Goal: Task Accomplishment & Management: Complete application form

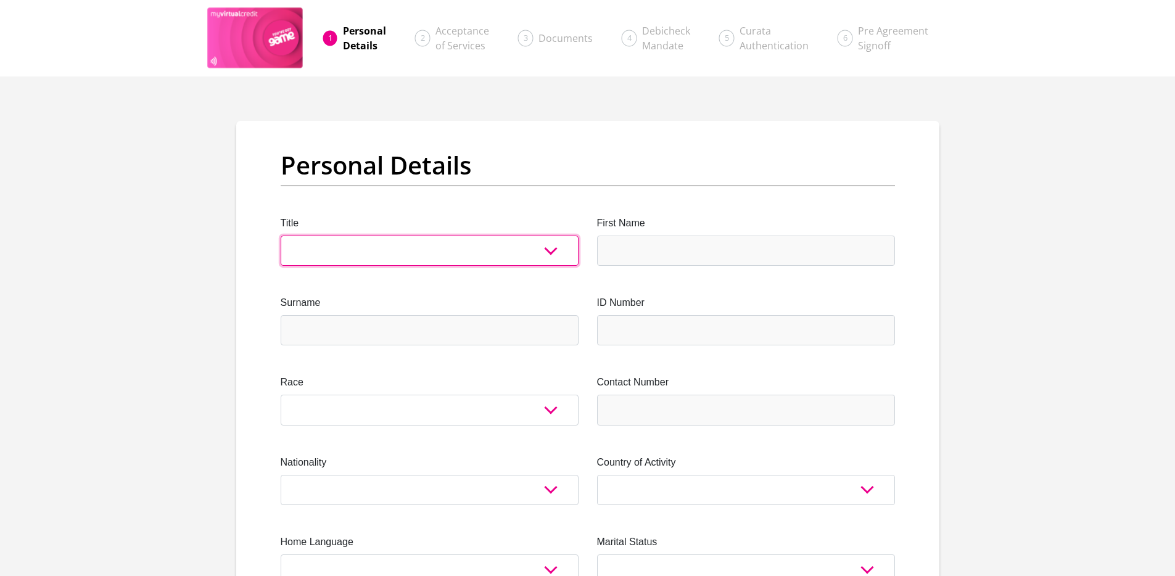
click at [406, 249] on select "Mr Ms Mrs Dr Other" at bounding box center [430, 251] width 298 height 30
select select "Mr"
click at [281, 236] on select "Mr Ms Mrs Dr Other" at bounding box center [430, 251] width 298 height 30
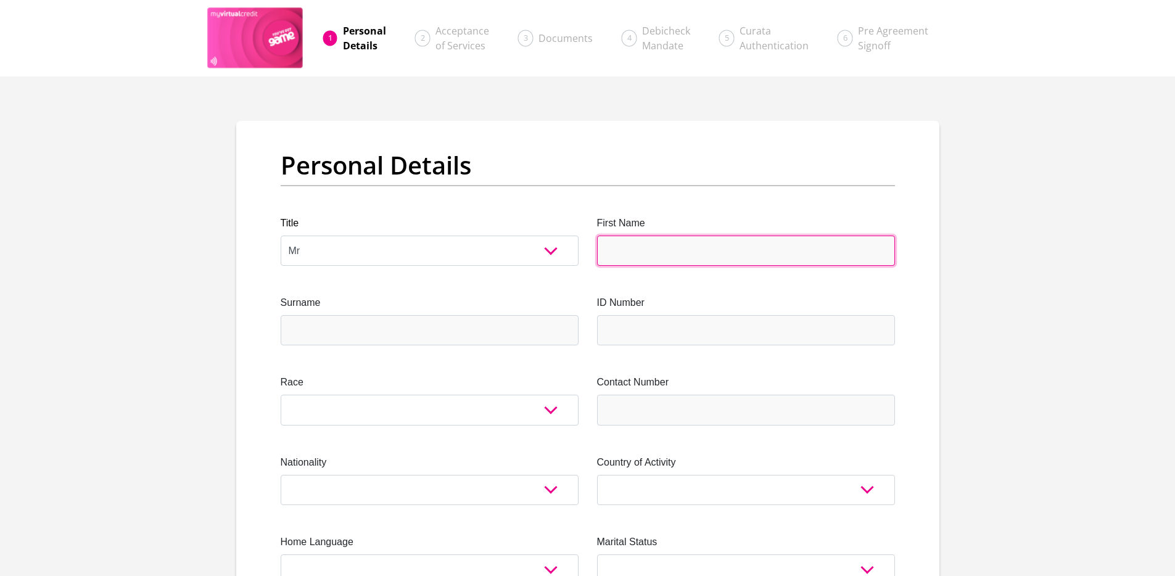
click at [654, 247] on input "First Name" at bounding box center [746, 251] width 298 height 30
type input "Shastri"
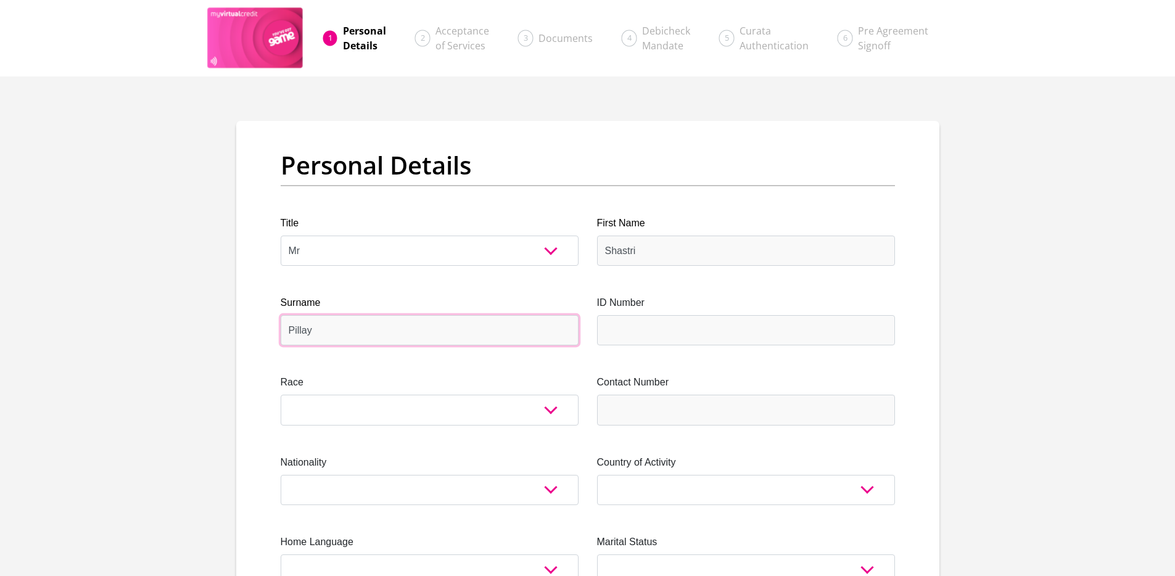
type input "Pillay"
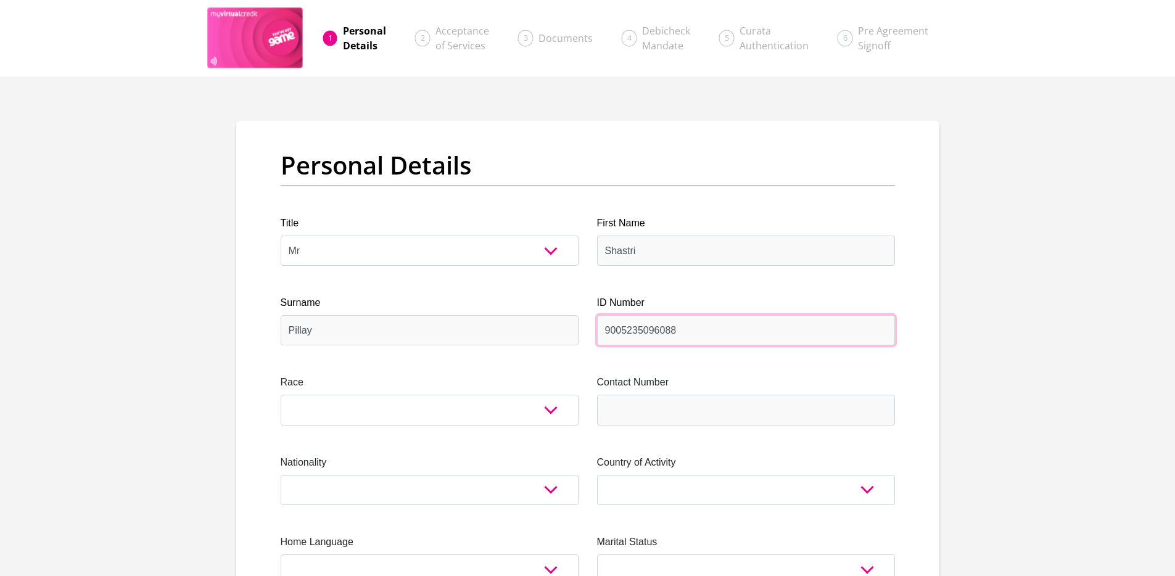
type input "9005235096088"
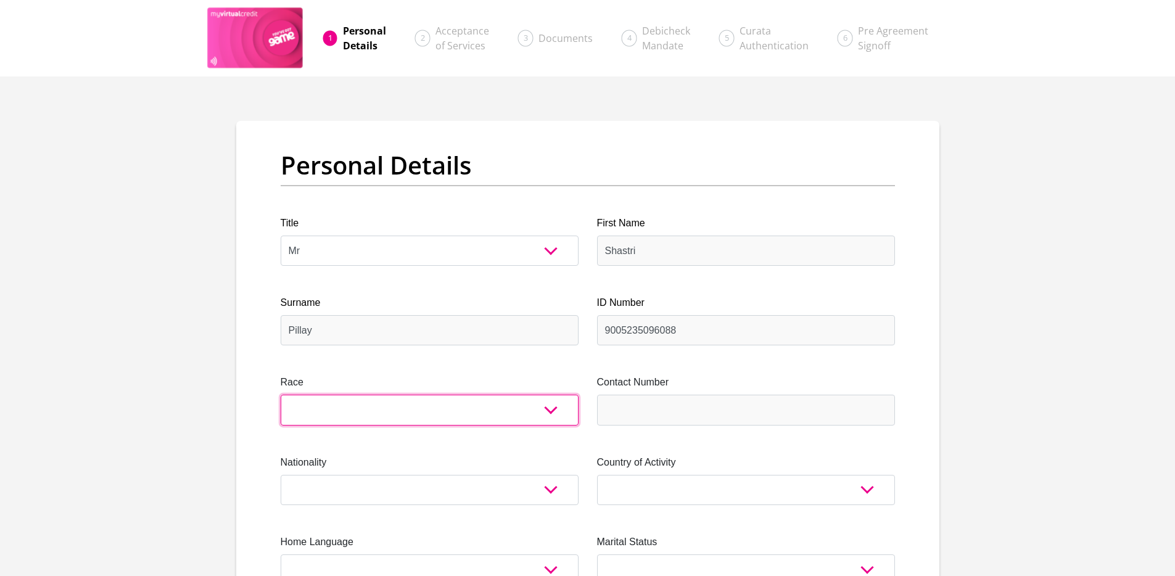
select select "3"
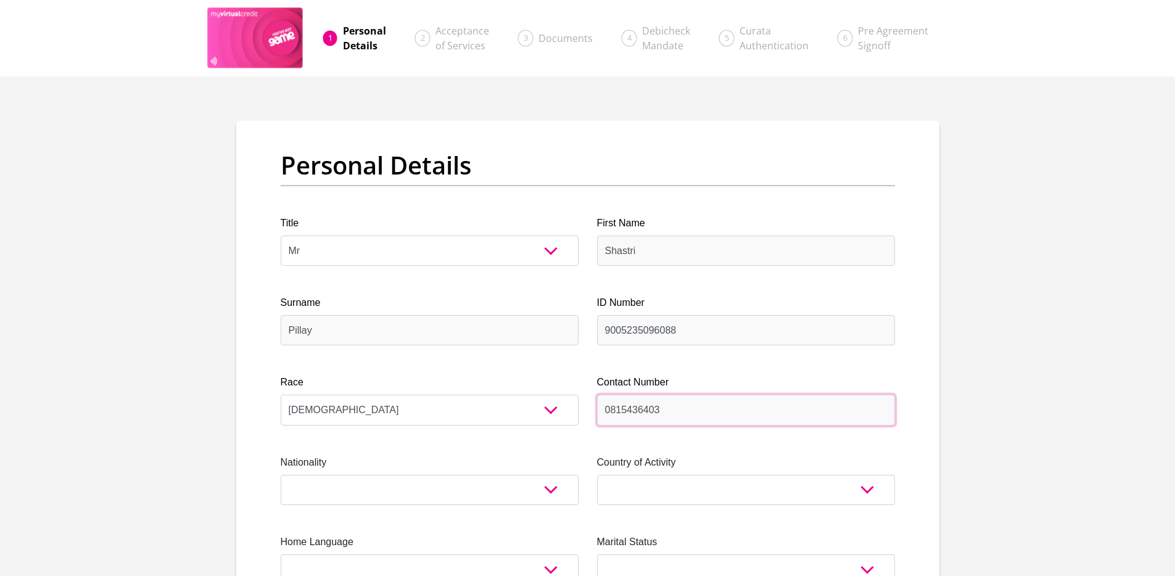
type input "0815436403"
click at [458, 488] on select "South Africa Afghanistan Aland Islands Albania Algeria America Samoa American V…" at bounding box center [430, 490] width 298 height 30
select select "ZAF"
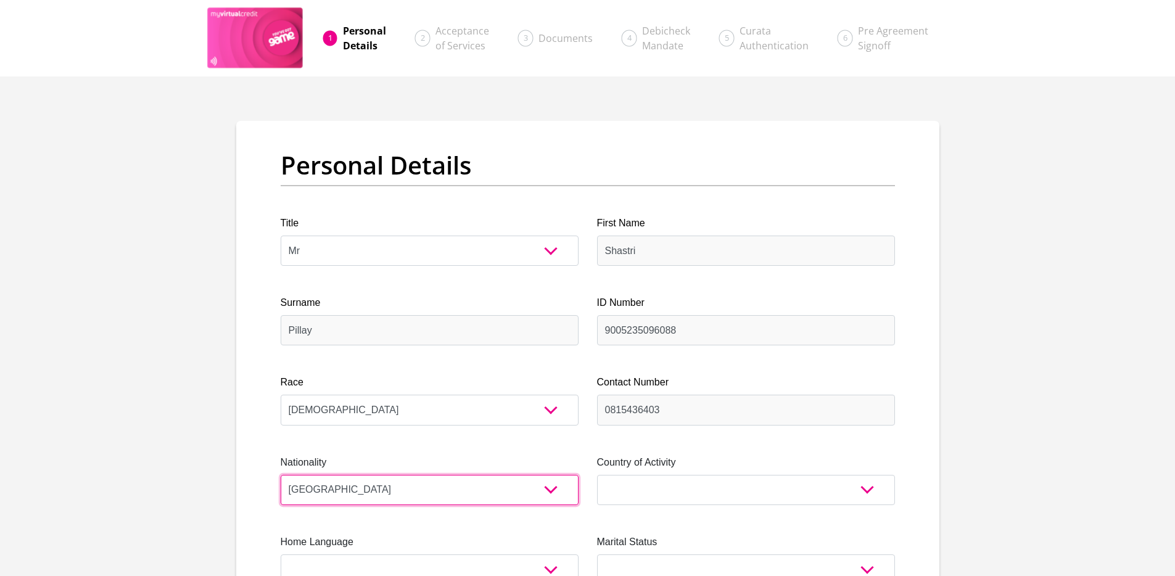
click at [281, 475] on select "South Africa Afghanistan Aland Islands Albania Algeria America Samoa American V…" at bounding box center [430, 490] width 298 height 30
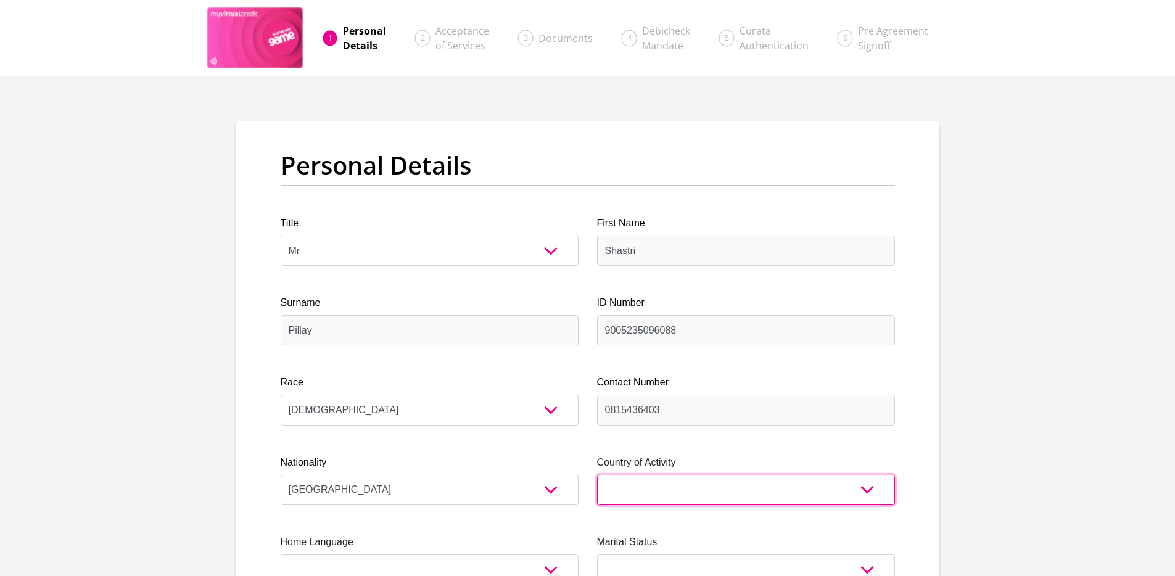
click at [635, 485] on select "South Africa Afghanistan Aland Islands Albania Algeria America Samoa American V…" at bounding box center [746, 490] width 298 height 30
select select "ZAF"
click at [597, 475] on select "South Africa Afghanistan Aland Islands Albania Algeria America Samoa American V…" at bounding box center [746, 490] width 298 height 30
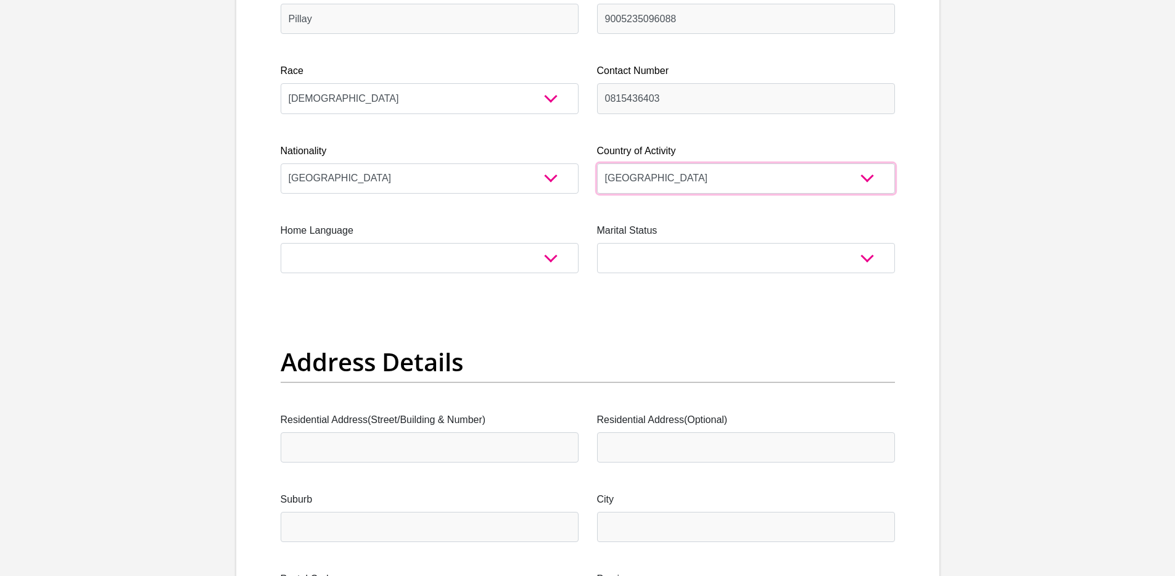
scroll to position [312, 0]
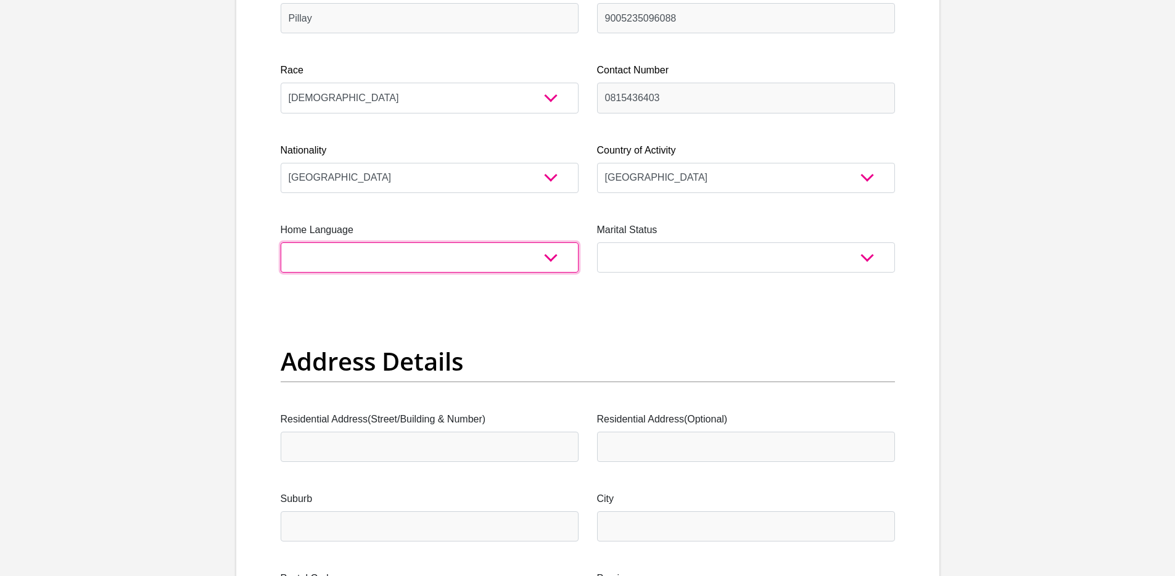
click at [471, 255] on select "Afrikaans English Sepedi South Ndebele Southern Sotho Swati Tsonga Tswana Venda…" at bounding box center [430, 257] width 298 height 30
select select "eng"
click at [281, 242] on select "Afrikaans English Sepedi South Ndebele Southern Sotho Swati Tsonga Tswana Venda…" at bounding box center [430, 257] width 298 height 30
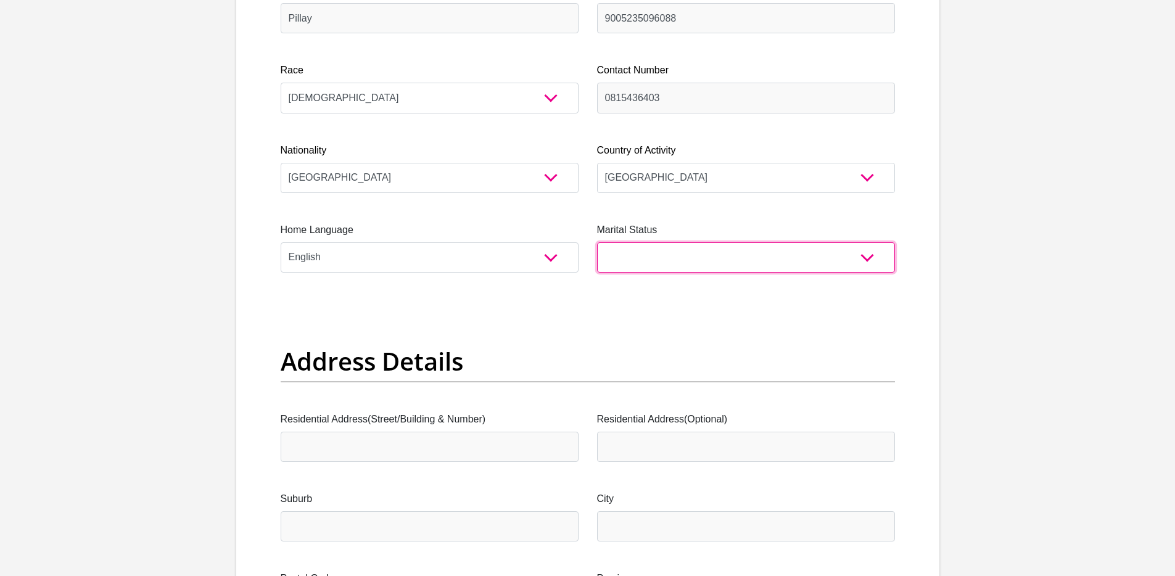
drag, startPoint x: 471, startPoint y: 255, endPoint x: 655, endPoint y: 245, distance: 184.0
click at [654, 245] on select "Married ANC Single Divorced Widowed Married COP or Customary Law" at bounding box center [746, 257] width 298 height 30
select select "2"
click at [597, 242] on select "Married ANC Single Divorced Widowed Married COP or Customary Law" at bounding box center [746, 257] width 298 height 30
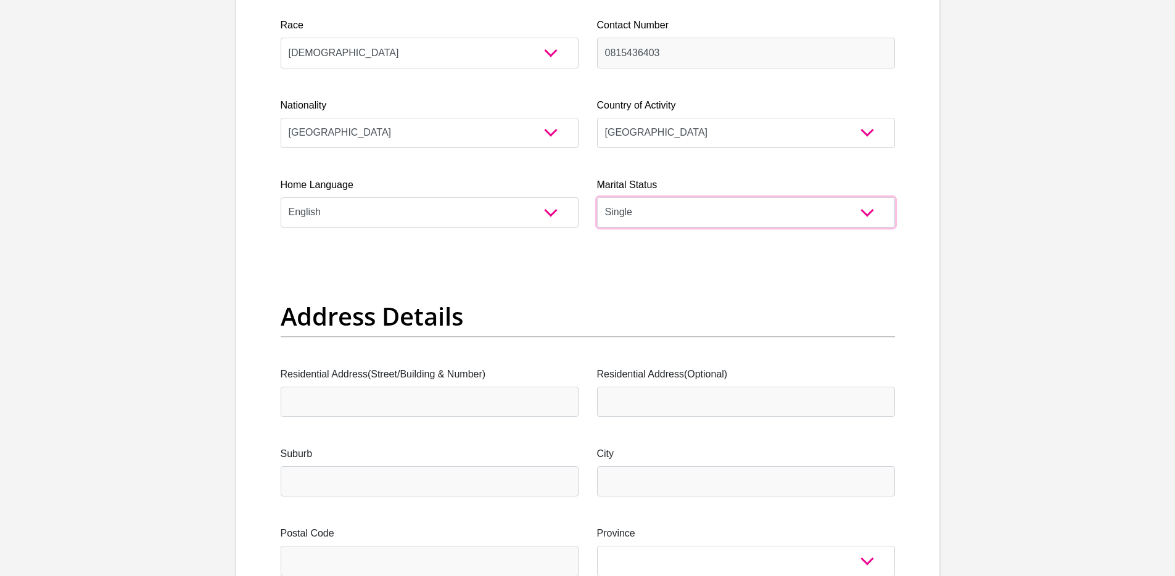
scroll to position [627, 0]
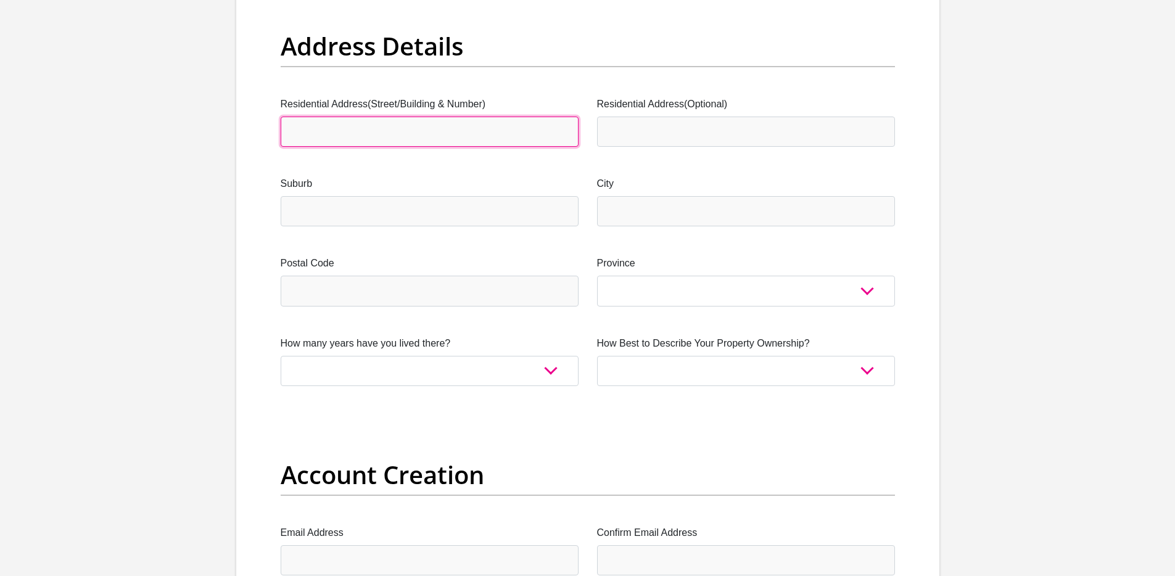
click at [380, 129] on input "Residential Address(Street/Building & Number)" at bounding box center [430, 132] width 298 height 30
type input "4 Naivasha Road"
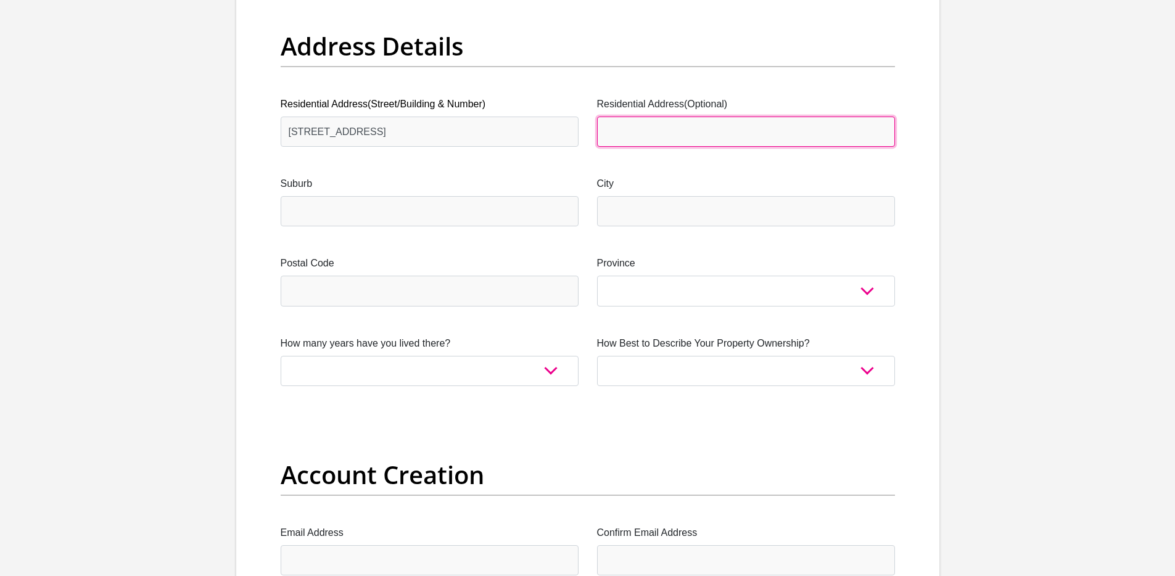
type input "S"
type input "102 Shimbali Sands"
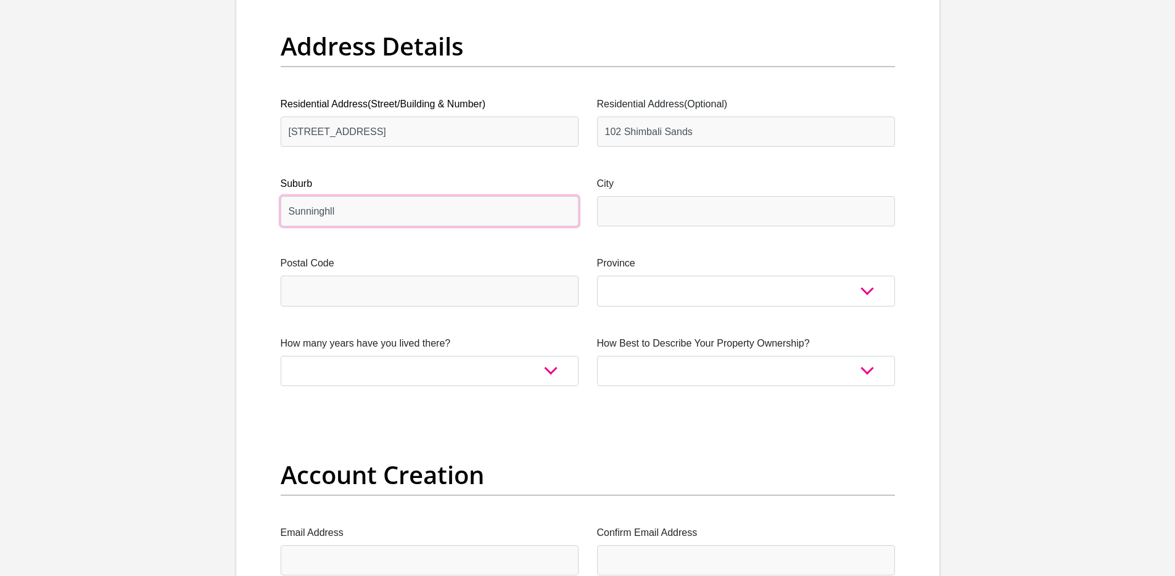
type input "Sunninghll"
type input "Johannesburg"
type input "2191"
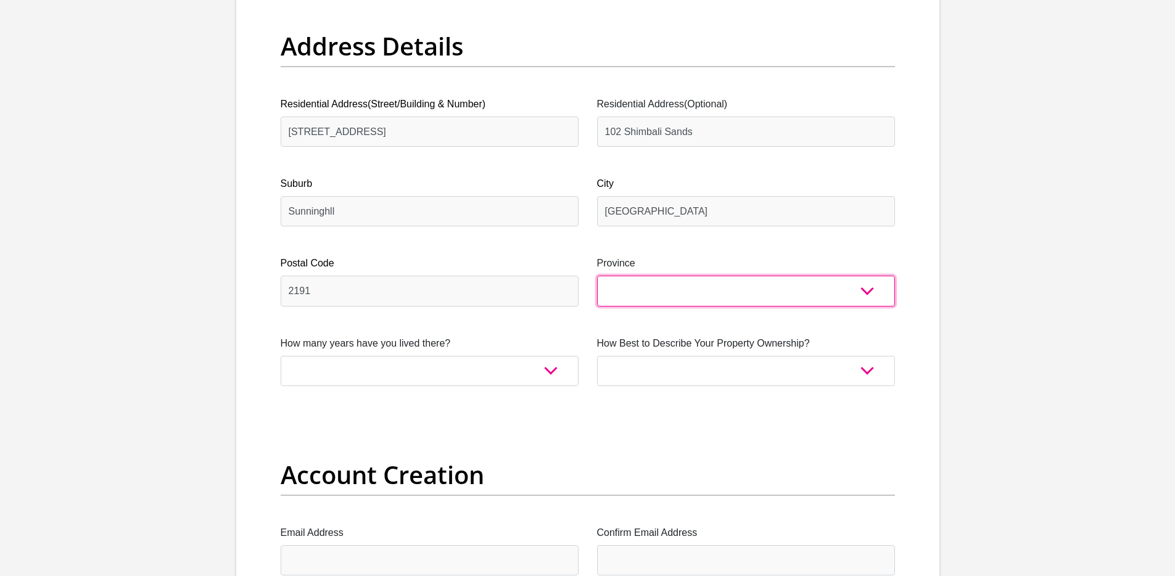
select select "Gauteng"
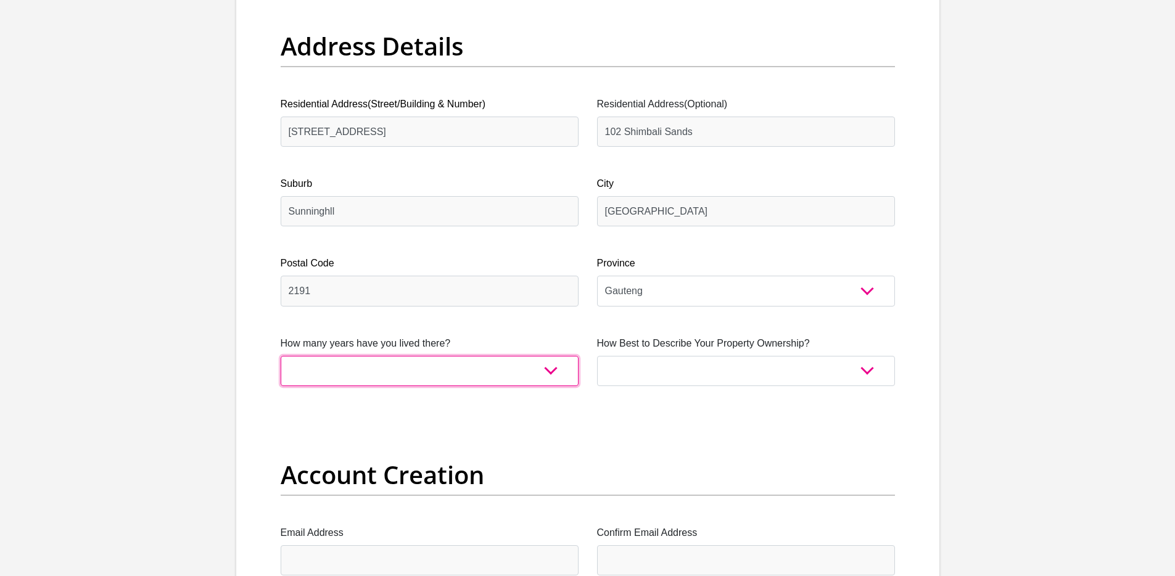
select select "2"
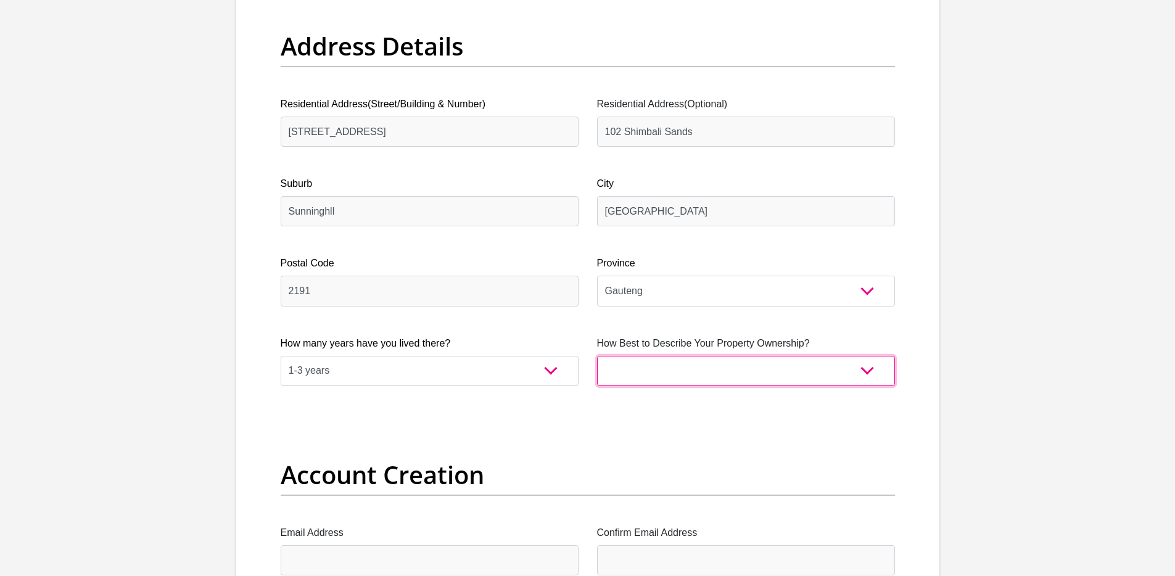
select select "Rented"
click at [884, 372] on select "Owned Rented Family Owned Company Dwelling" at bounding box center [746, 371] width 298 height 30
click at [597, 356] on select "Owned Rented Family Owned Company Dwelling" at bounding box center [746, 371] width 298 height 30
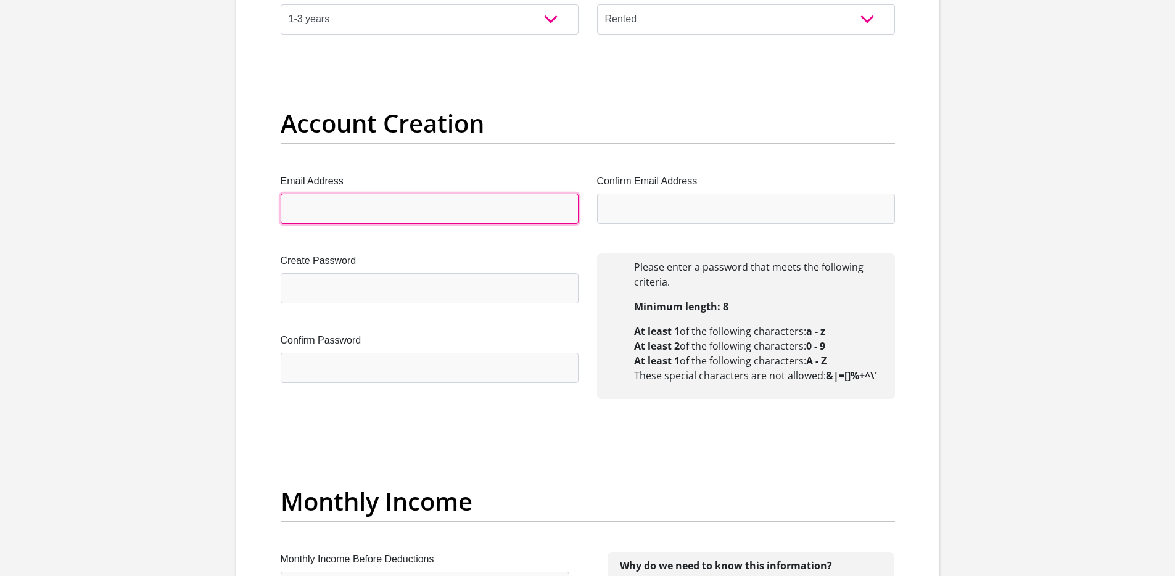
click at [351, 208] on input "Email Address" at bounding box center [430, 209] width 298 height 30
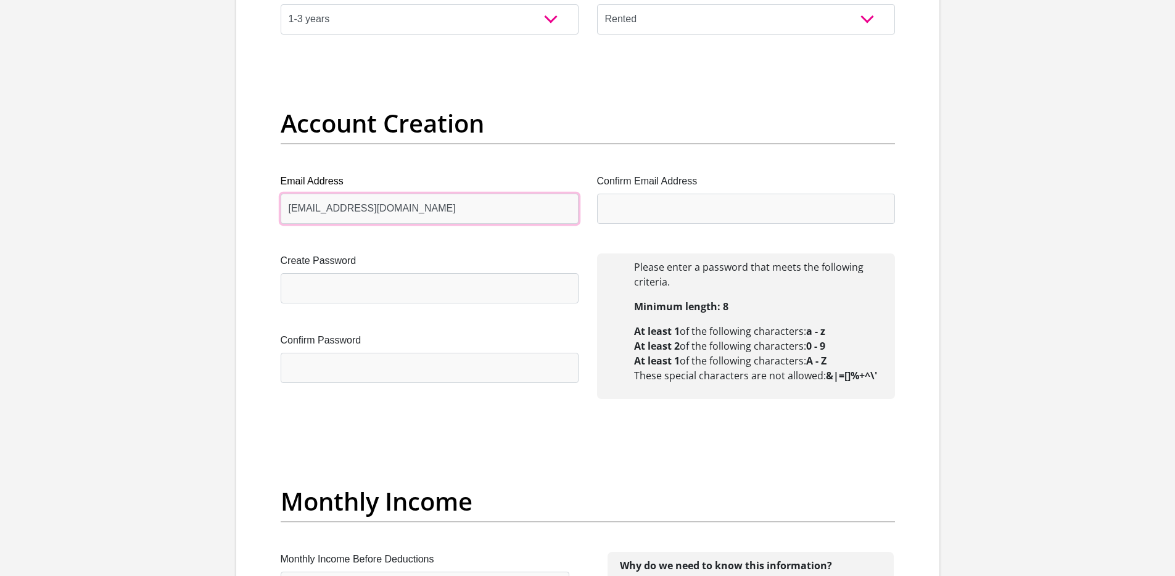
type input "shastripillay@icloud.com"
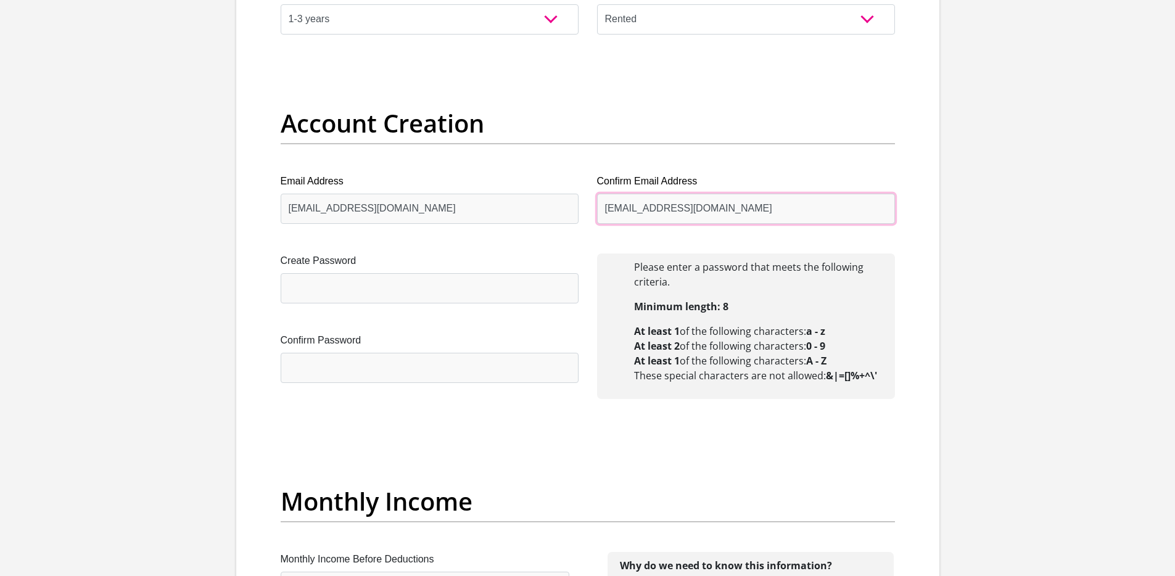
type input "shastripillay@icloud.com"
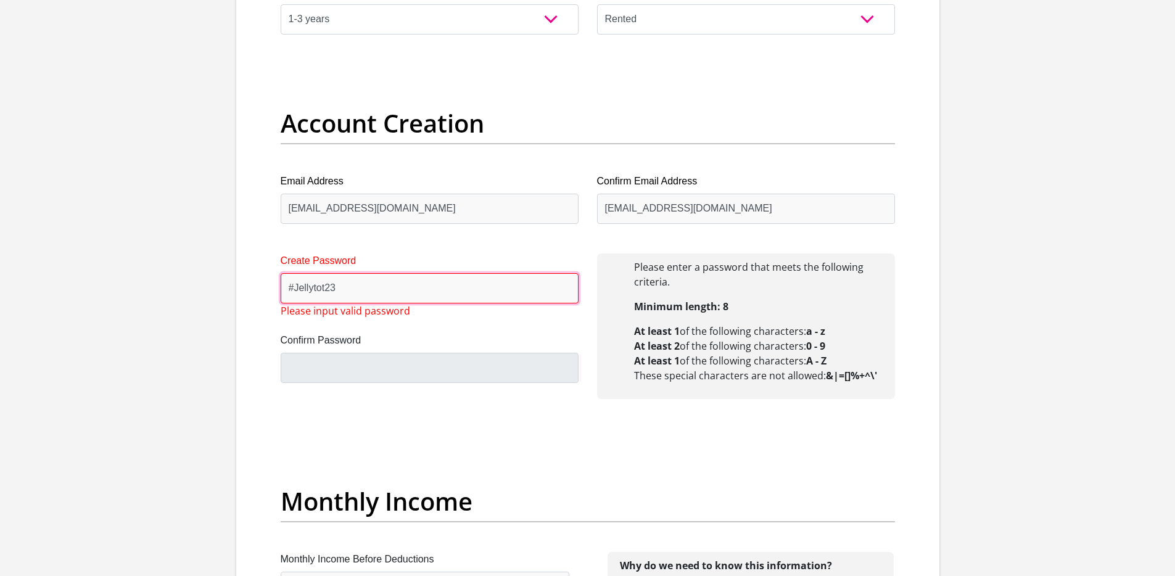
click at [371, 292] on input "#Jellytot23" at bounding box center [430, 288] width 298 height 30
click at [378, 290] on input "#Jellytot23" at bounding box center [430, 288] width 298 height 30
click at [369, 285] on input "#Jellytot23" at bounding box center [430, 288] width 298 height 30
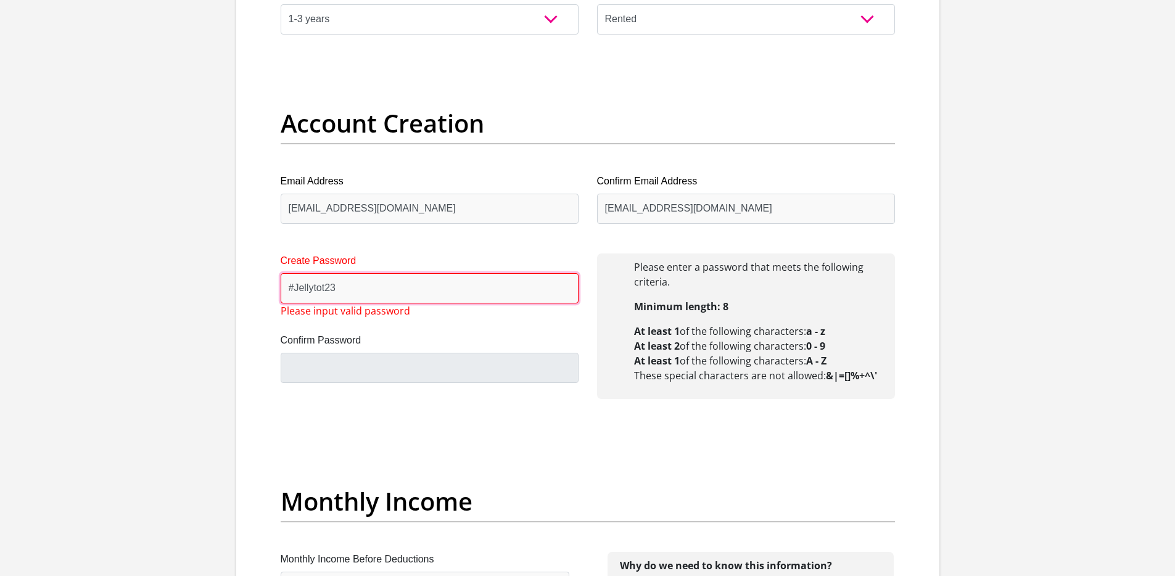
click at [365, 283] on input "#Jellytot23" at bounding box center [430, 288] width 298 height 30
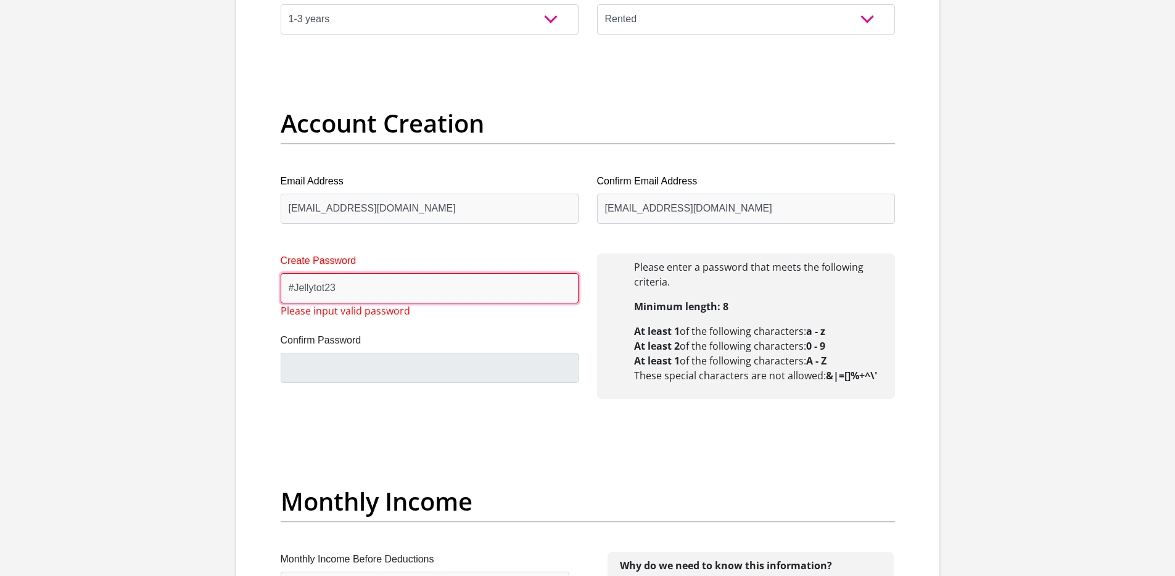
click at [297, 288] on input "#Jellytot23" at bounding box center [430, 288] width 298 height 30
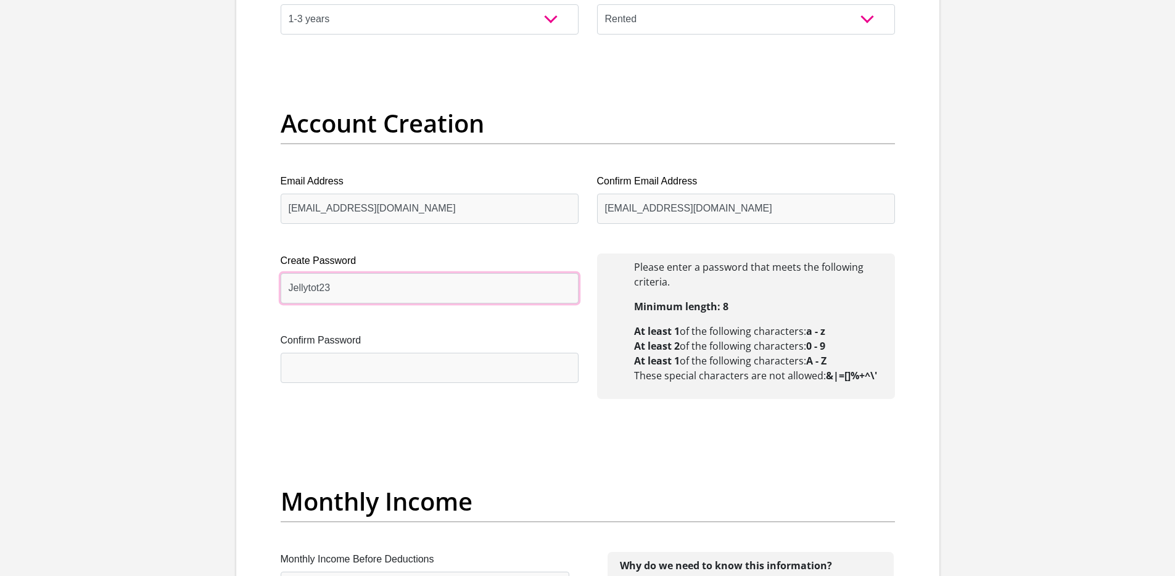
type input "Jellytot23"
click at [306, 358] on input "Confirm Password" at bounding box center [430, 368] width 298 height 30
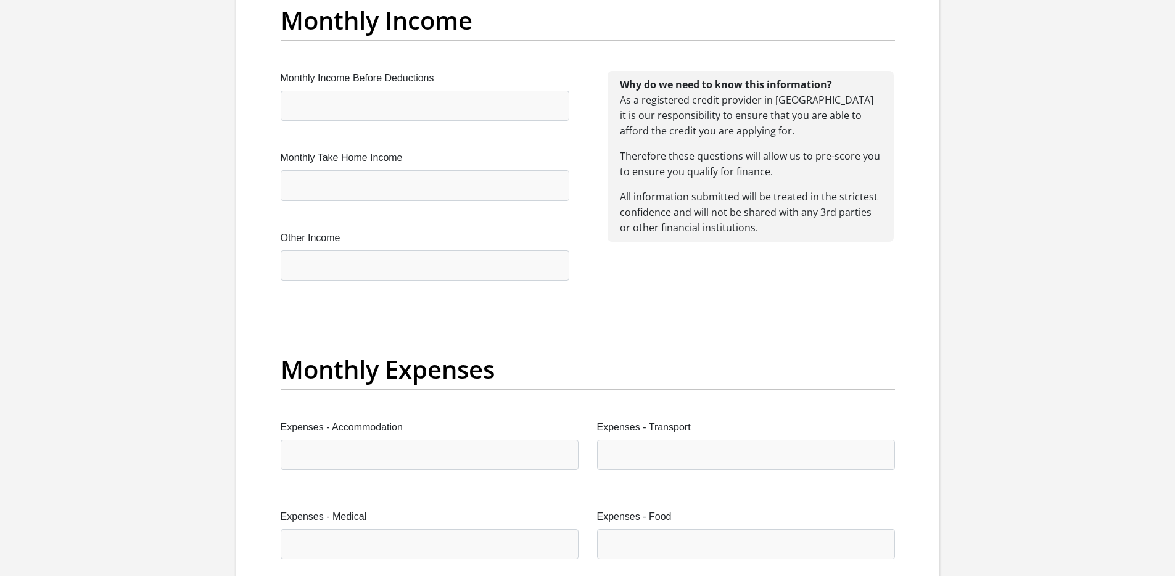
scroll to position [1447, 0]
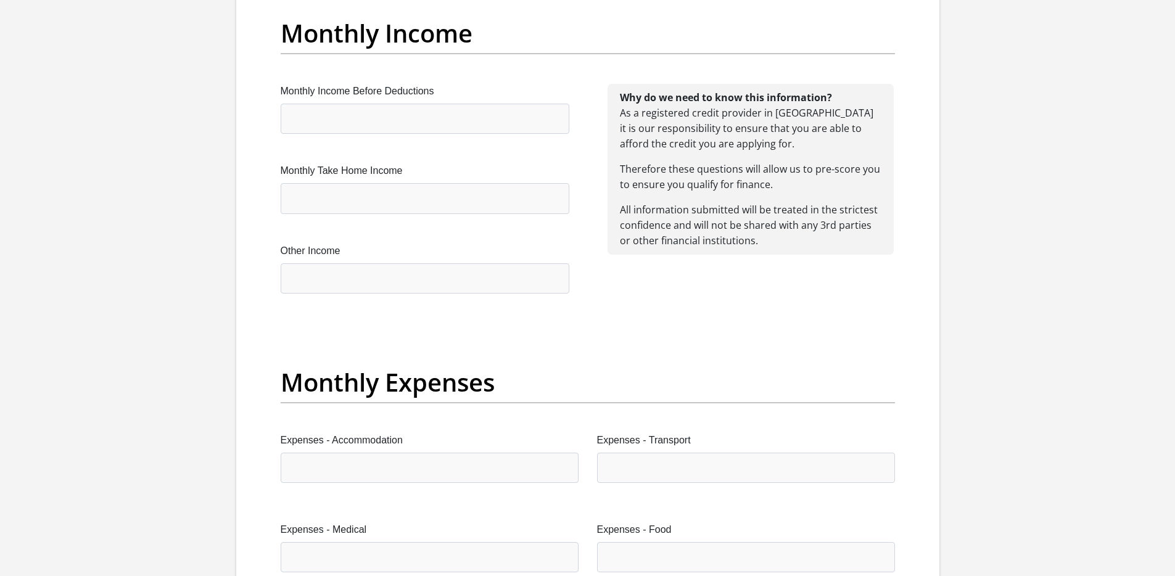
type input "Jellytot23"
click at [386, 117] on input "Monthly Income Before Deductions" at bounding box center [425, 119] width 289 height 30
type input "50000"
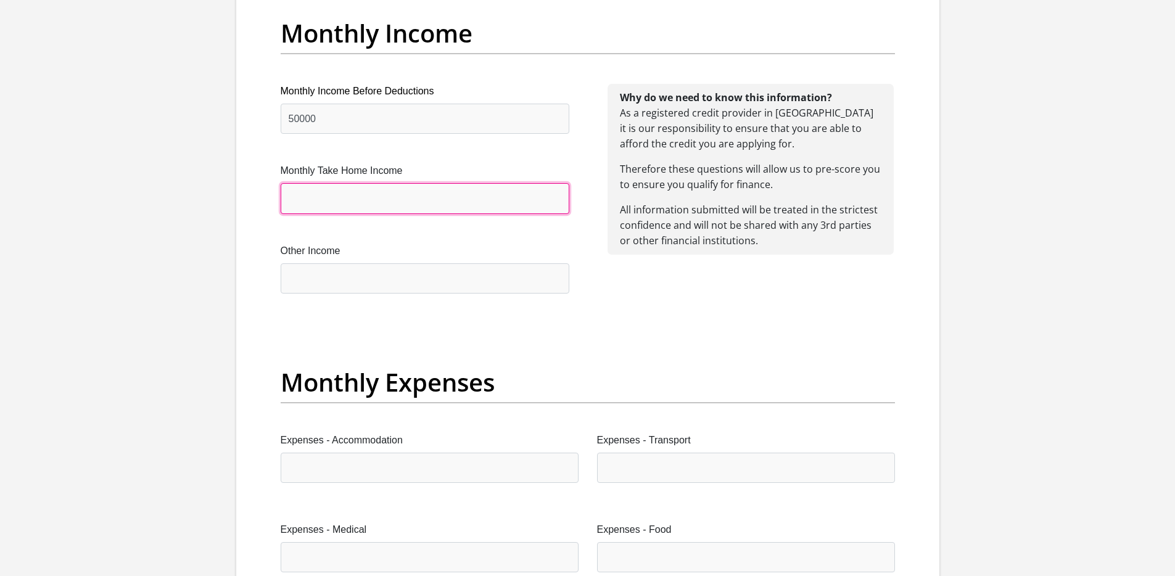
click at [369, 194] on input "Monthly Take Home Income" at bounding box center [425, 198] width 289 height 30
type input "37500"
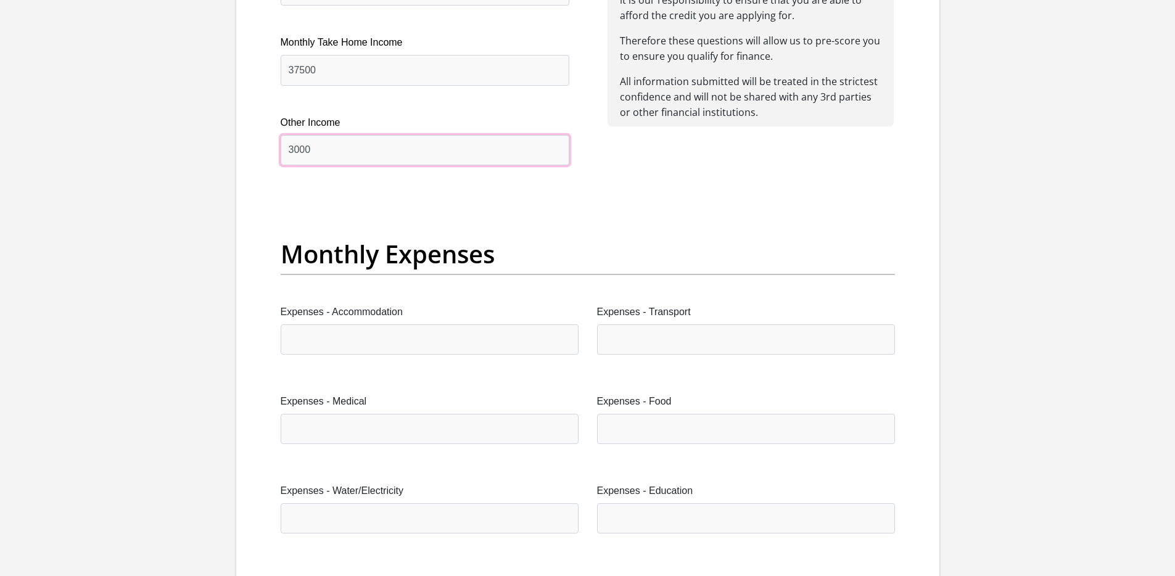
scroll to position [1576, 0]
type input "3000"
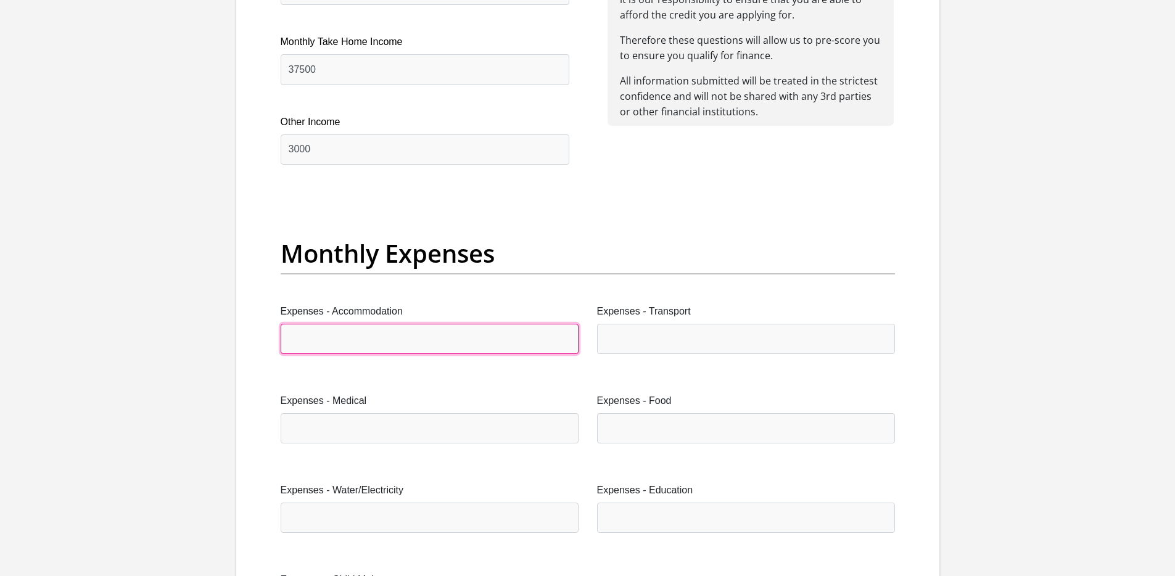
click at [323, 339] on input "Expenses - Accommodation" at bounding box center [430, 339] width 298 height 30
type input "9"
type input "12500"
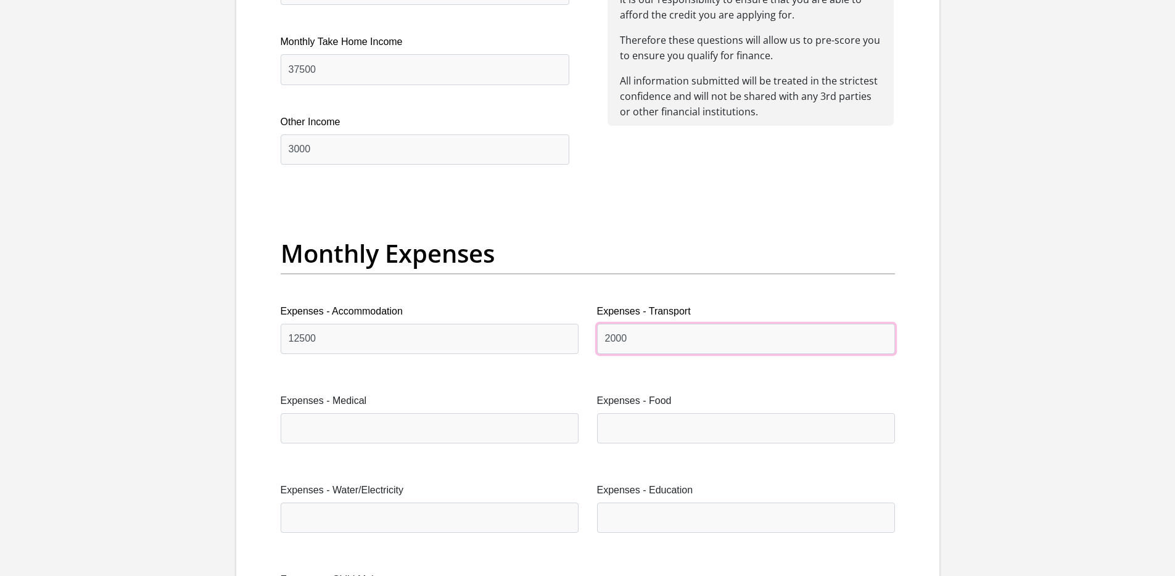
type input "2000"
click at [307, 411] on div "Expenses - Medical" at bounding box center [430, 418] width 298 height 50
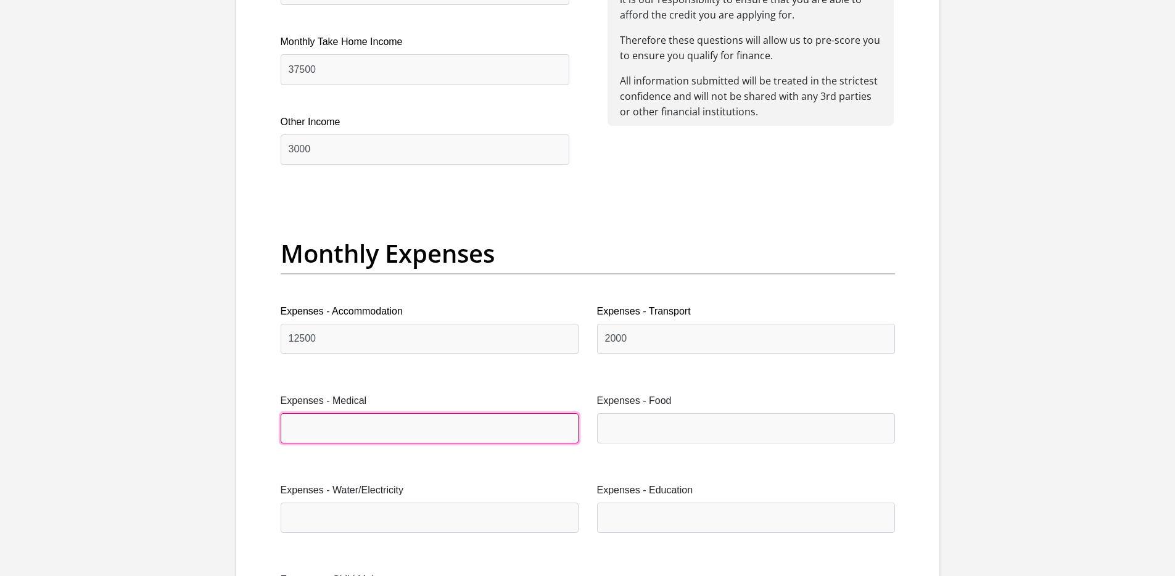
click at [303, 422] on input "Expenses - Medical" at bounding box center [430, 428] width 298 height 30
type input "1400"
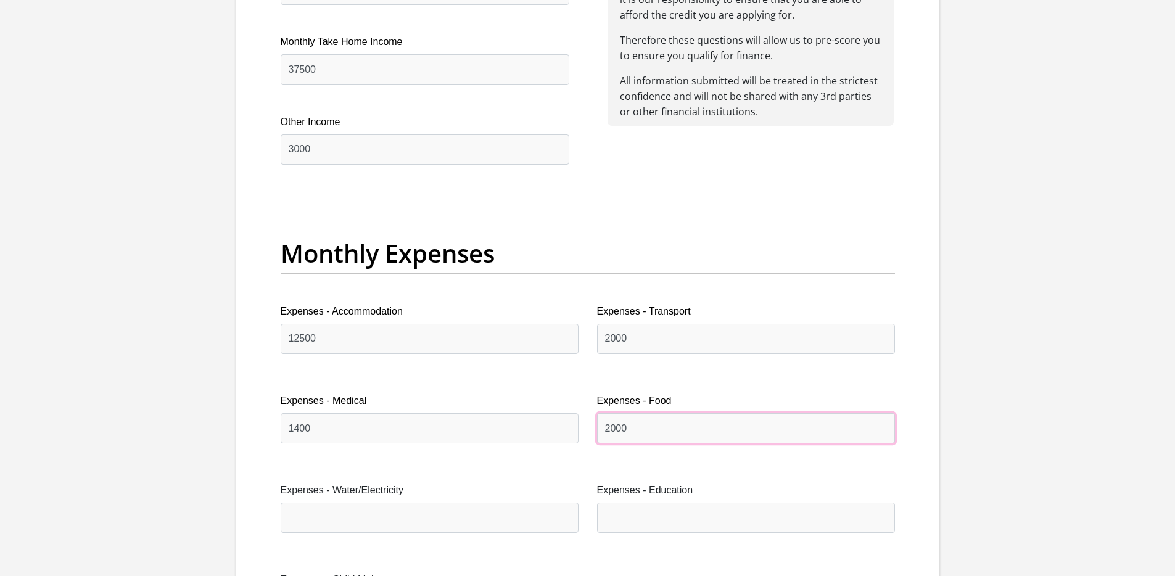
type input "2000"
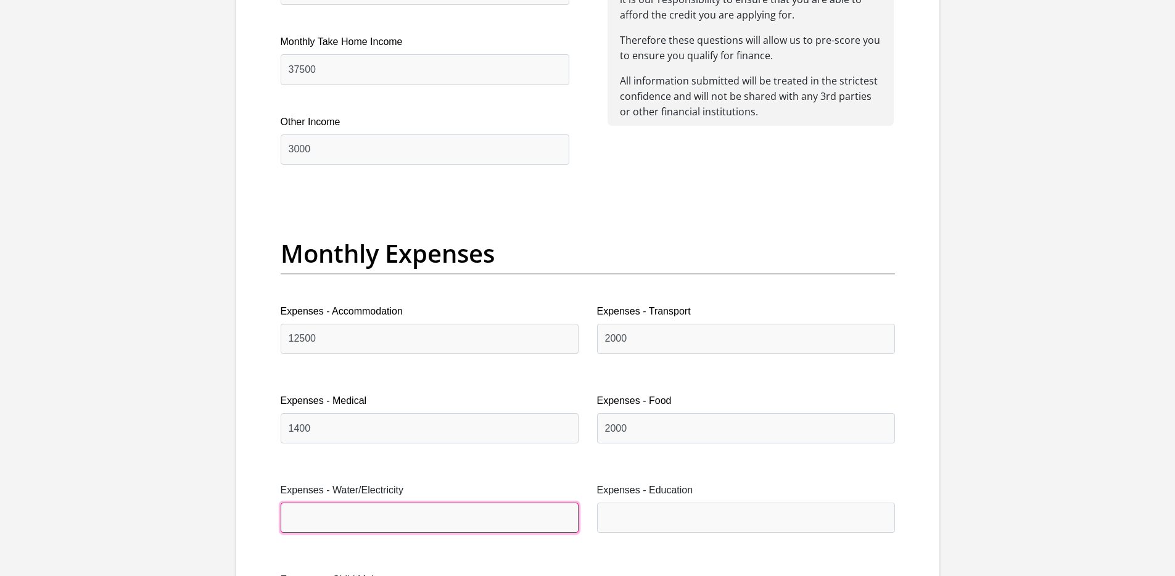
click at [306, 509] on input "Expenses - Water/Electricity" at bounding box center [430, 518] width 298 height 30
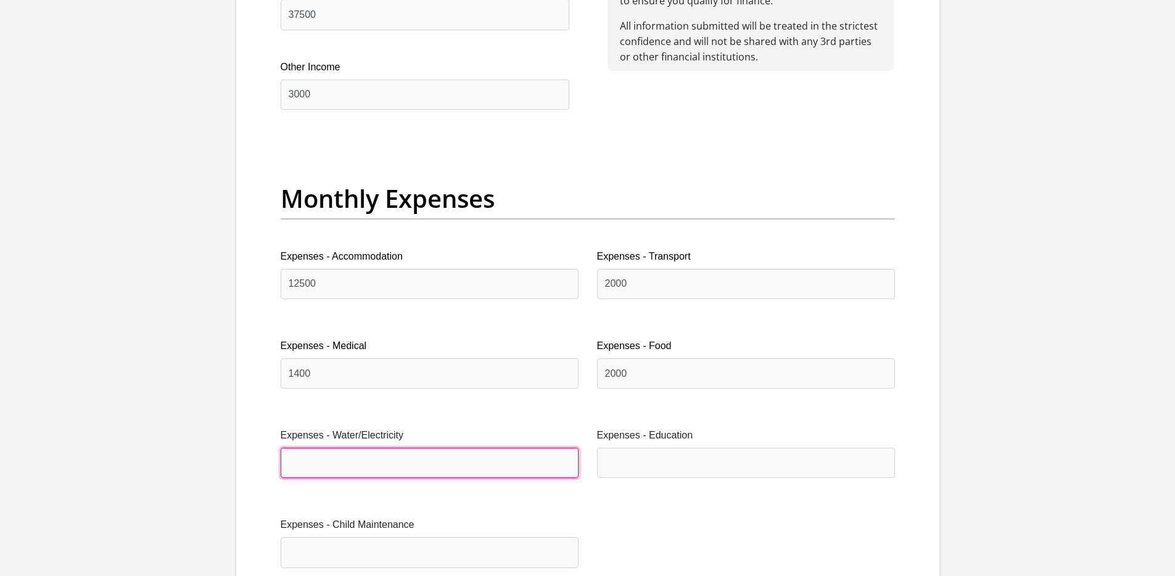
scroll to position [1638, 0]
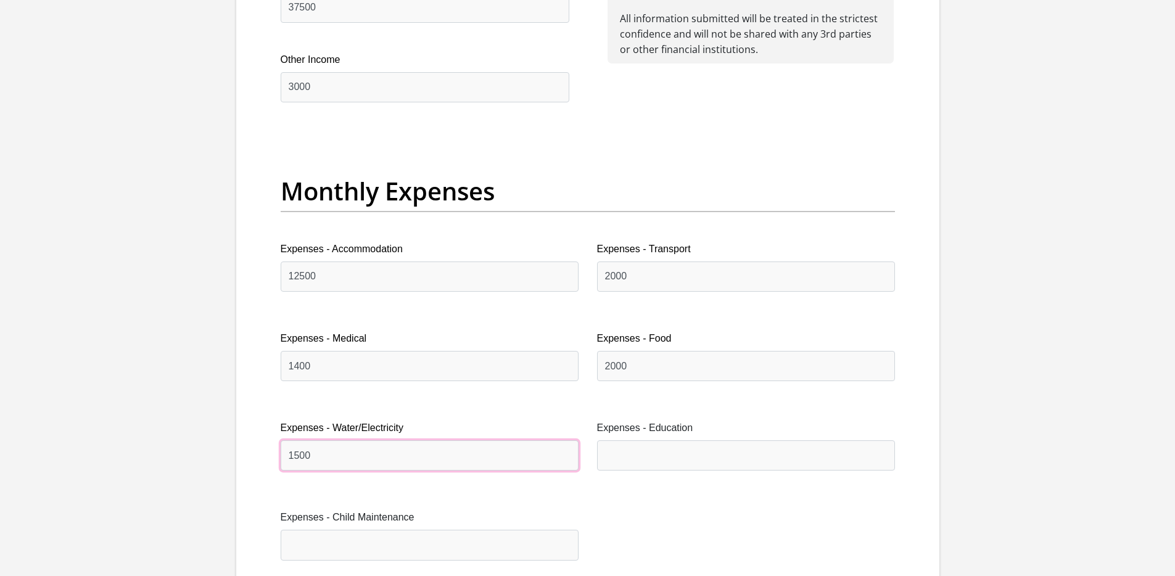
type input "1500"
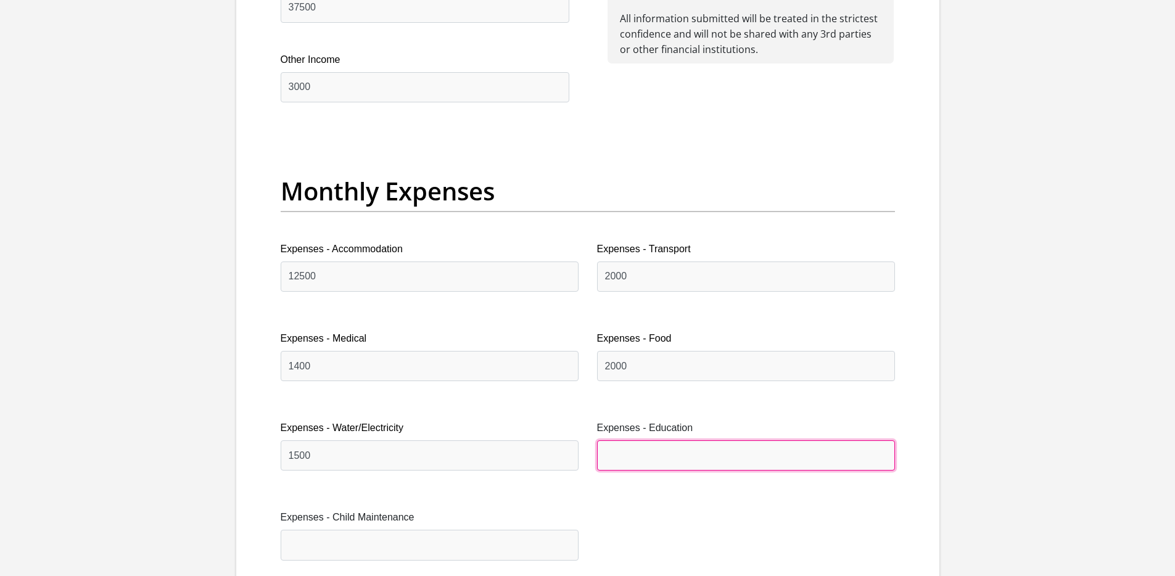
click at [615, 447] on input "Expenses - Education" at bounding box center [746, 455] width 298 height 30
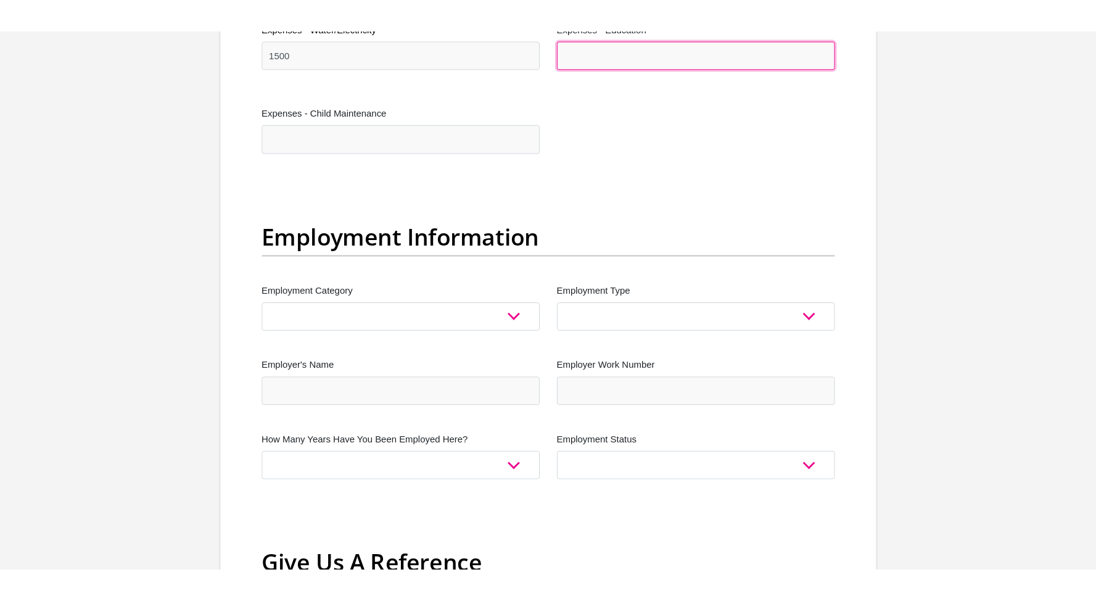
scroll to position [2097, 0]
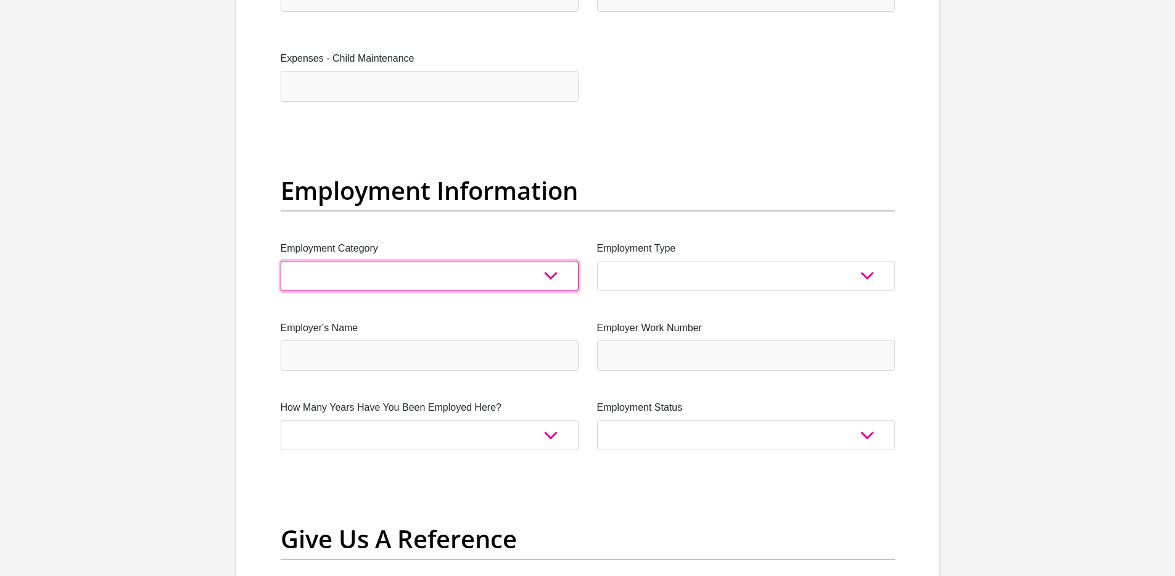
click at [504, 276] on select "AGRICULTURE ALCOHOL & TOBACCO CONSTRUCTION MATERIALS METALLURGY EQUIPMENT FOR R…" at bounding box center [430, 276] width 298 height 30
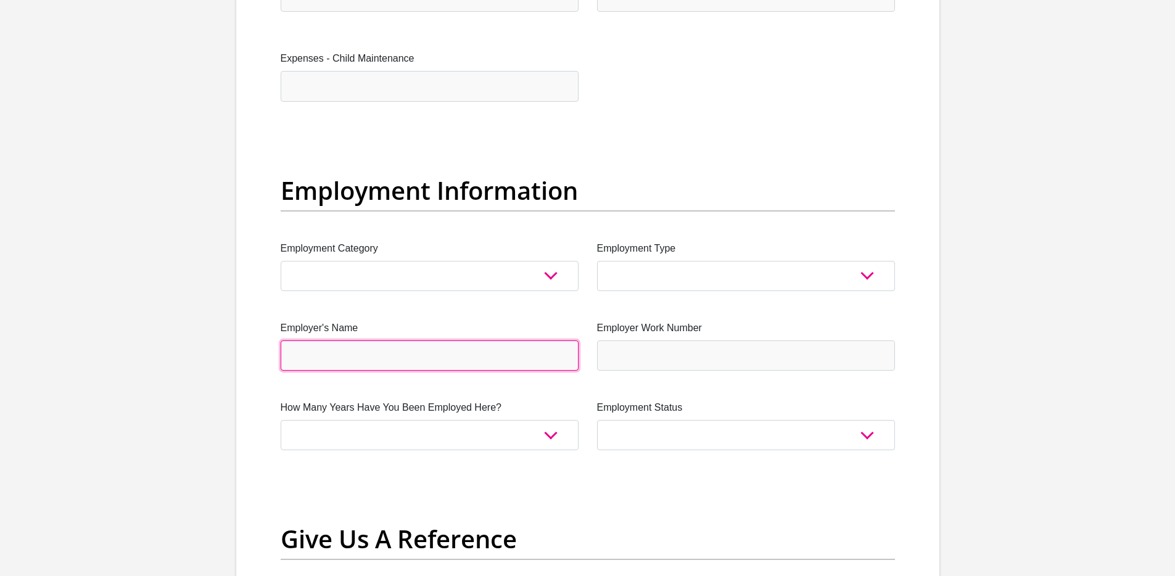
click at [461, 360] on input "Employer's Name" at bounding box center [430, 355] width 298 height 30
type input "m"
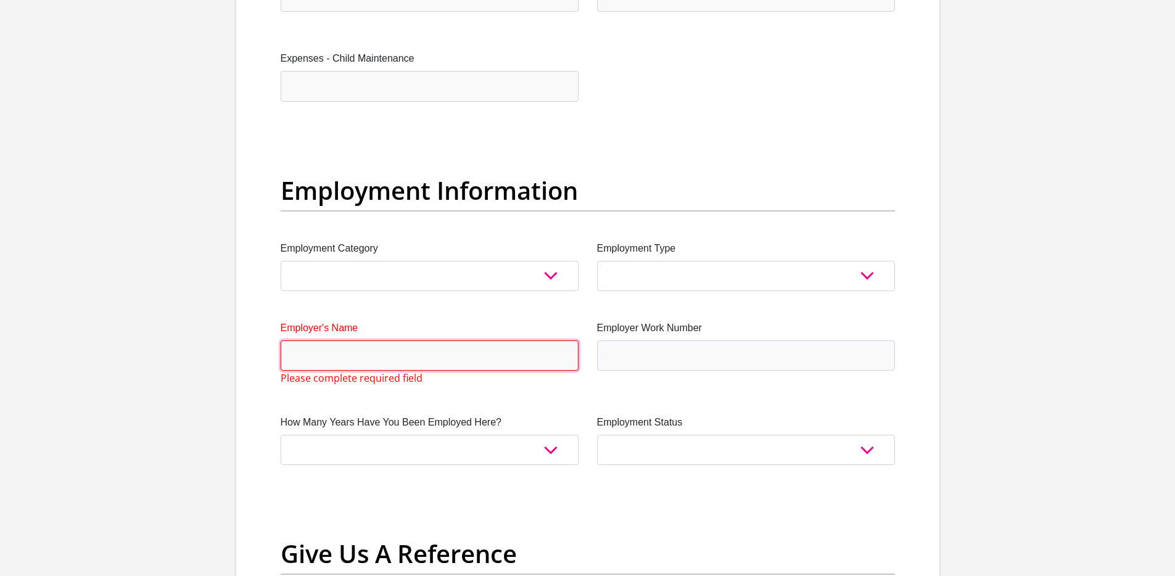
click at [489, 360] on input "Employer's Name" at bounding box center [430, 355] width 298 height 30
click at [534, 356] on input "Employer's Name" at bounding box center [430, 355] width 298 height 30
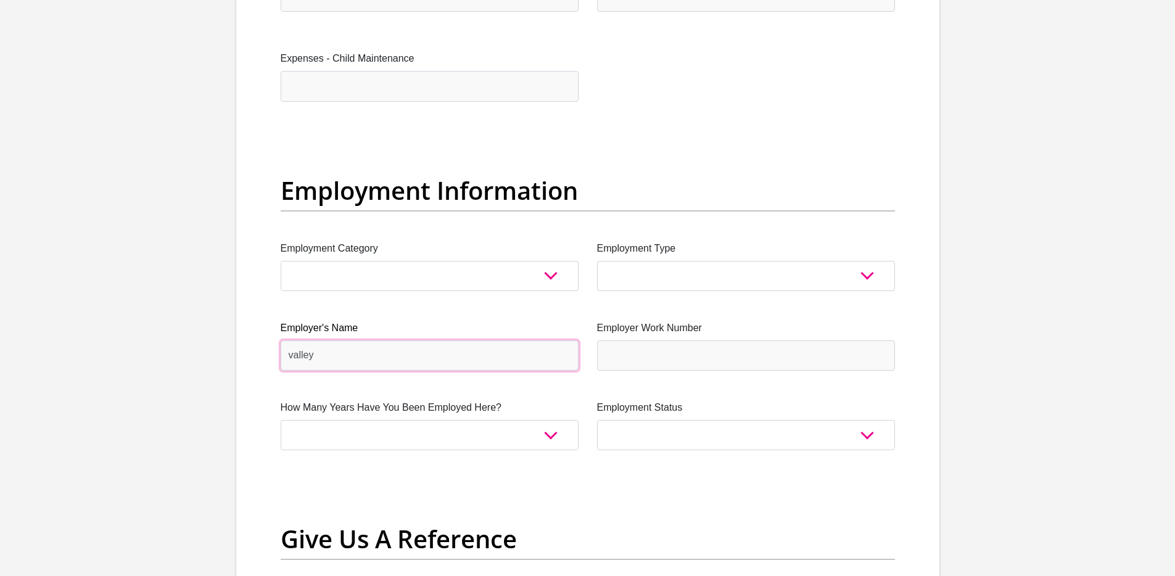
click at [468, 363] on input "valley" at bounding box center [430, 355] width 298 height 30
type input "valley"
click at [511, 277] on select "AGRICULTURE ALCOHOL & TOBACCO CONSTRUCTION MATERIALS METALLURGY EQUIPMENT FOR R…" at bounding box center [430, 276] width 298 height 30
click at [495, 274] on select "AGRICULTURE ALCOHOL & TOBACCO CONSTRUCTION MATERIALS METALLURGY EQUIPMENT FOR R…" at bounding box center [430, 276] width 298 height 30
click at [466, 276] on select "AGRICULTURE ALCOHOL & TOBACCO CONSTRUCTION MATERIALS METALLURGY EQUIPMENT FOR R…" at bounding box center [430, 276] width 298 height 30
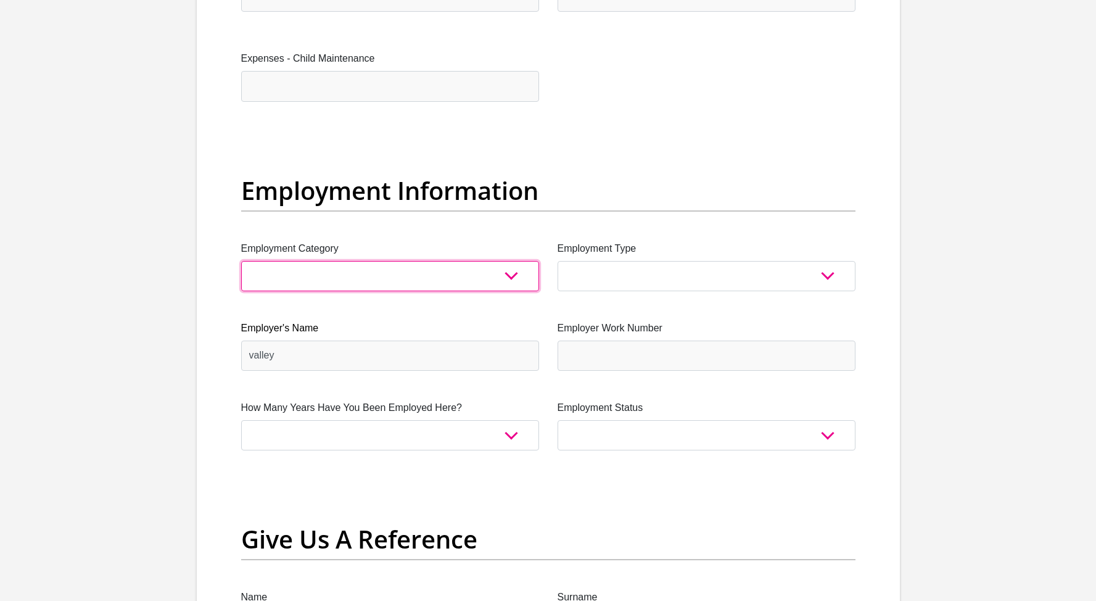
click at [511, 273] on select "AGRICULTURE ALCOHOL & TOBACCO CONSTRUCTION MATERIALS METALLURGY EQUIPMENT FOR R…" at bounding box center [390, 276] width 298 height 30
click at [442, 282] on select "AGRICULTURE ALCOHOL & TOBACCO CONSTRUCTION MATERIALS METALLURGY EQUIPMENT FOR R…" at bounding box center [390, 276] width 298 height 30
click at [241, 261] on select "AGRICULTURE ALCOHOL & TOBACCO CONSTRUCTION MATERIALS METALLURGY EQUIPMENT FOR R…" at bounding box center [390, 276] width 298 height 30
click at [458, 279] on select "AGRICULTURE ALCOHOL & TOBACCO CONSTRUCTION MATERIALS METALLURGY EQUIPMENT FOR R…" at bounding box center [390, 276] width 298 height 30
select select "67"
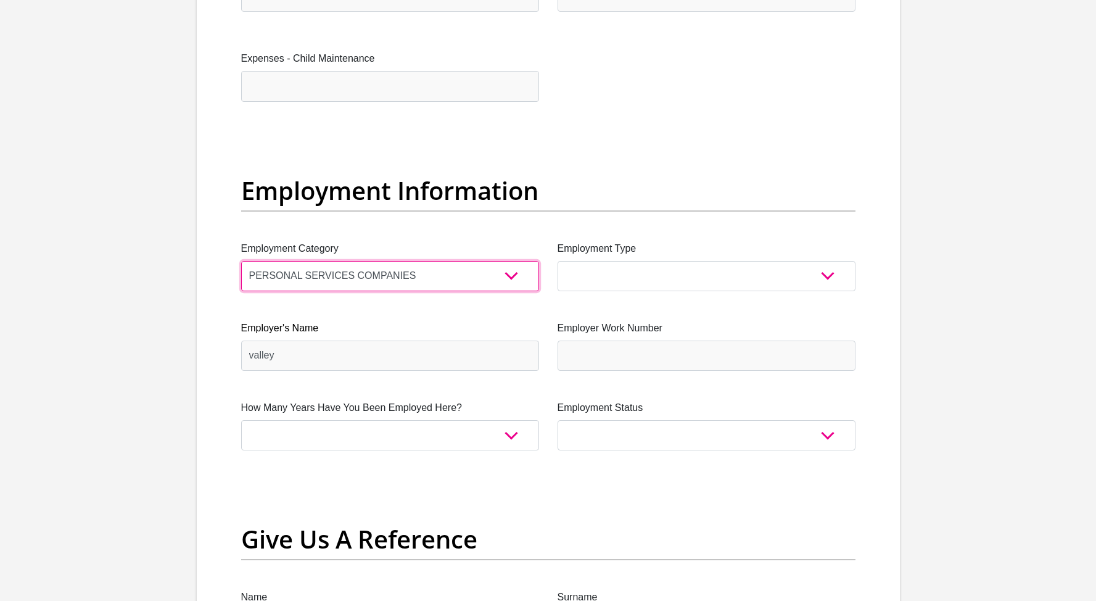
click at [241, 261] on select "AGRICULTURE ALCOHOL & TOBACCO CONSTRUCTION MATERIALS METALLURGY EQUIPMENT FOR R…" at bounding box center [390, 276] width 298 height 30
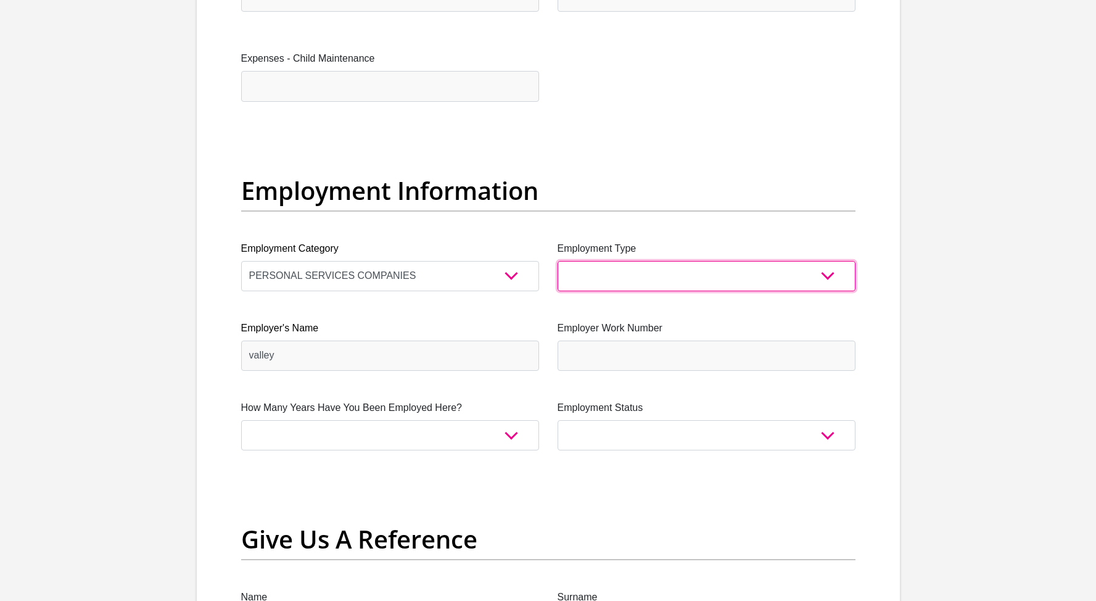
click at [594, 277] on select "College/Lecturer Craft Seller Creative Driver Executive Farmer Forces - Non Com…" at bounding box center [706, 276] width 298 height 30
select select "Creative"
click at [557, 261] on select "College/Lecturer Craft Seller Creative Driver Executive Farmer Forces - Non Com…" at bounding box center [706, 276] width 298 height 30
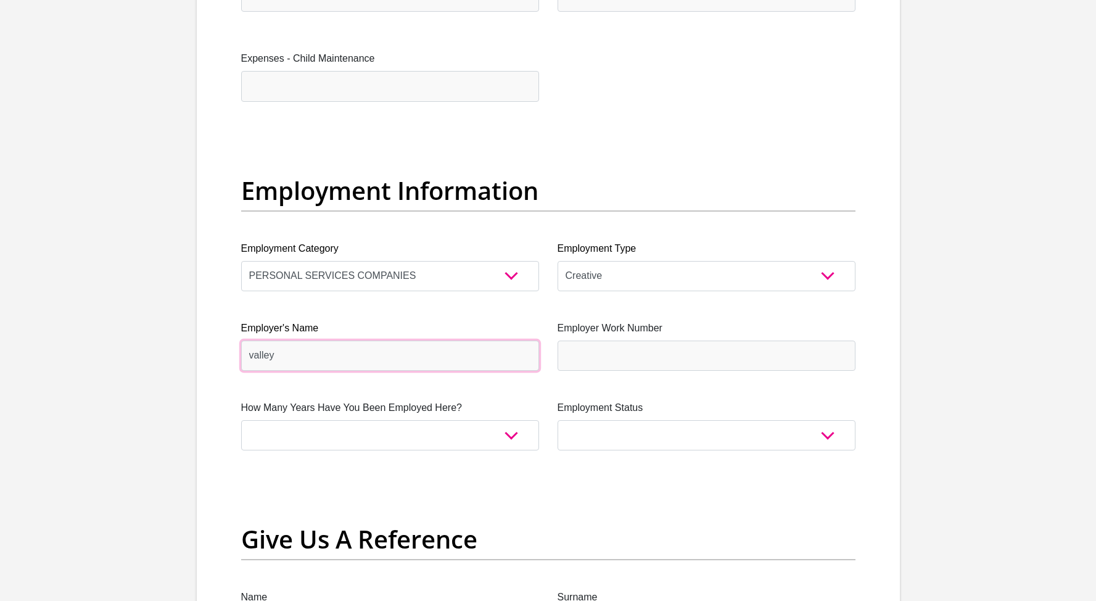
click at [414, 360] on input "valley" at bounding box center [390, 355] width 298 height 30
click at [277, 356] on input "ValleyGroup" at bounding box center [390, 355] width 298 height 30
click at [276, 355] on input "ValleyGroup" at bounding box center [390, 355] width 298 height 30
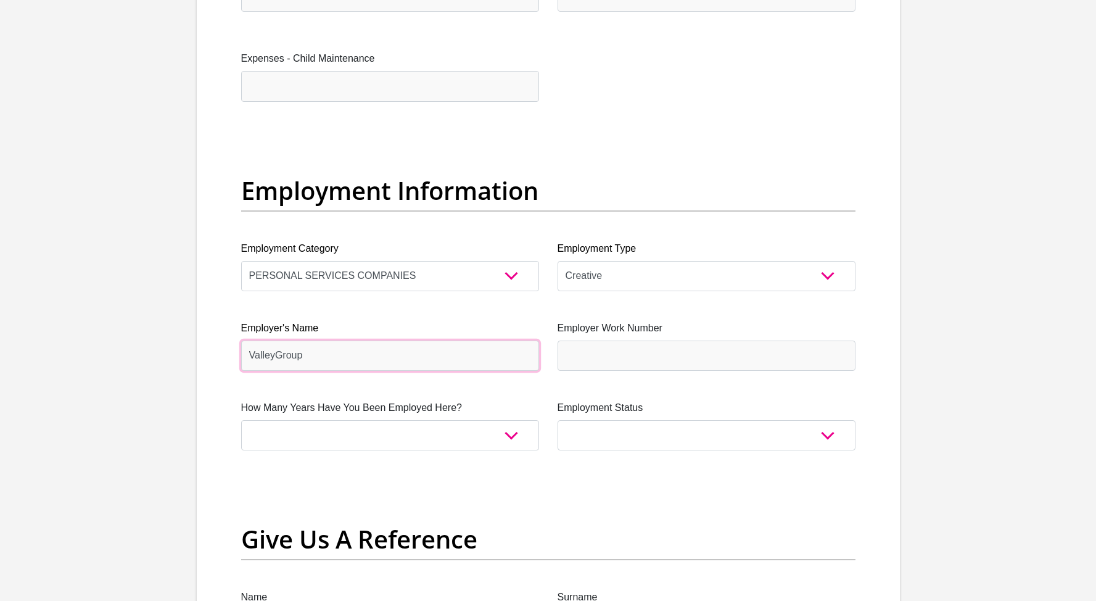
type input "ValleyGroup"
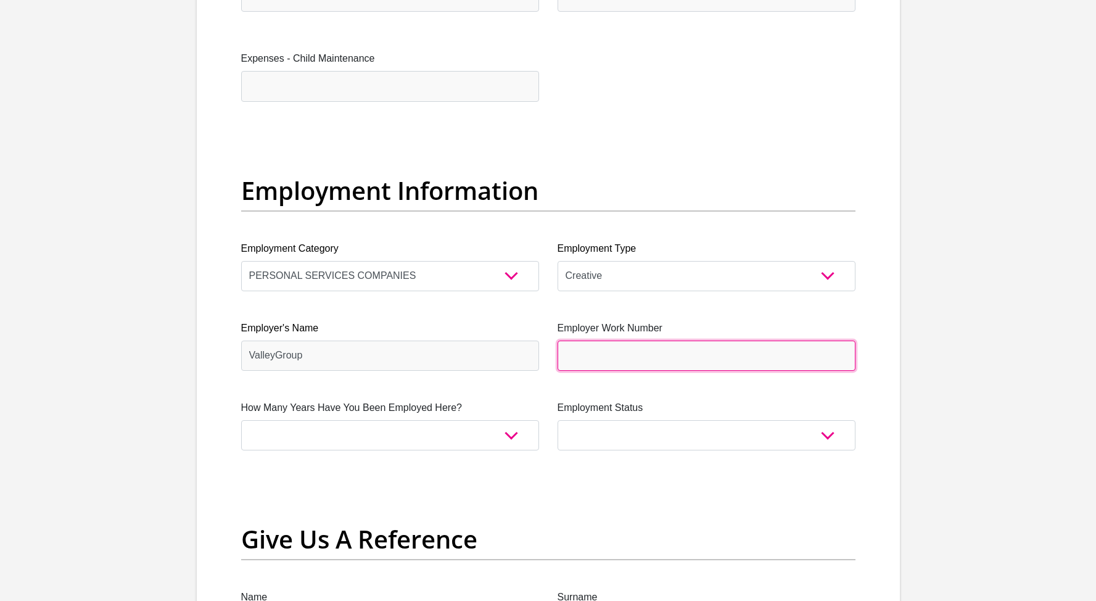
click at [596, 356] on input "Employer Work Number" at bounding box center [706, 355] width 298 height 30
type input "0116560601"
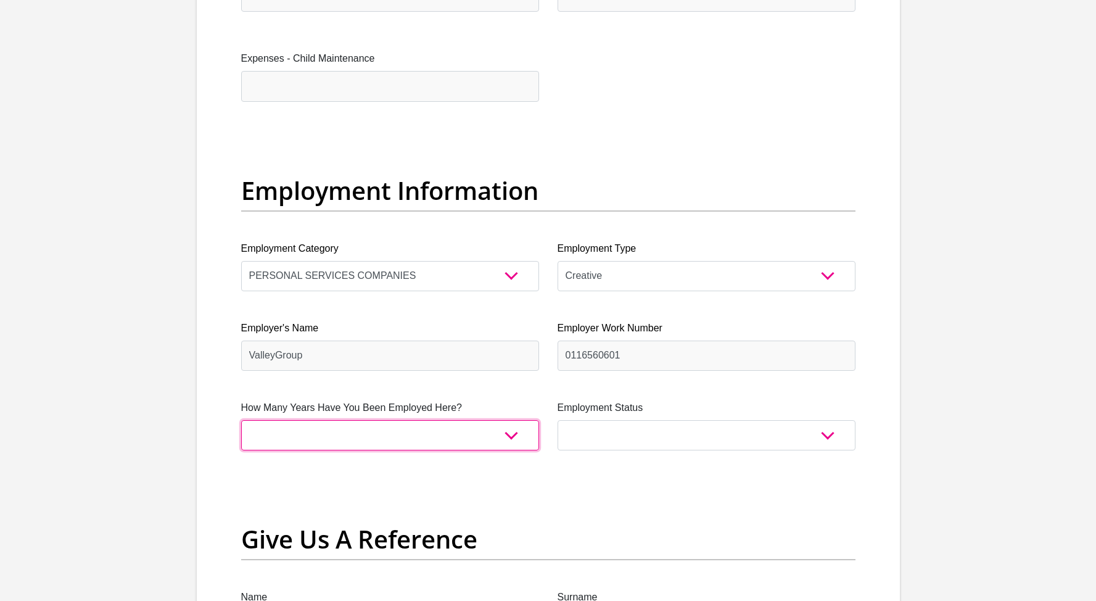
click at [419, 434] on select "less than 1 year 1-3 years 3-5 years 5+ years" at bounding box center [390, 435] width 298 height 30
select select "60"
click at [241, 420] on select "less than 1 year 1-3 years 3-5 years 5+ years" at bounding box center [390, 435] width 298 height 30
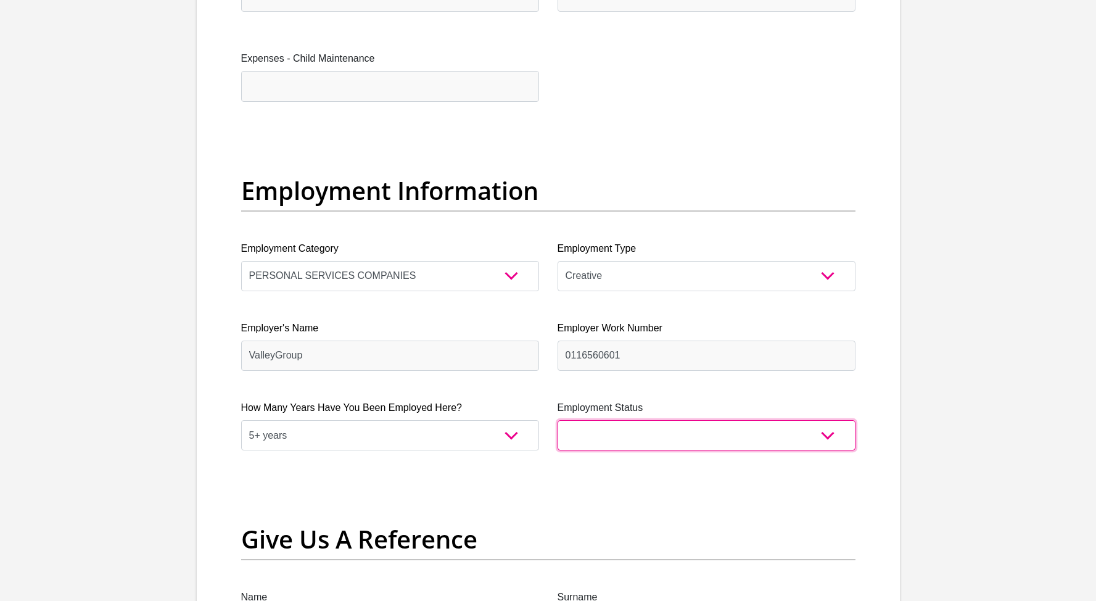
click at [589, 435] on select "Permanent/Full-time Part-time/Casual Contract Worker Self-Employed Housewife Re…" at bounding box center [706, 435] width 298 height 30
select select "1"
click at [557, 420] on select "Permanent/Full-time Part-time/Casual Contract Worker Self-Employed Housewife Re…" at bounding box center [706, 435] width 298 height 30
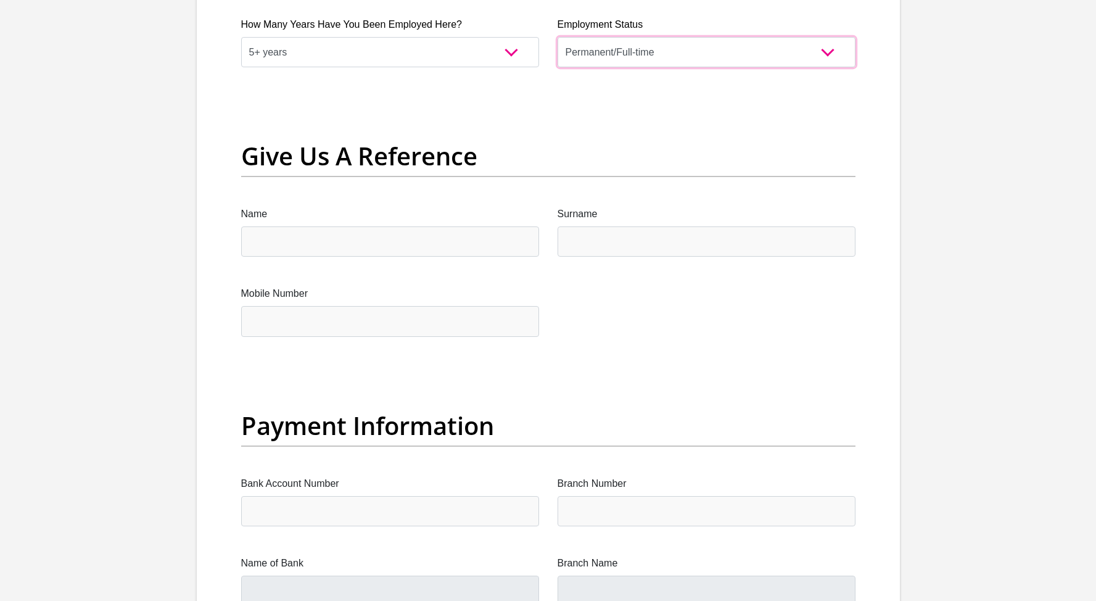
scroll to position [2481, 0]
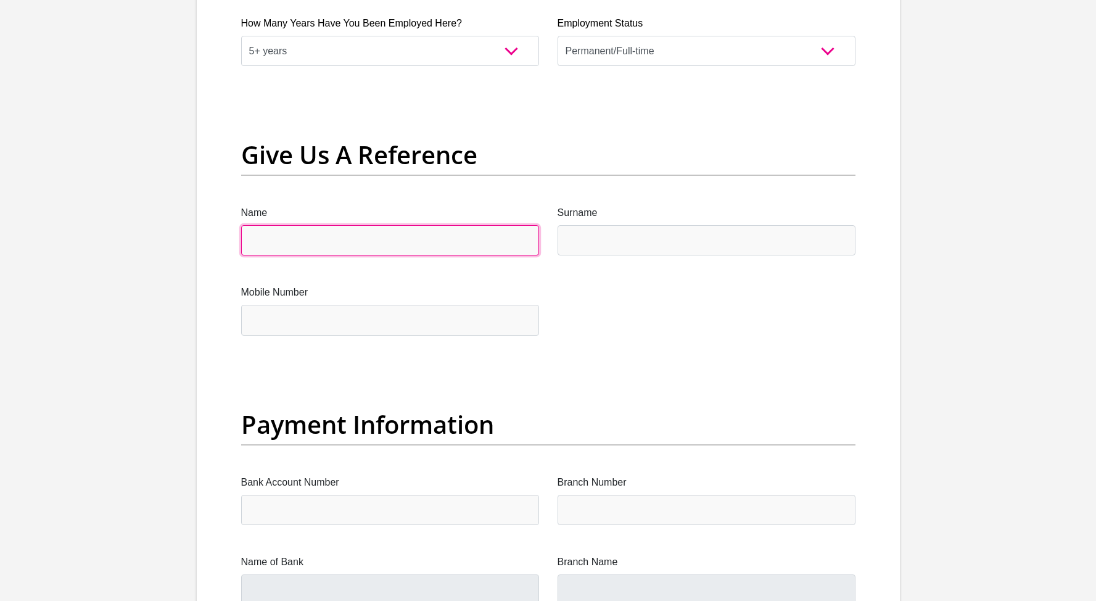
click at [395, 235] on input "Name" at bounding box center [390, 240] width 298 height 30
click at [297, 242] on input "Kaylee Veran" at bounding box center [390, 240] width 298 height 30
click at [298, 241] on input "Kaylee Veran" at bounding box center [390, 240] width 298 height 30
type input "Kaylee"
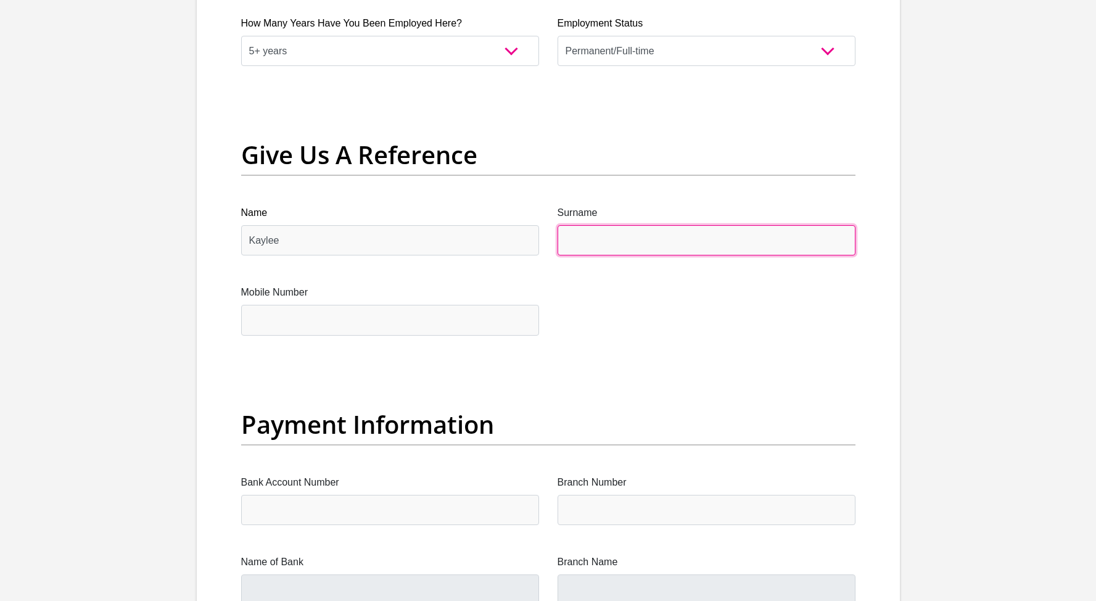
click at [578, 245] on input "Surname" at bounding box center [706, 240] width 298 height 30
paste input "Veran"
type input "Veran"
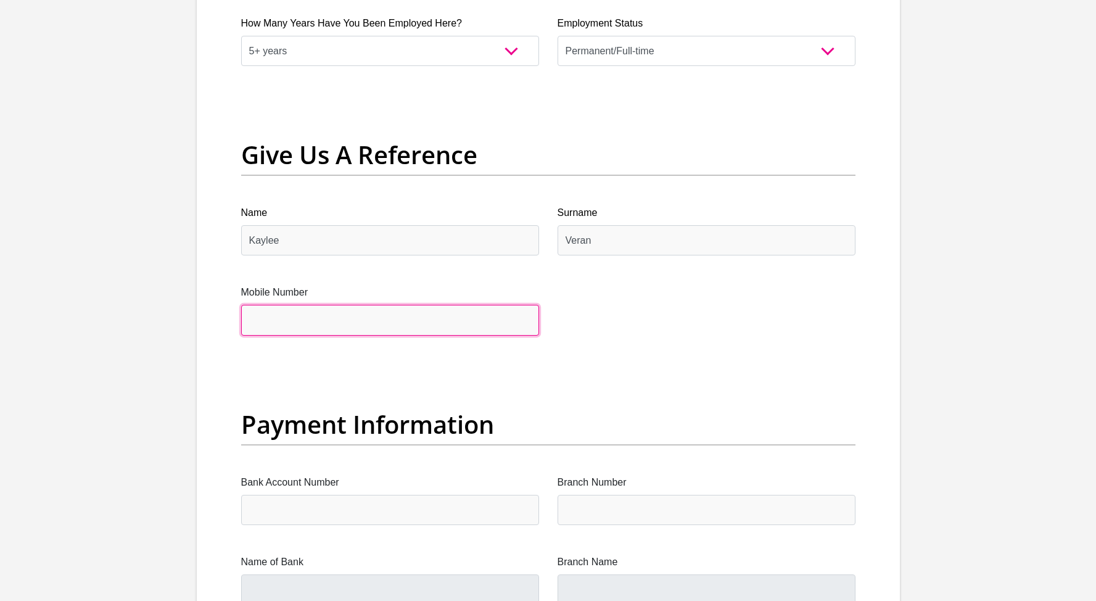
click at [390, 316] on input "Mobile Number" at bounding box center [390, 320] width 298 height 30
type input "0739722340"
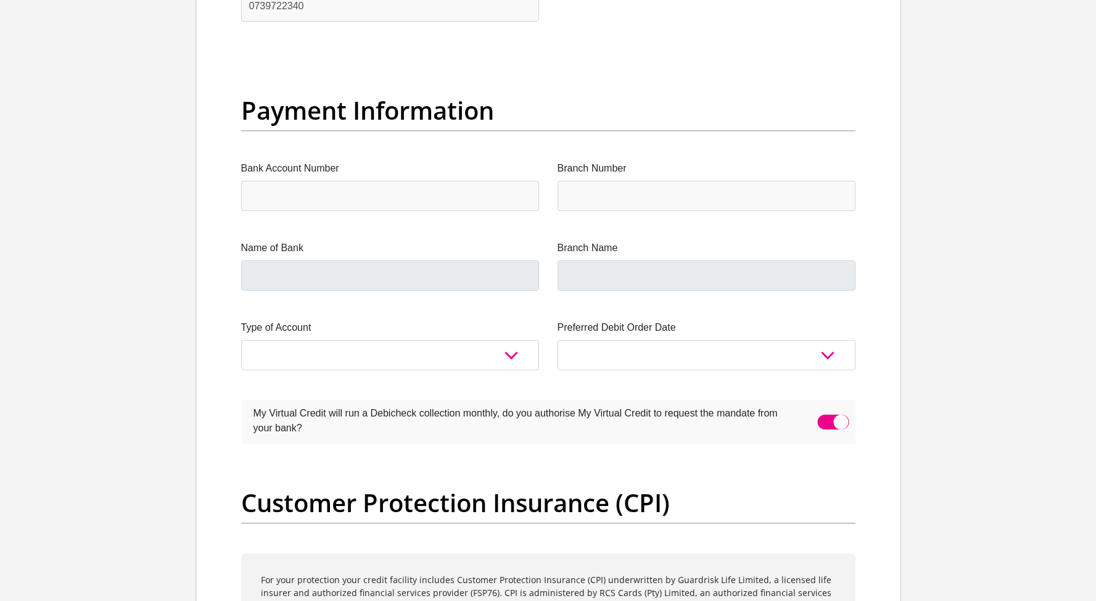
scroll to position [2795, 0]
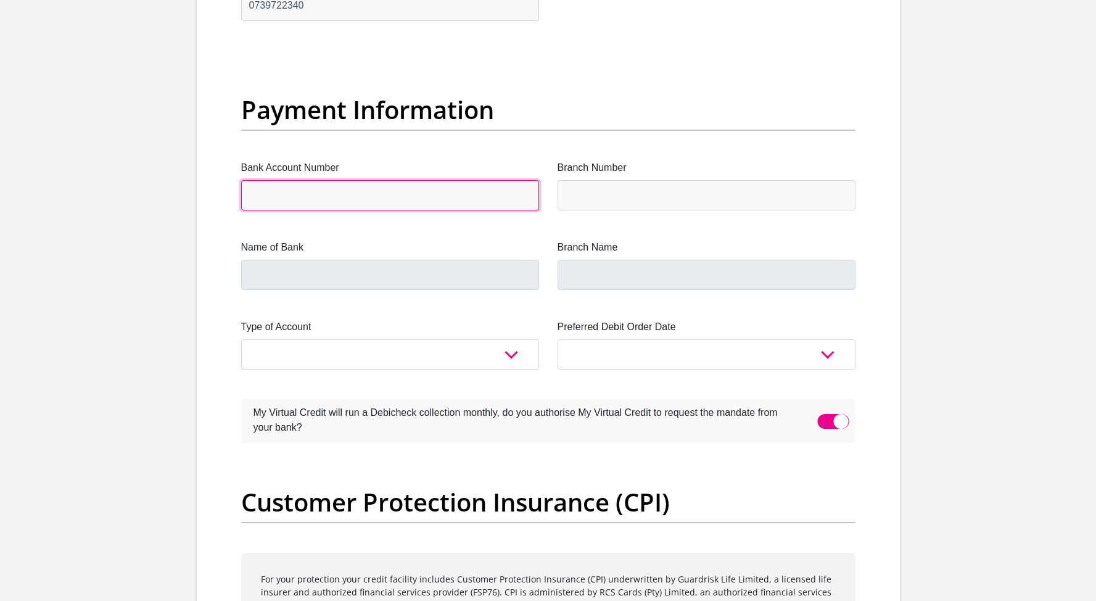
click at [318, 194] on input "Bank Account Number" at bounding box center [390, 195] width 298 height 30
type input "62368503192"
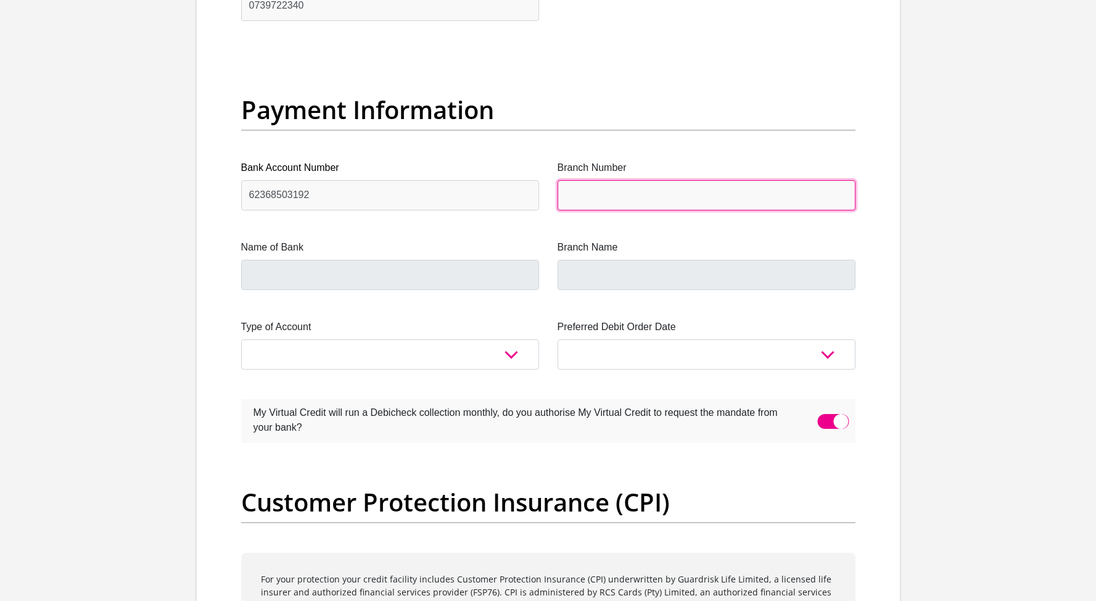
click at [585, 205] on input "Branch Number" at bounding box center [706, 195] width 298 height 30
click at [588, 187] on input "Branch Number" at bounding box center [706, 195] width 298 height 30
paste input "250655"
type input "250655"
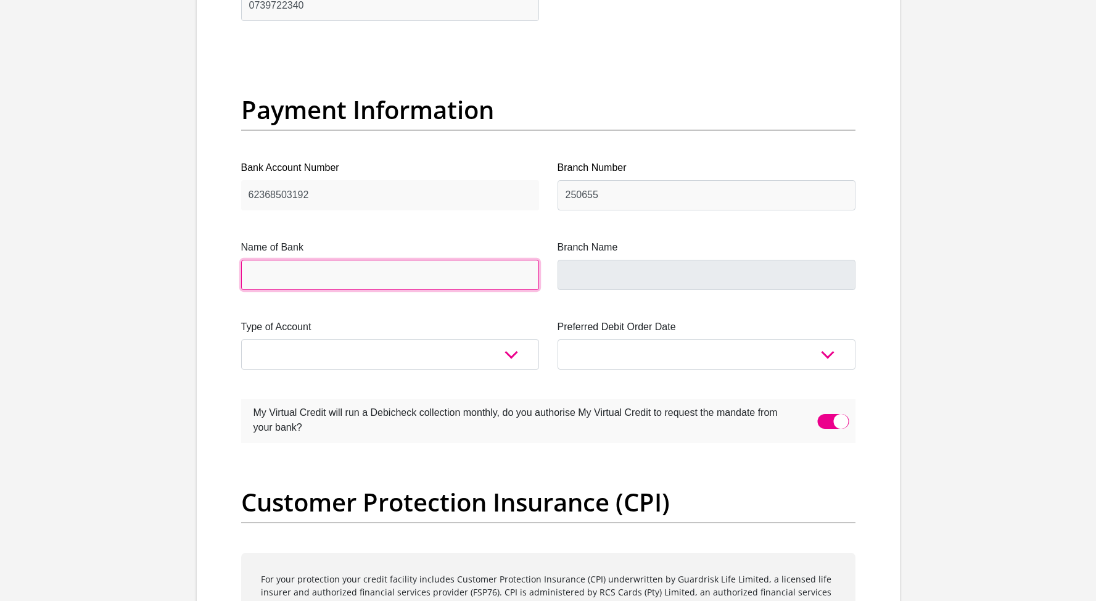
click at [395, 275] on input "Name of Bank" at bounding box center [390, 275] width 298 height 30
type input "FIRSTRAND BANK"
type input "BRANCH 560"
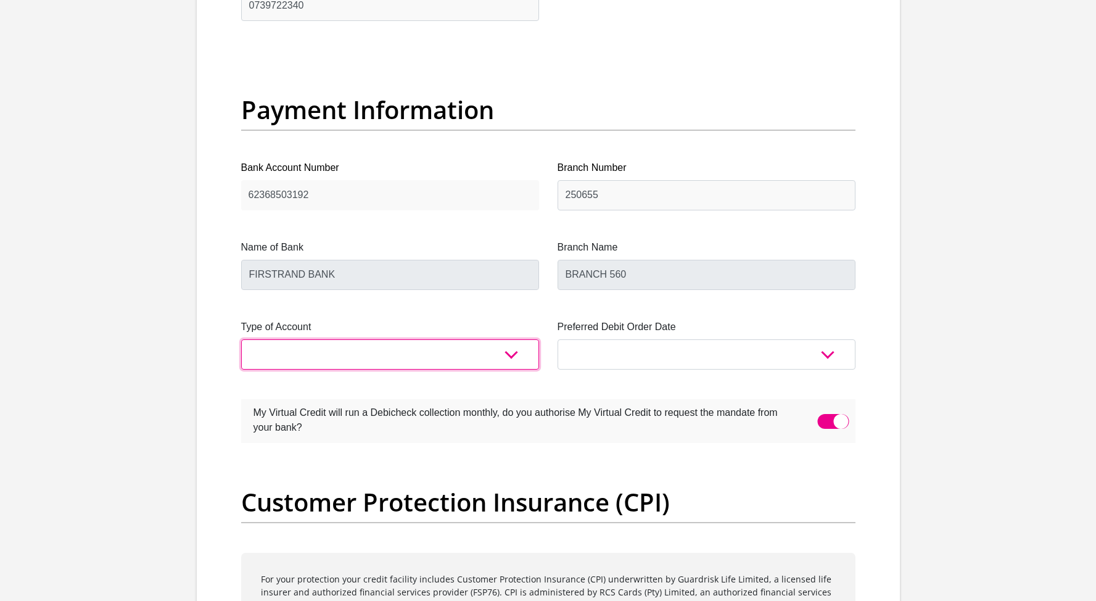
click at [329, 355] on select "Cheque Savings" at bounding box center [390, 354] width 298 height 30
select select "CUR"
click at [241, 339] on select "Cheque Savings" at bounding box center [390, 354] width 298 height 30
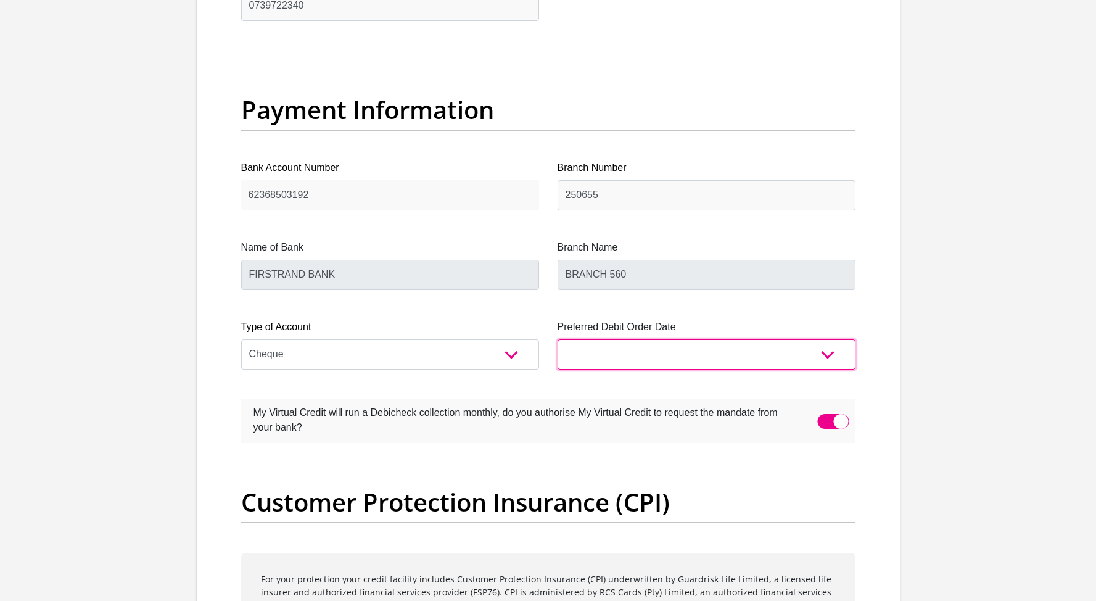
click at [573, 353] on select "1st 2nd 3rd 4th 5th 7th 18th 19th 20th 21st 22nd 23rd 24th 25th 26th 27th 28th …" at bounding box center [706, 354] width 298 height 30
select select "26"
click at [557, 339] on select "1st 2nd 3rd 4th 5th 7th 18th 19th 20th 21st 22nd 23rd 24th 25th 26th 27th 28th …" at bounding box center [706, 354] width 298 height 30
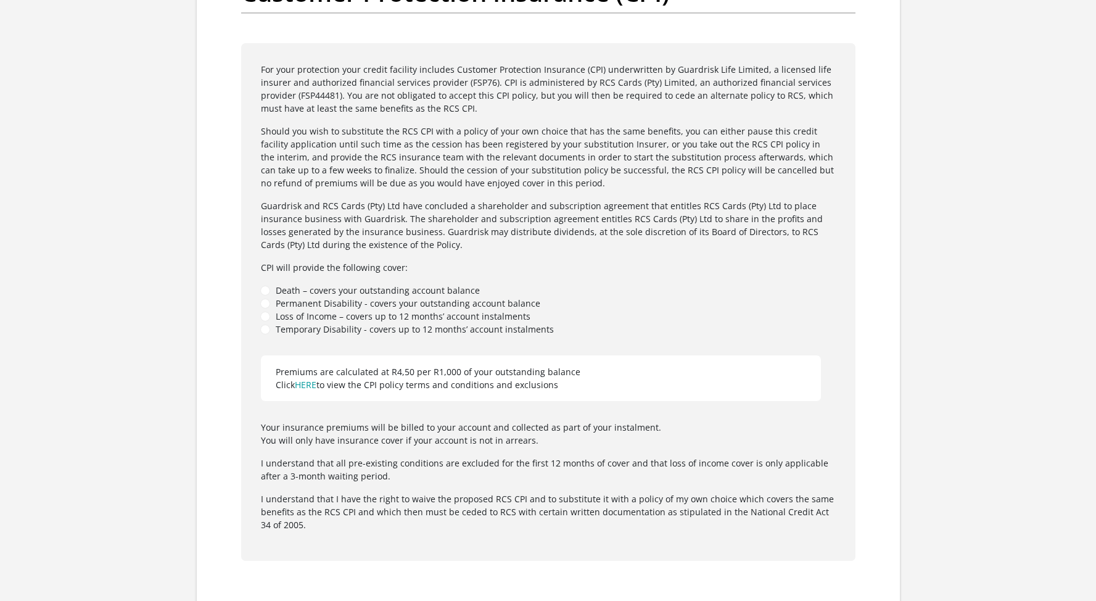
scroll to position [3290, 0]
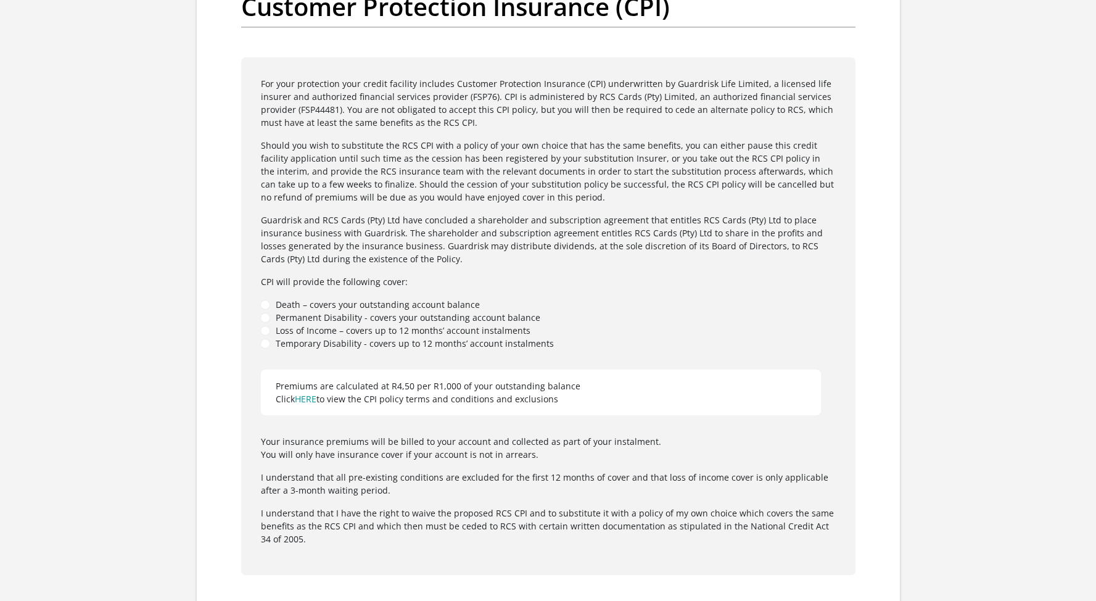
click at [265, 305] on li "Death – covers your outstanding account balance" at bounding box center [548, 304] width 575 height 13
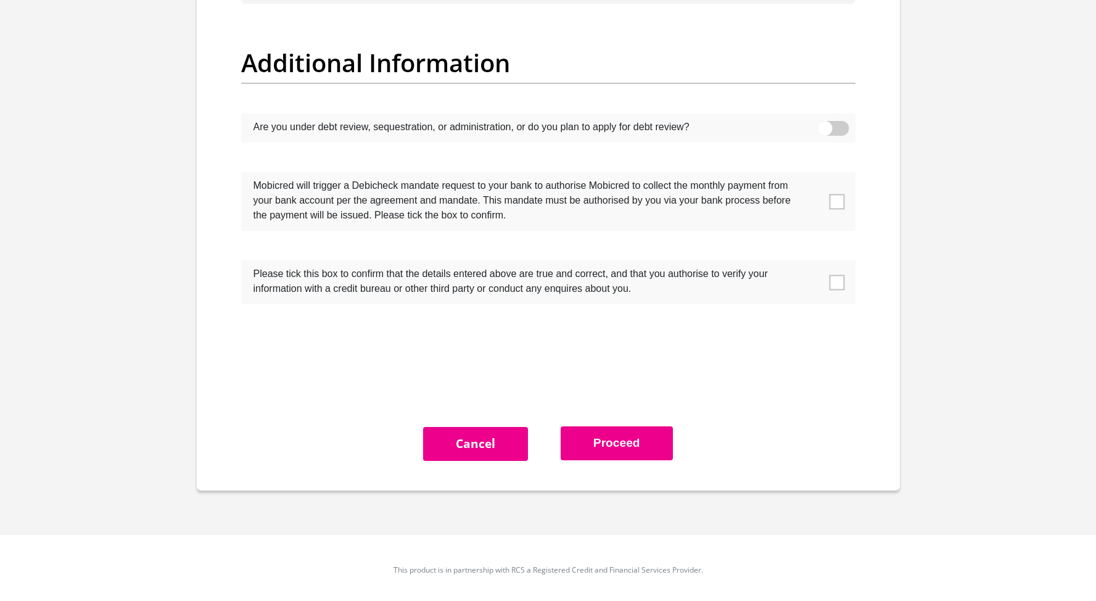
scroll to position [3867, 0]
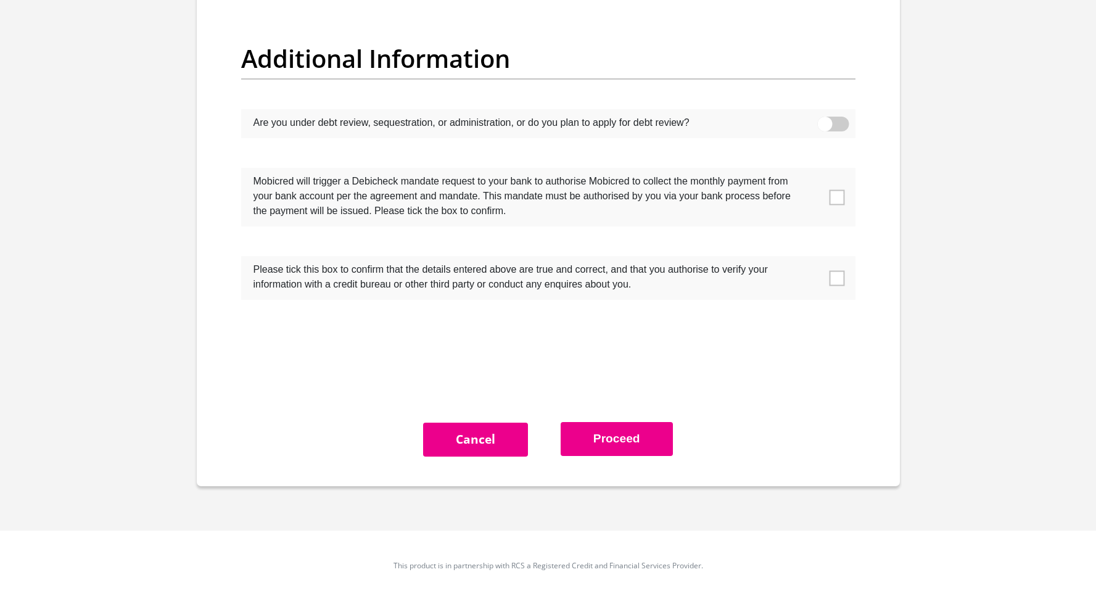
click at [836, 197] on span at bounding box center [836, 196] width 15 height 15
click at [812, 171] on input "checkbox" at bounding box center [812, 171] width 0 height 0
click at [837, 276] on span at bounding box center [836, 277] width 15 height 15
click at [812, 259] on input "checkbox" at bounding box center [812, 259] width 0 height 0
click at [626, 438] on button "Proceed" at bounding box center [617, 439] width 112 height 34
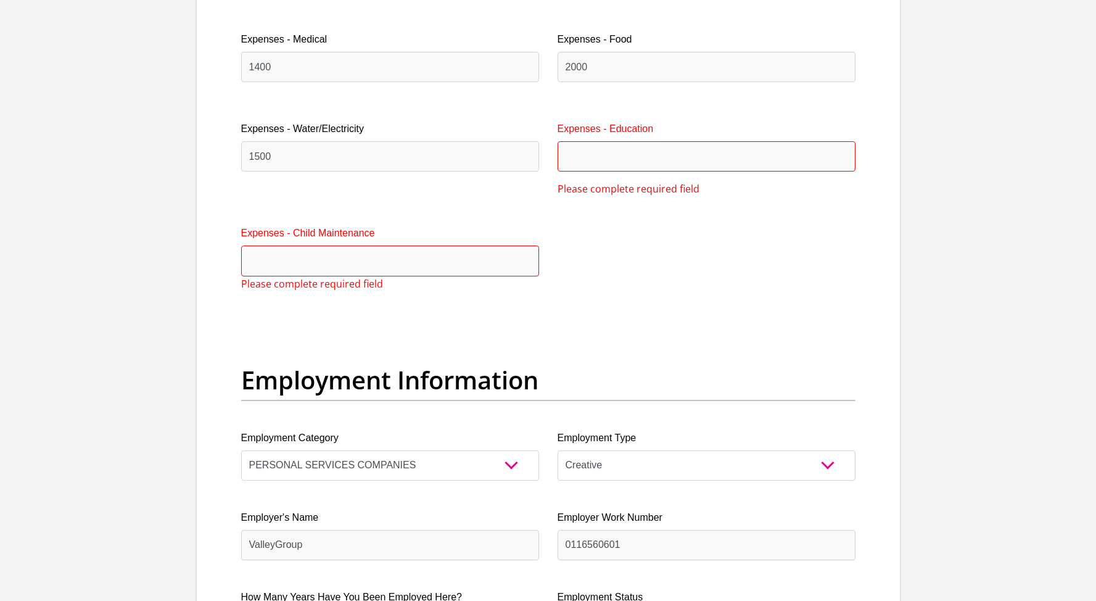
scroll to position [1933, 0]
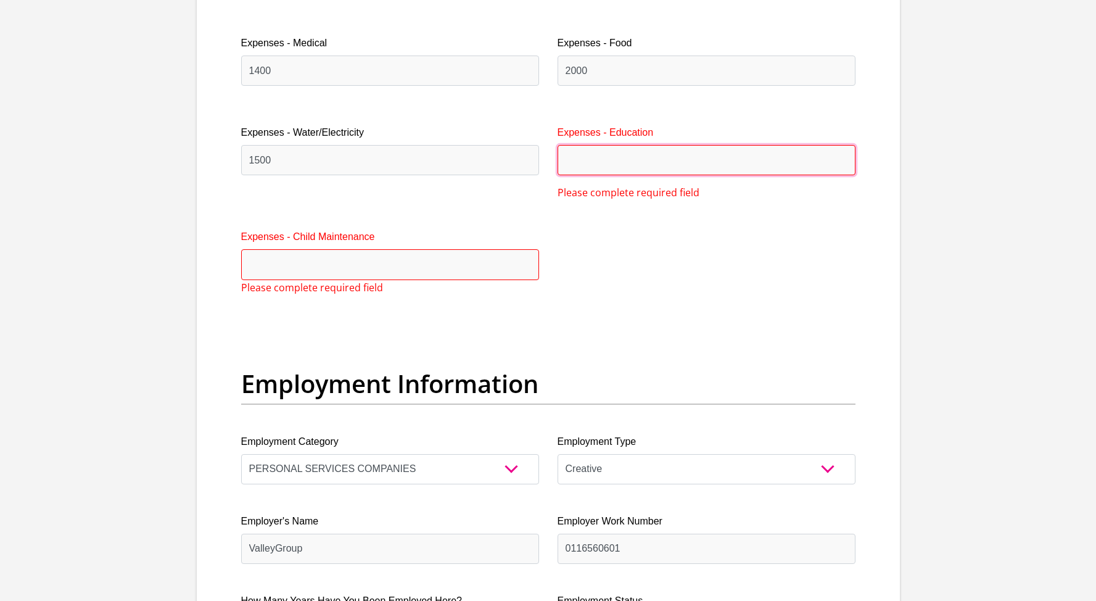
click at [608, 160] on input "Expenses - Education" at bounding box center [706, 160] width 298 height 30
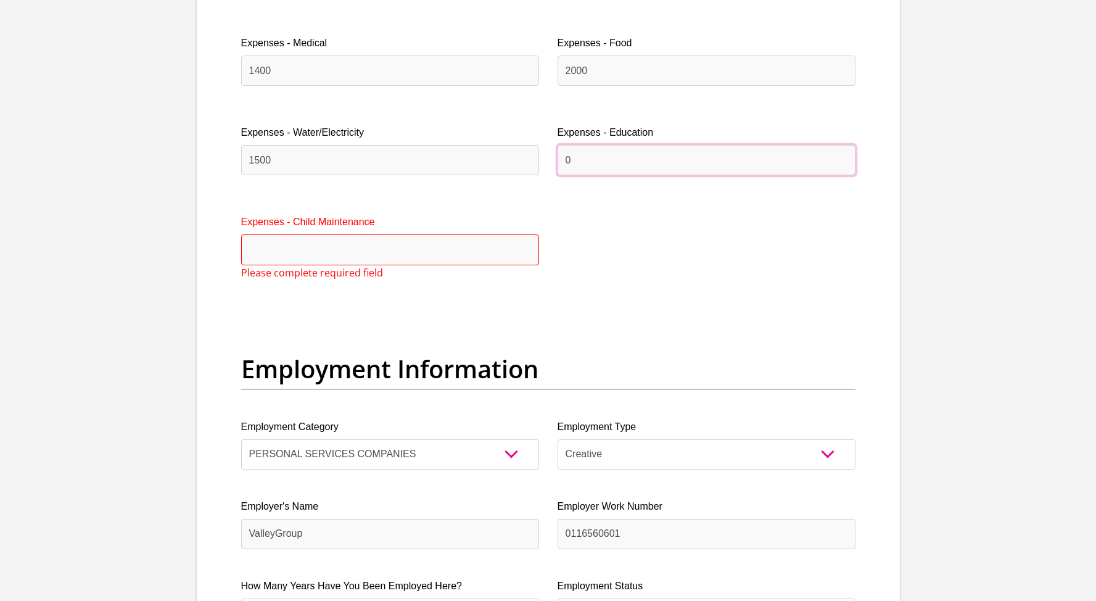
type input "0"
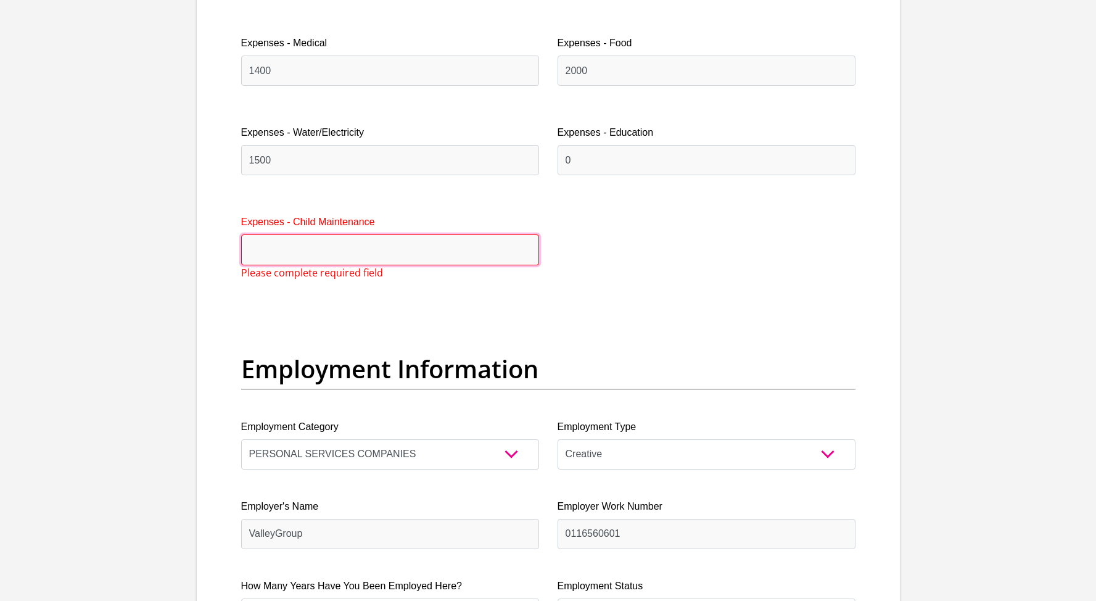
click at [384, 242] on input "Expenses - Child Maintenance" at bounding box center [390, 249] width 298 height 30
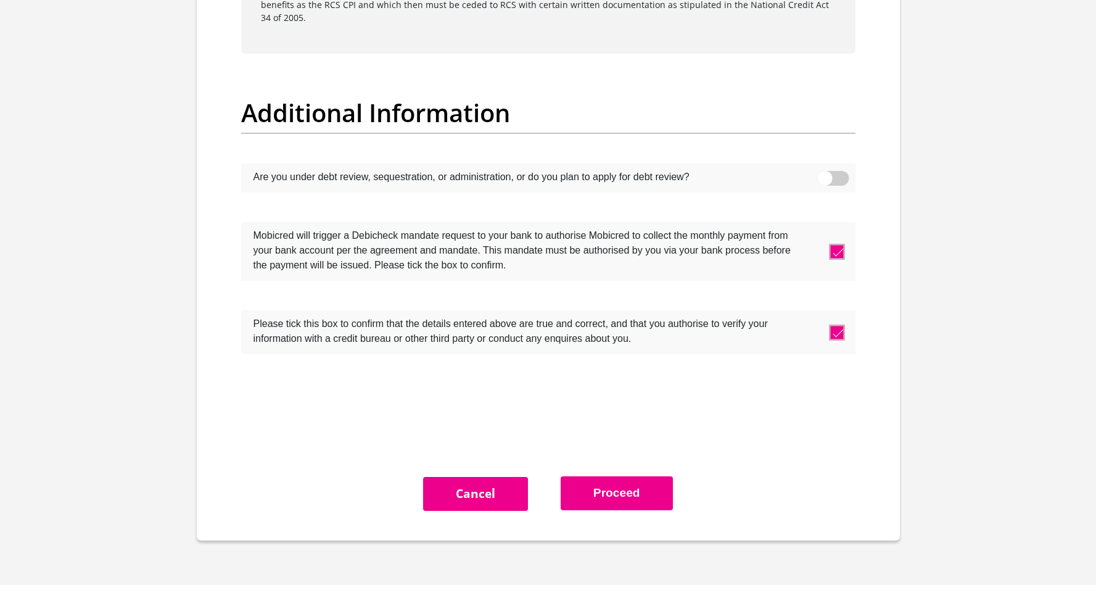
scroll to position [3867, 0]
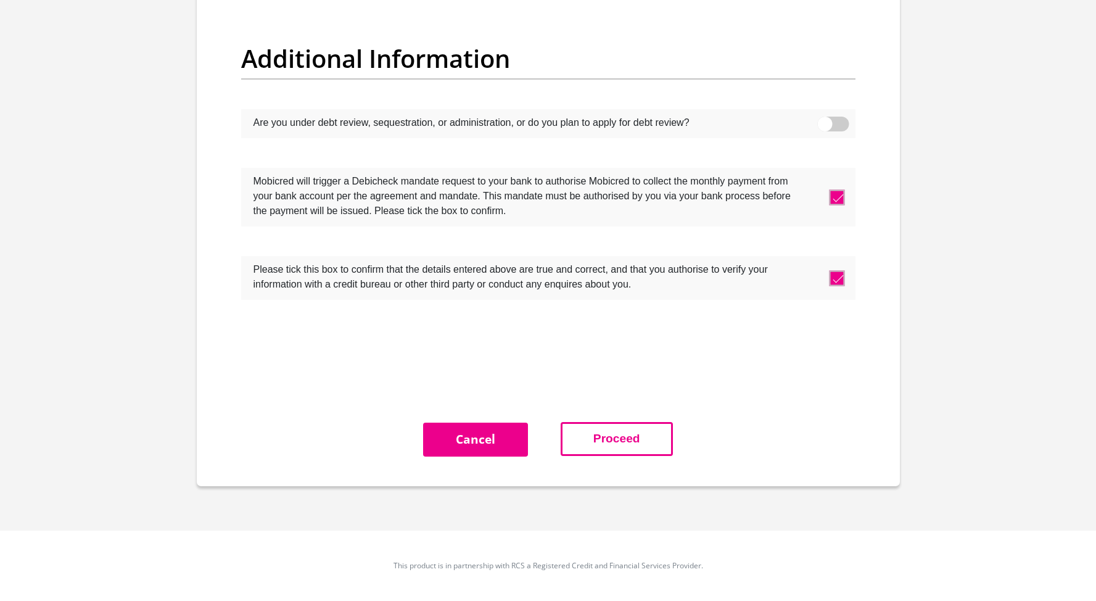
type input "0"
click at [601, 436] on button "Proceed" at bounding box center [617, 439] width 112 height 34
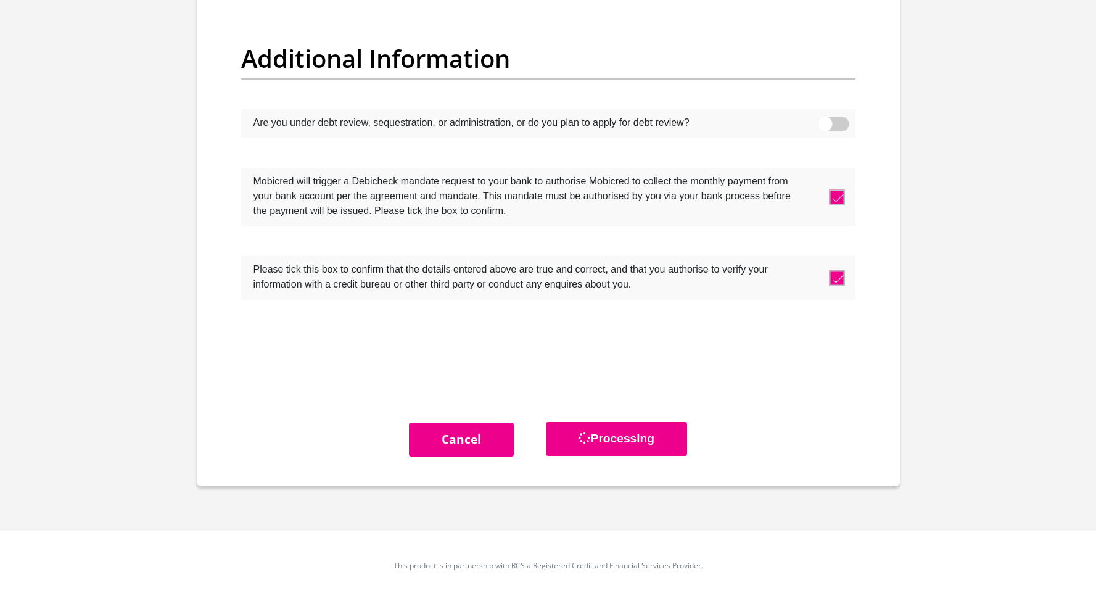
scroll to position [0, 0]
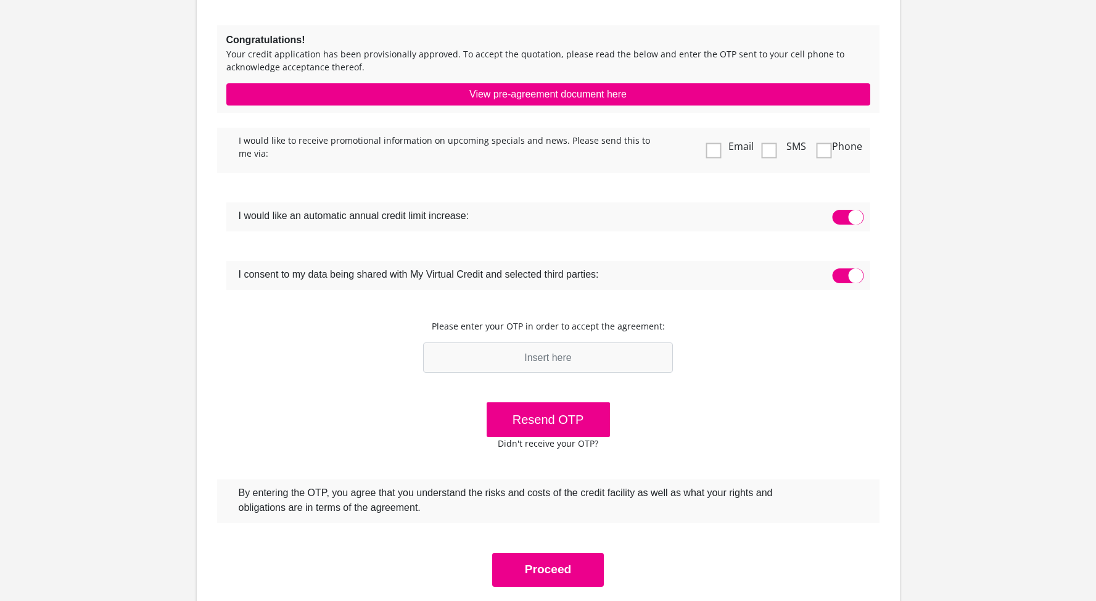
scroll to position [193, 0]
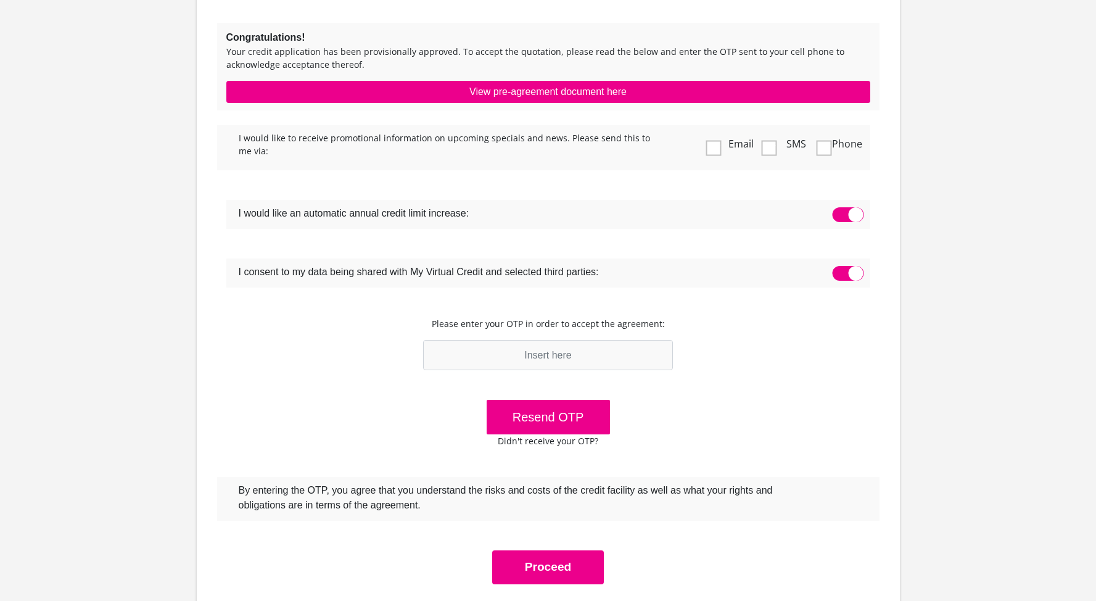
click at [715, 146] on span at bounding box center [713, 147] width 15 height 15
click at [716, 128] on input "Email" at bounding box center [716, 128] width 0 height 0
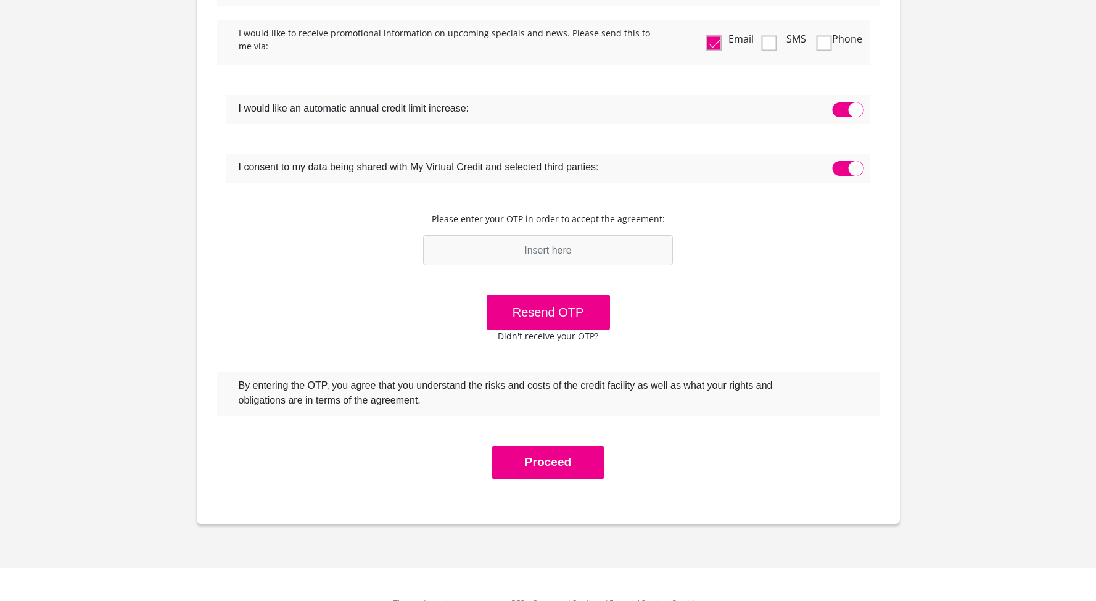
scroll to position [311, 0]
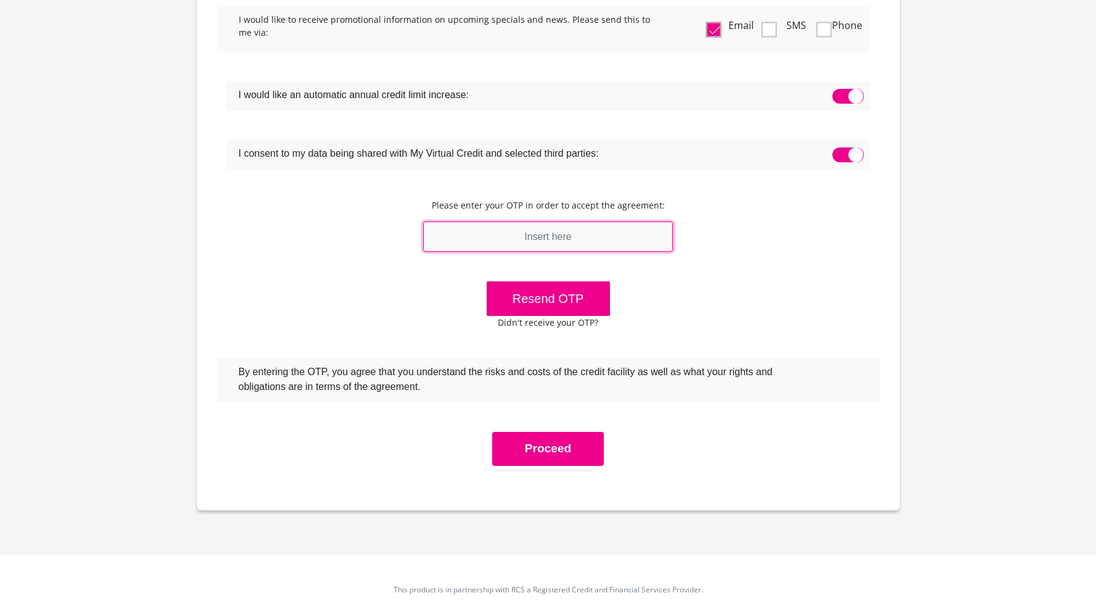
click at [550, 240] on input "text" at bounding box center [548, 236] width 250 height 30
type input "939103"
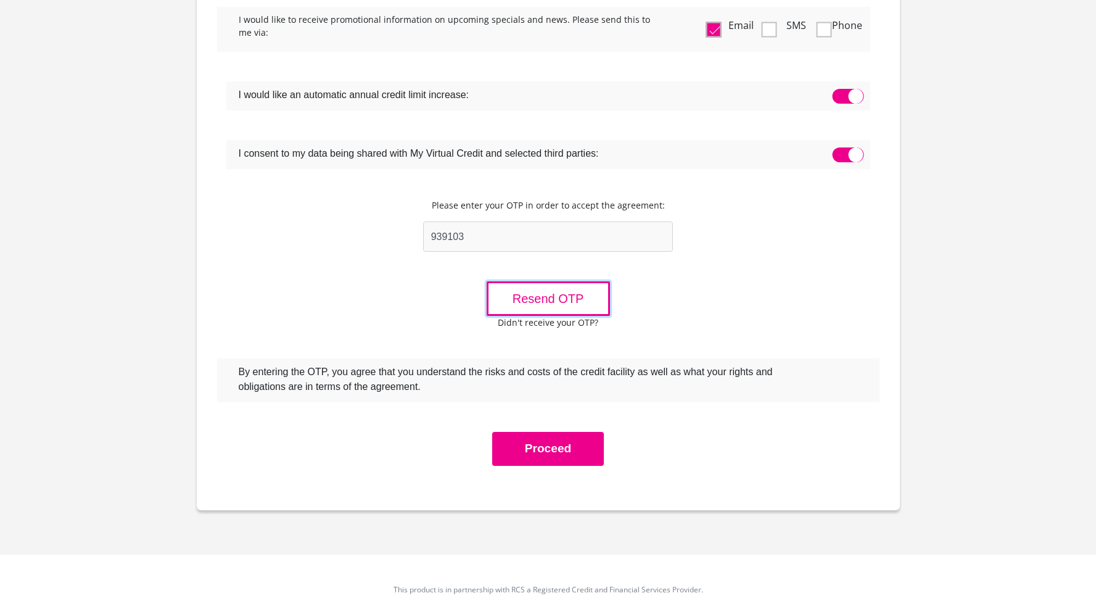
click at [569, 298] on button "Resend OTP" at bounding box center [548, 298] width 123 height 35
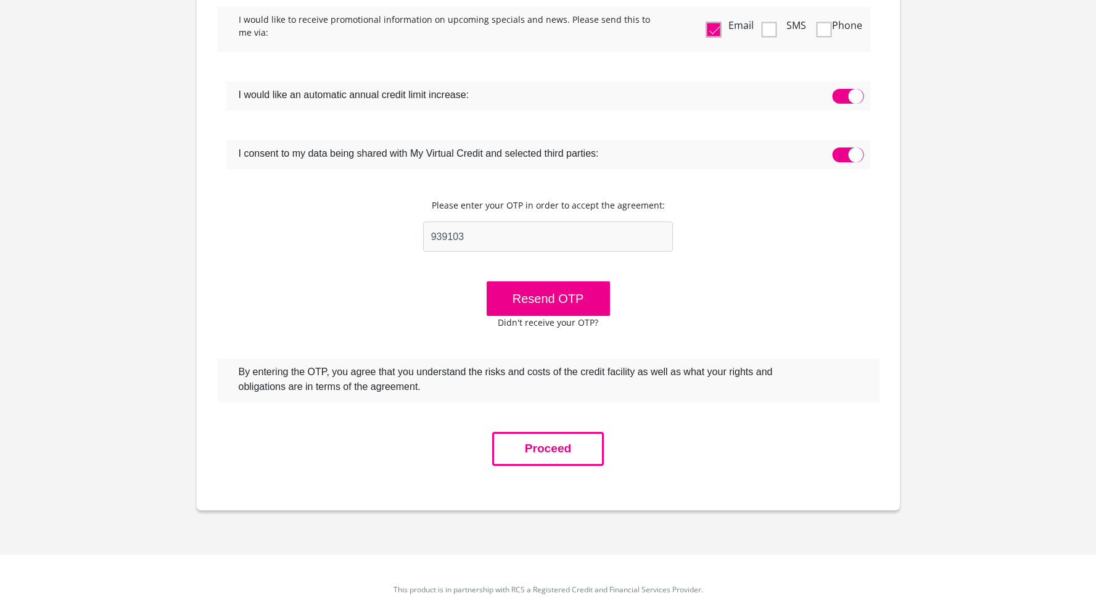
click at [562, 453] on button "Proceed" at bounding box center [548, 449] width 112 height 34
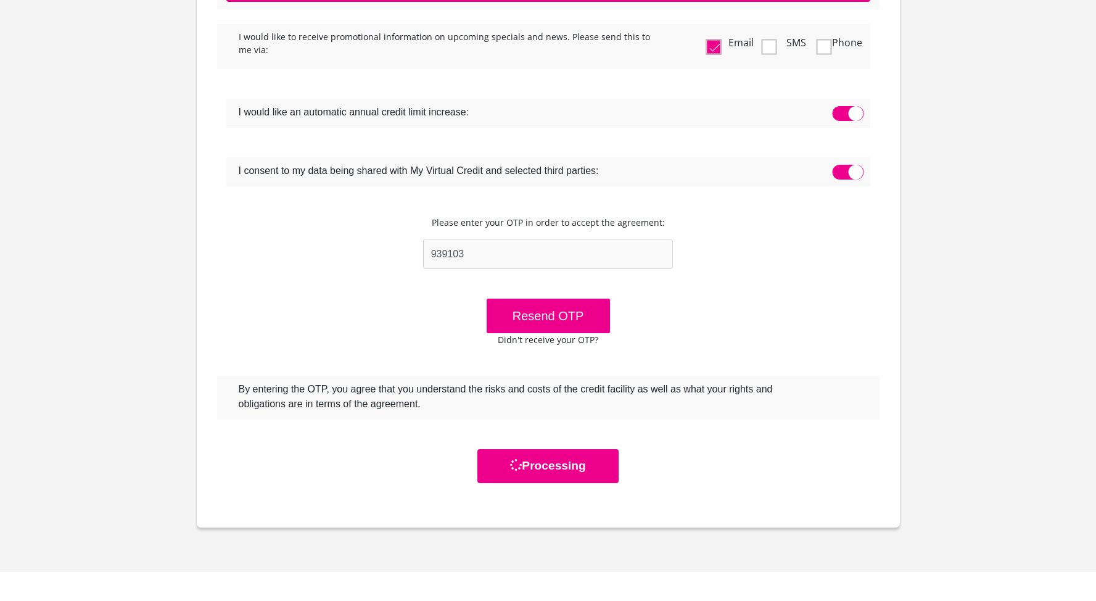
scroll to position [294, 0]
click at [842, 114] on span at bounding box center [847, 113] width 31 height 15
click at [837, 109] on input "checkbox" at bounding box center [837, 109] width 0 height 0
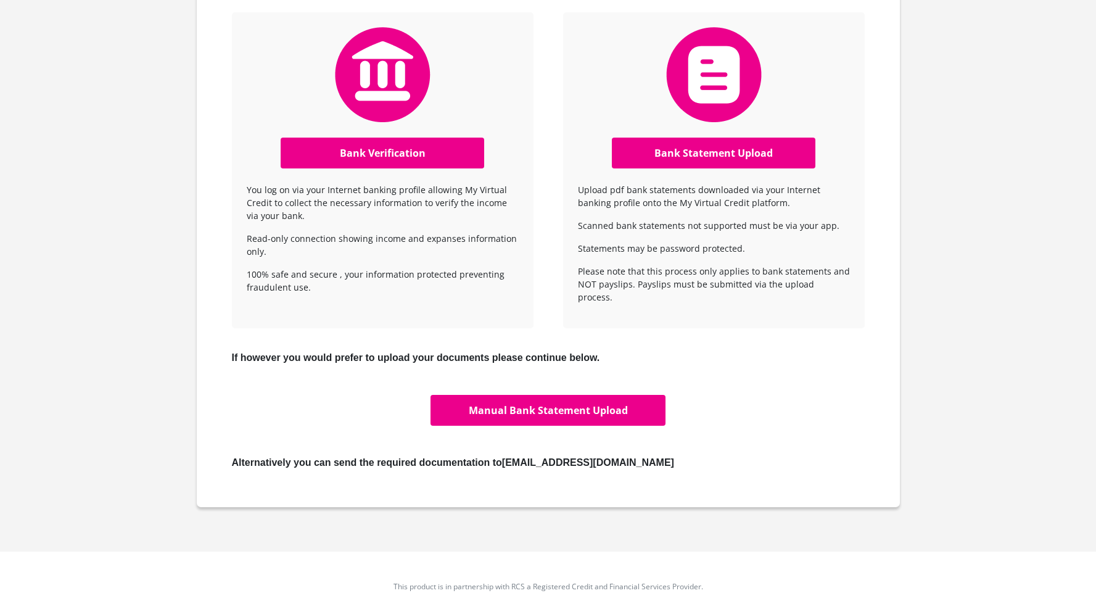
scroll to position [369, 0]
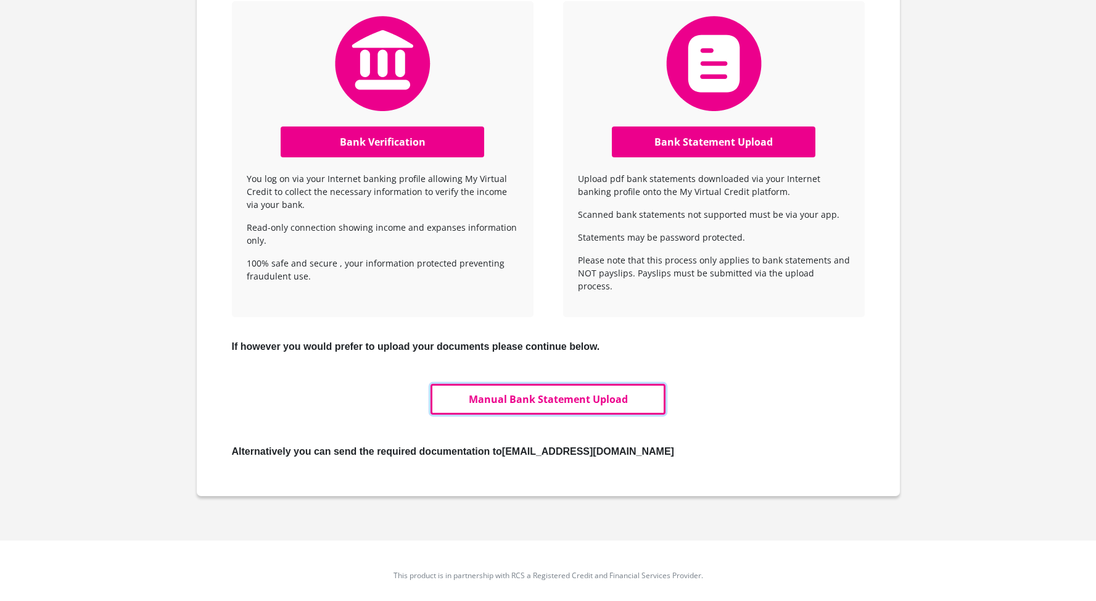
click at [549, 389] on link "Manual Bank Statement Upload" at bounding box center [547, 399] width 234 height 31
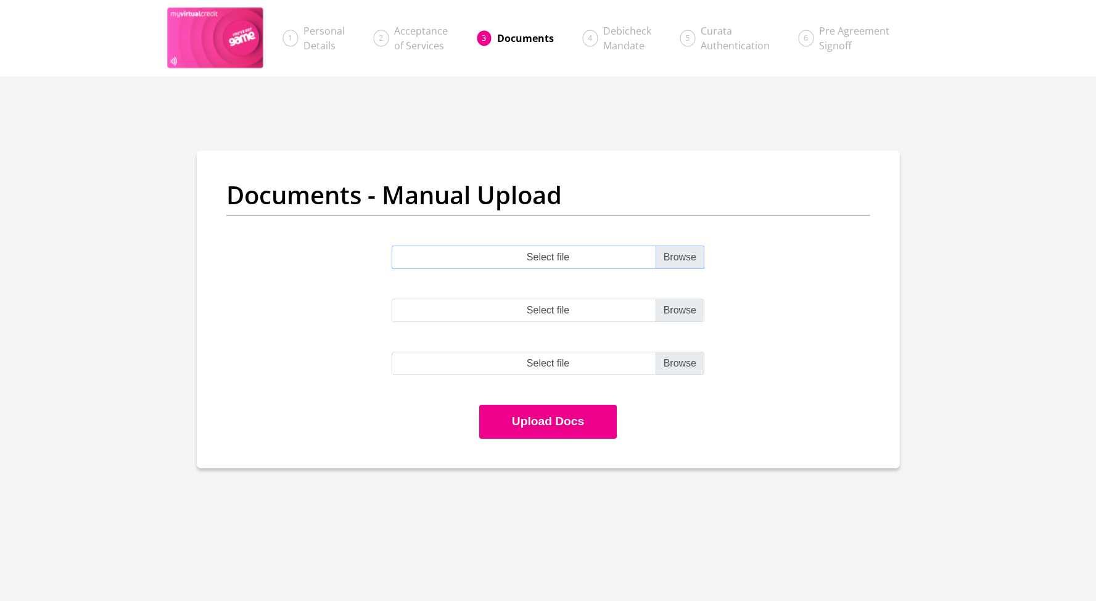
click at [675, 255] on input "Select file" at bounding box center [548, 256] width 313 height 23
type input "C:\fakepath\Bank Statement.pdf"
click at [425, 35] on span "Acceptance of Services" at bounding box center [421, 38] width 54 height 28
click at [492, 97] on section "Documents - Manual Upload Bank Statement.pdf Select file Select file" at bounding box center [548, 338] width 1096 height 525
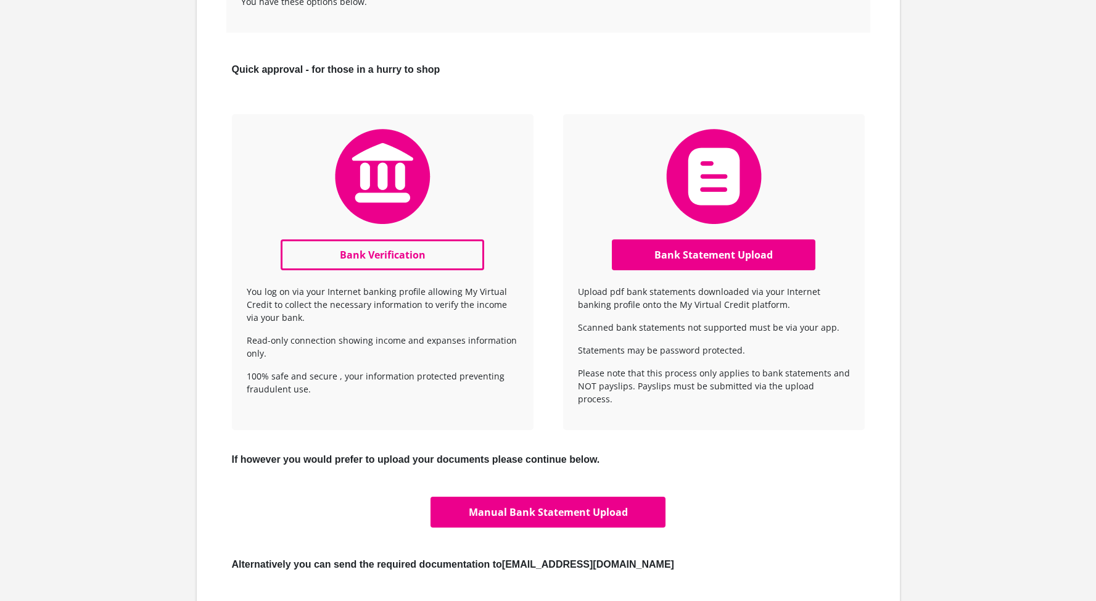
scroll to position [306, 0]
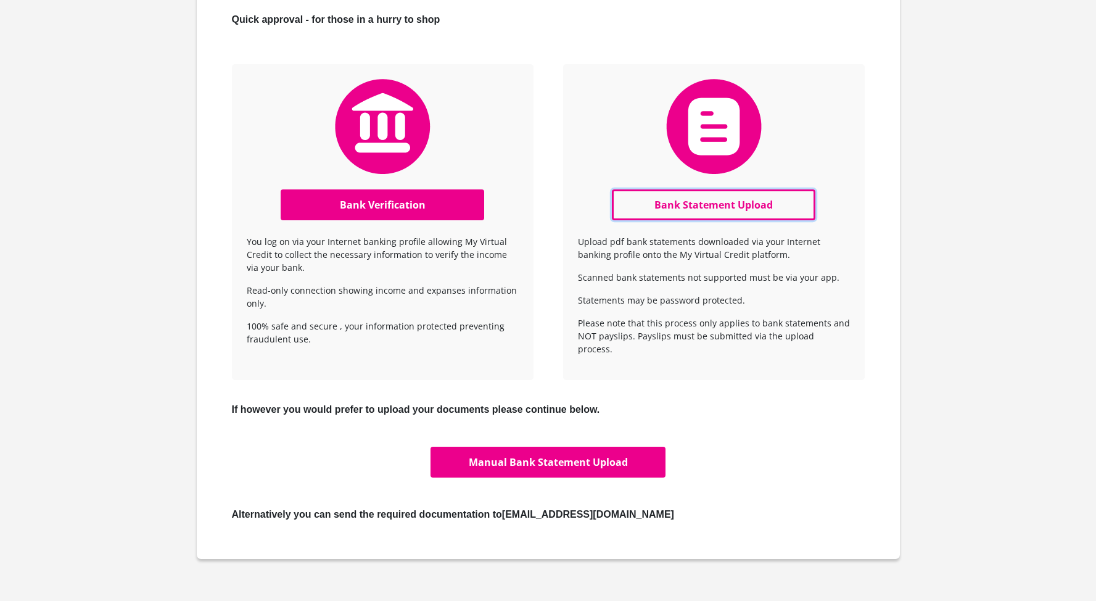
click at [703, 200] on link "Bank Statement Upload" at bounding box center [714, 204] width 204 height 31
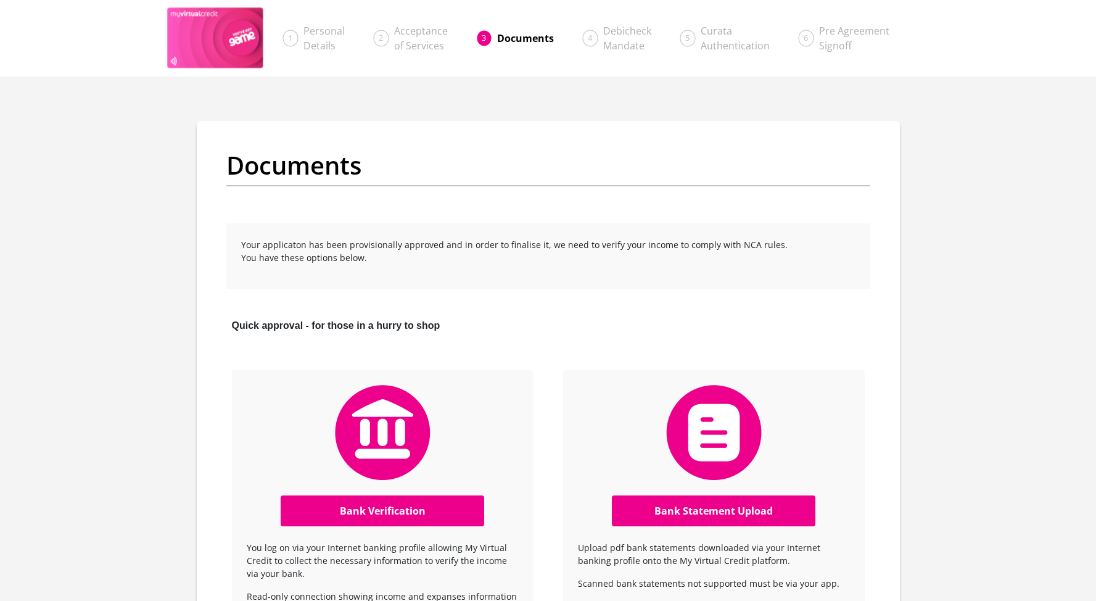
scroll to position [306, 0]
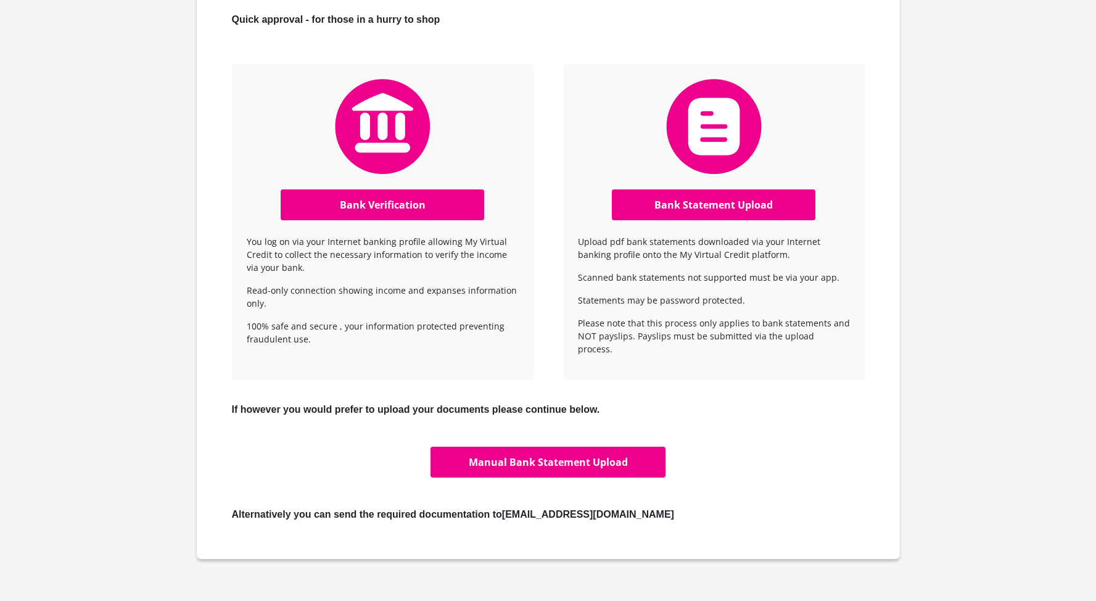
click at [723, 239] on p "Upload pdf bank statements downloaded via your Internet banking profile onto th…" at bounding box center [714, 248] width 272 height 26
click at [717, 252] on p "Upload pdf bank statements downloaded via your Internet banking profile onto th…" at bounding box center [714, 248] width 272 height 26
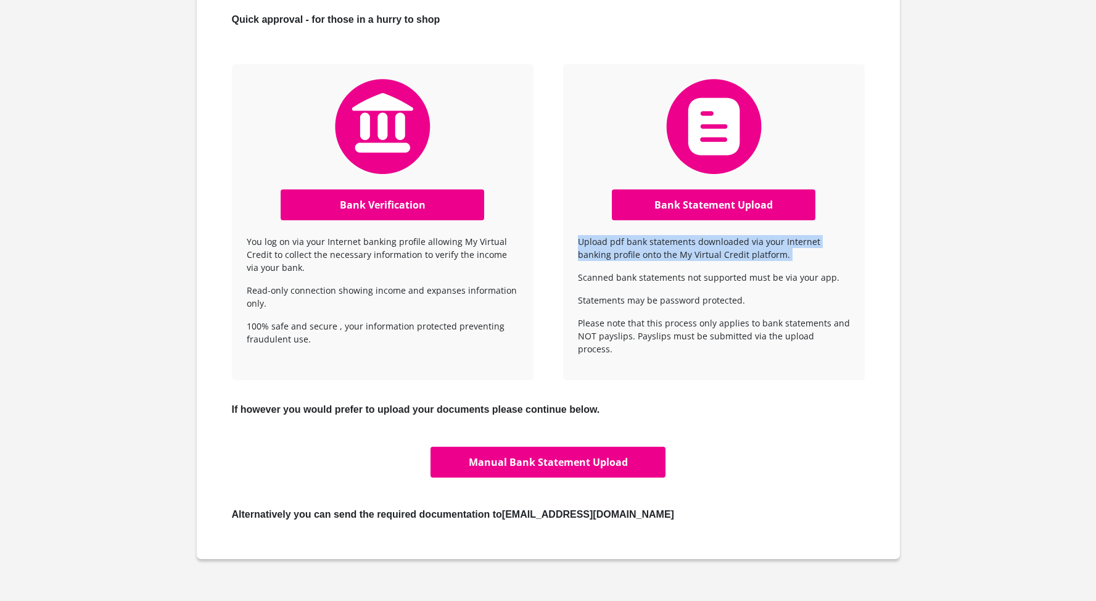
click at [717, 252] on p "Upload pdf bank statements downloaded via your Internet banking profile onto th…" at bounding box center [714, 248] width 272 height 26
click at [712, 269] on div "Bank Statement Upload Upload pdf bank statements downloaded via your Internet b…" at bounding box center [714, 222] width 302 height 316
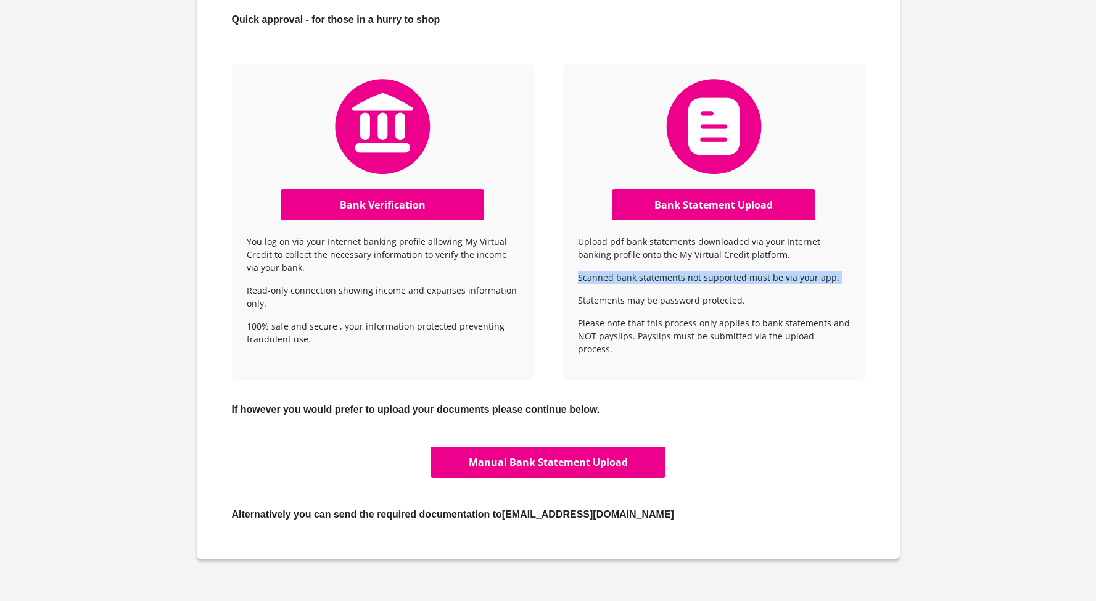
click at [712, 269] on div "Bank Statement Upload Upload pdf bank statements downloaded via your Internet b…" at bounding box center [714, 222] width 302 height 316
click at [688, 301] on p "Statements may be password protected." at bounding box center [714, 300] width 272 height 13
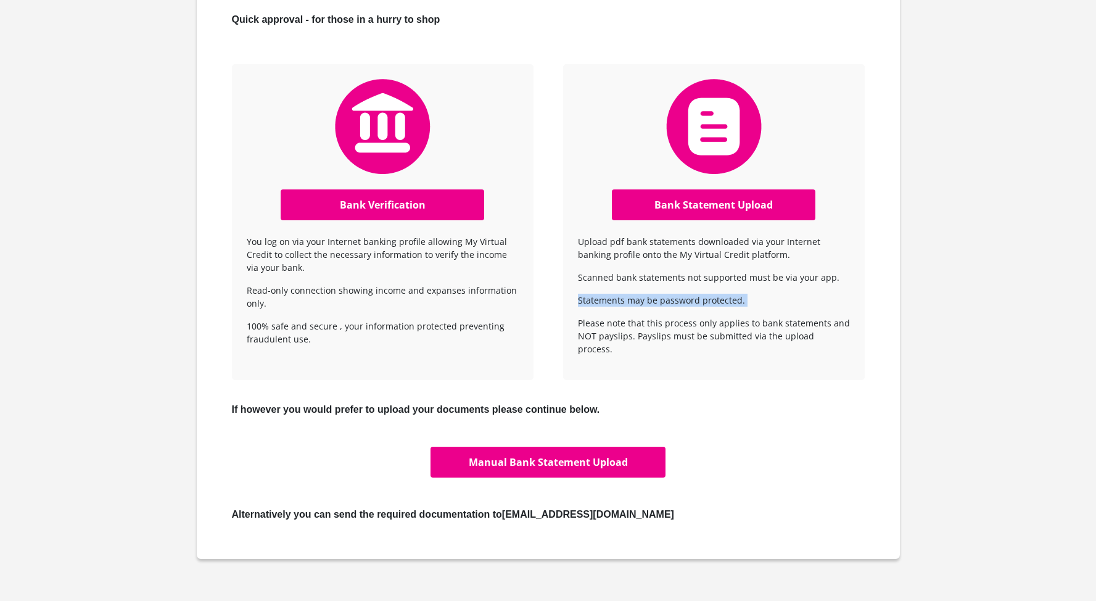
click at [688, 301] on p "Statements may be password protected." at bounding box center [714, 300] width 272 height 13
click at [688, 321] on p "Please note that this process only applies to bank statements and NOT payslips.…" at bounding box center [714, 335] width 272 height 39
click at [683, 329] on p "Please note that this process only applies to bank statements and NOT payslips.…" at bounding box center [714, 335] width 272 height 39
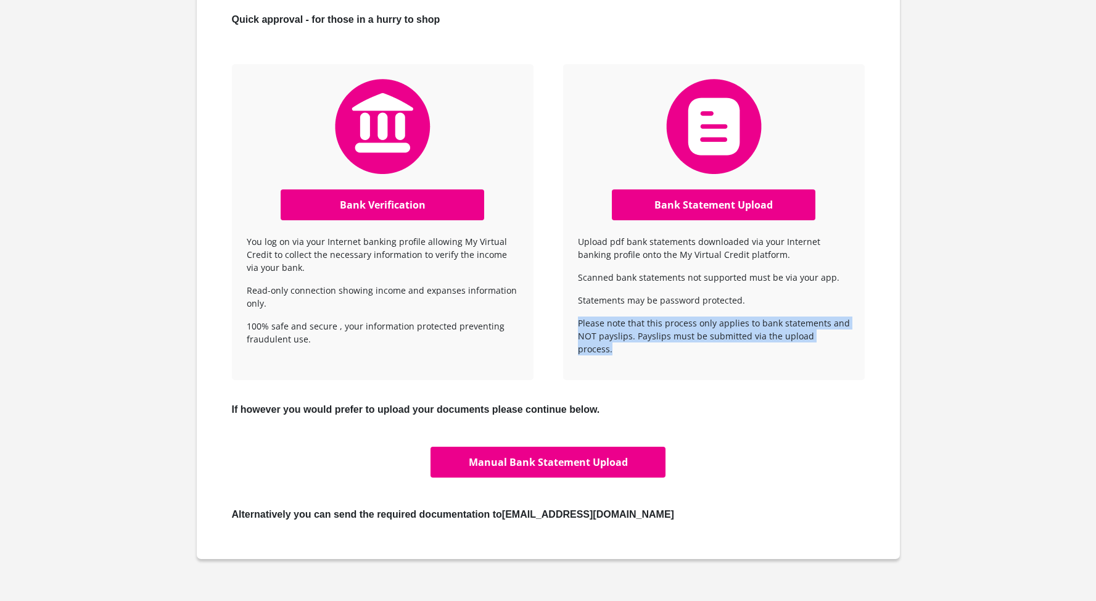
click at [683, 329] on p "Please note that this process only applies to bank statements and NOT payslips.…" at bounding box center [714, 335] width 272 height 39
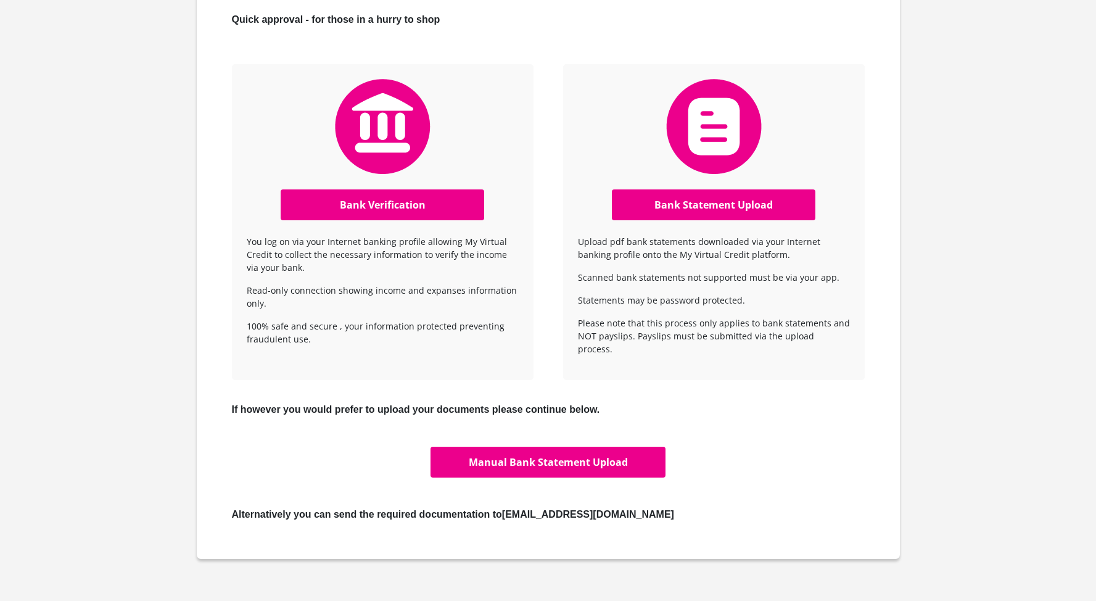
click at [692, 273] on p "Scanned bank statements not supported must be via your app." at bounding box center [714, 277] width 272 height 13
click at [692, 274] on p "Scanned bank statements not supported must be via your app." at bounding box center [714, 277] width 272 height 13
click at [691, 298] on p "Statements may be password protected." at bounding box center [714, 300] width 272 height 13
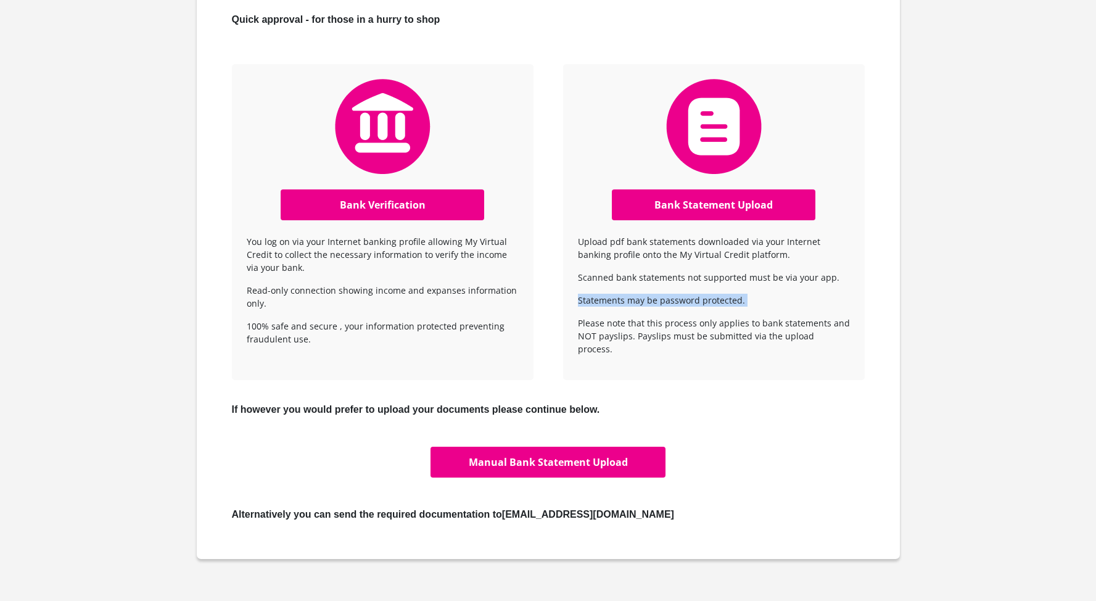
click at [691, 298] on p "Statements may be password protected." at bounding box center [714, 300] width 272 height 13
click at [691, 324] on p "Please note that this process only applies to bank statements and NOT payslips.…" at bounding box center [714, 335] width 272 height 39
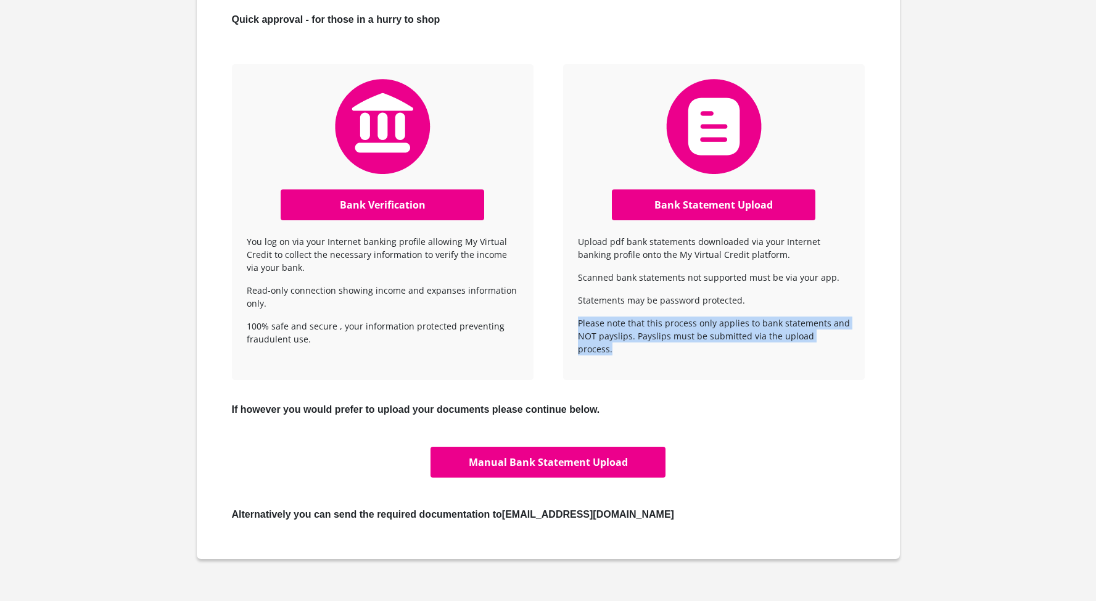
click at [691, 324] on p "Please note that this process only applies to bank statements and NOT payslips.…" at bounding box center [714, 335] width 272 height 39
click at [689, 328] on p "Please note that this process only applies to bank statements and NOT payslips.…" at bounding box center [714, 335] width 272 height 39
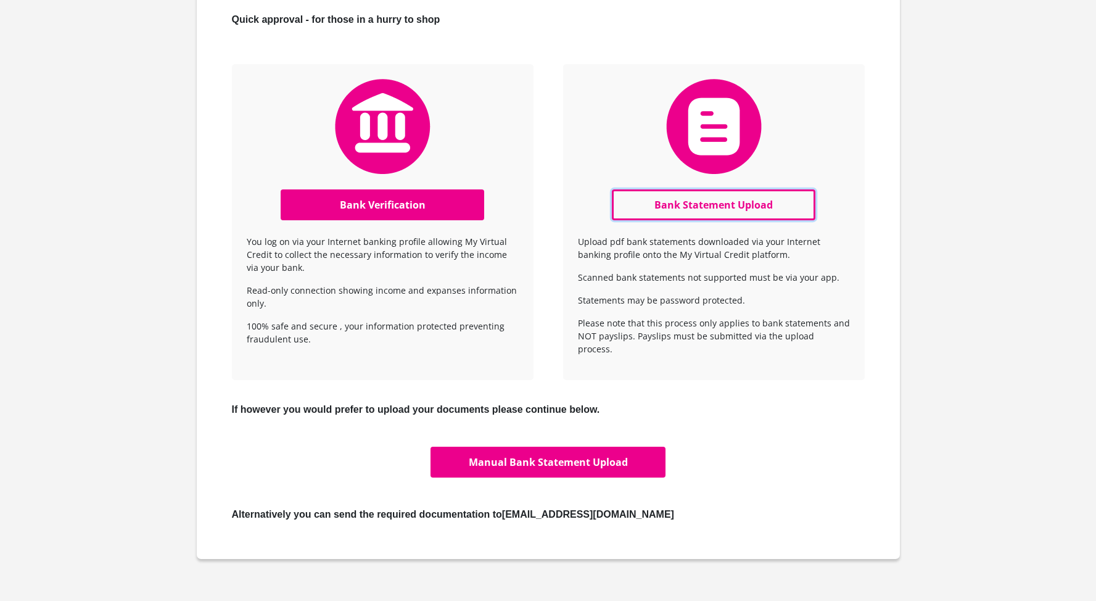
click at [708, 205] on link "Bank Statement Upload" at bounding box center [714, 204] width 204 height 31
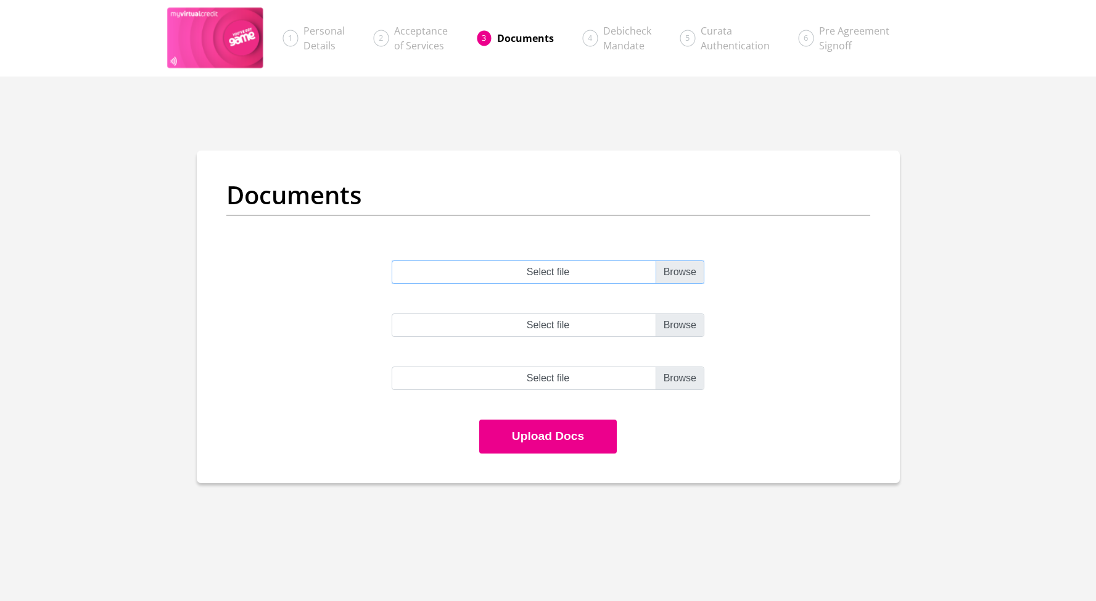
click at [671, 269] on input "Select file" at bounding box center [548, 271] width 313 height 23
type input "C:\fakepath\Bank Statement.pdf"
click at [552, 443] on button "Upload Docs" at bounding box center [548, 436] width 138 height 34
click at [572, 324] on input "Select file" at bounding box center [548, 324] width 313 height 23
type input "C:\fakepath\Bank Statement.pdf"
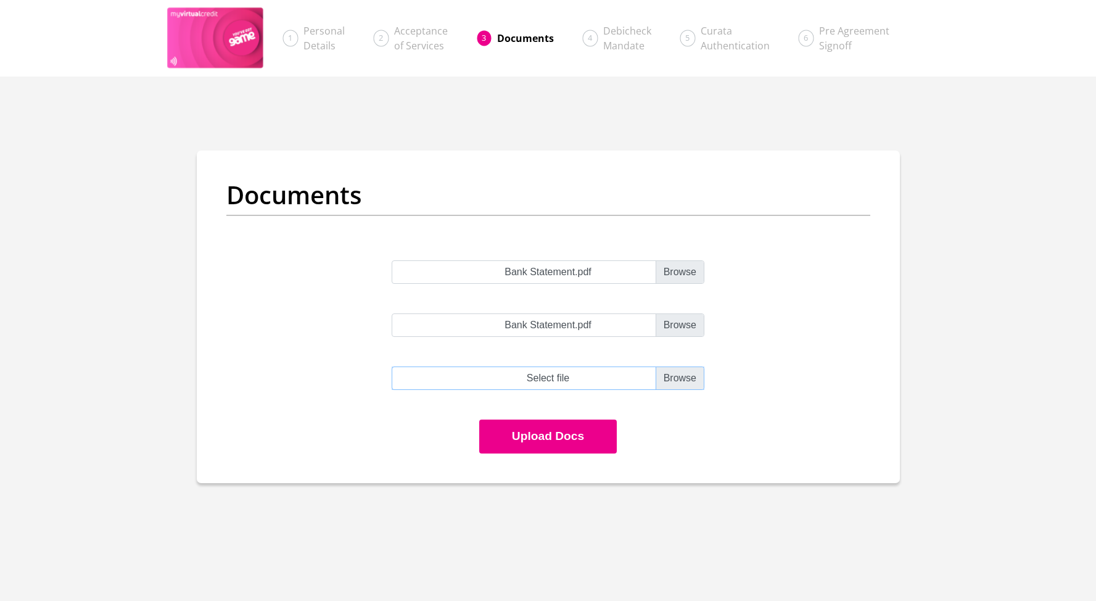
click at [672, 384] on input "file" at bounding box center [548, 377] width 313 height 23
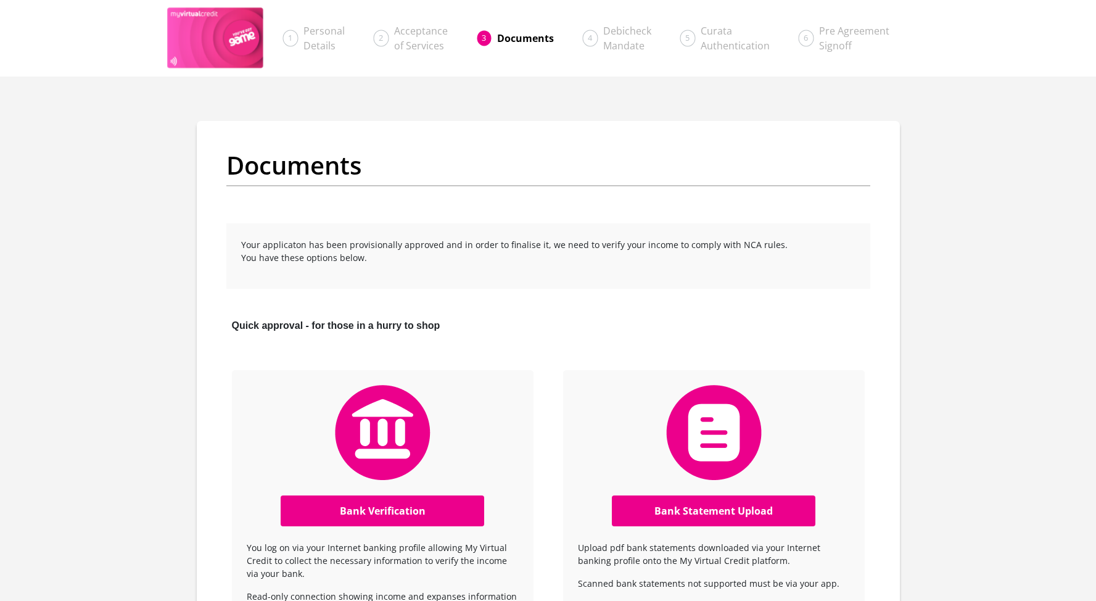
scroll to position [306, 0]
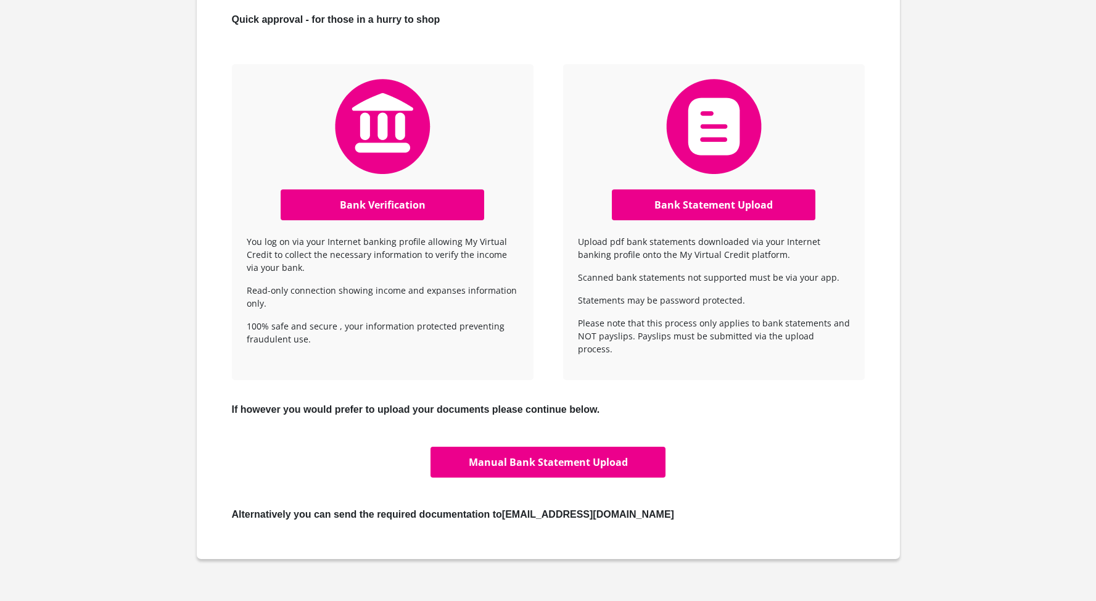
click at [716, 239] on p "Upload pdf bank statements downloaded via your Internet banking profile onto th…" at bounding box center [714, 248] width 272 height 26
click at [705, 245] on p "Upload pdf bank statements downloaded via your Internet banking profile onto th…" at bounding box center [714, 248] width 272 height 26
click at [656, 279] on p "Scanned bank statements not supported must be via your app." at bounding box center [714, 277] width 272 height 13
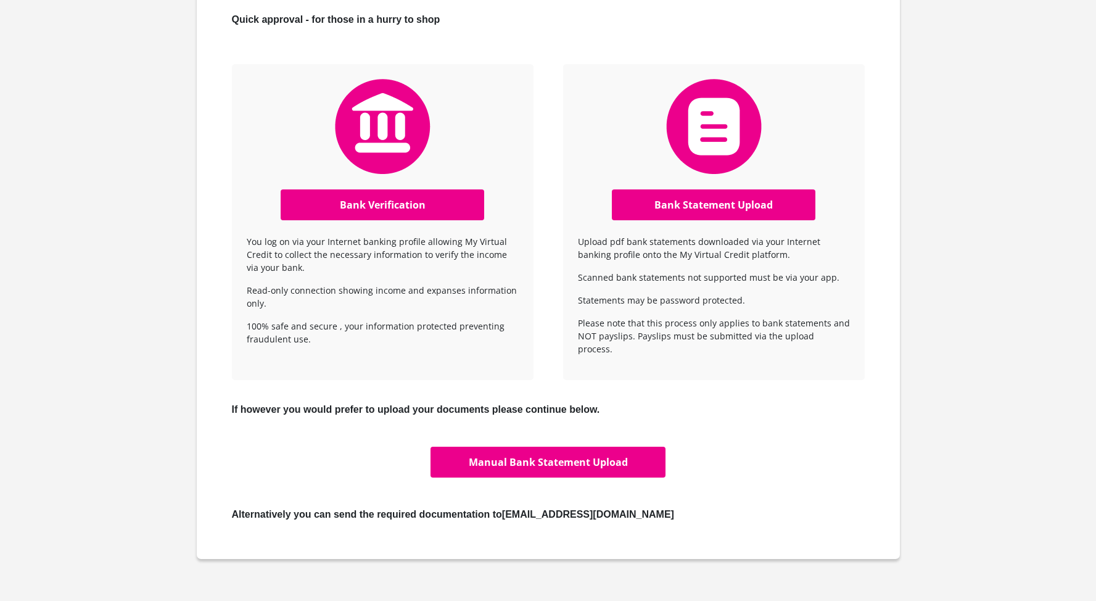
click at [640, 320] on p "Please note that this process only applies to bank statements and NOT payslips.…" at bounding box center [714, 335] width 272 height 39
click at [641, 320] on p "Please note that this process only applies to bank statements and NOT payslips.…" at bounding box center [714, 335] width 272 height 39
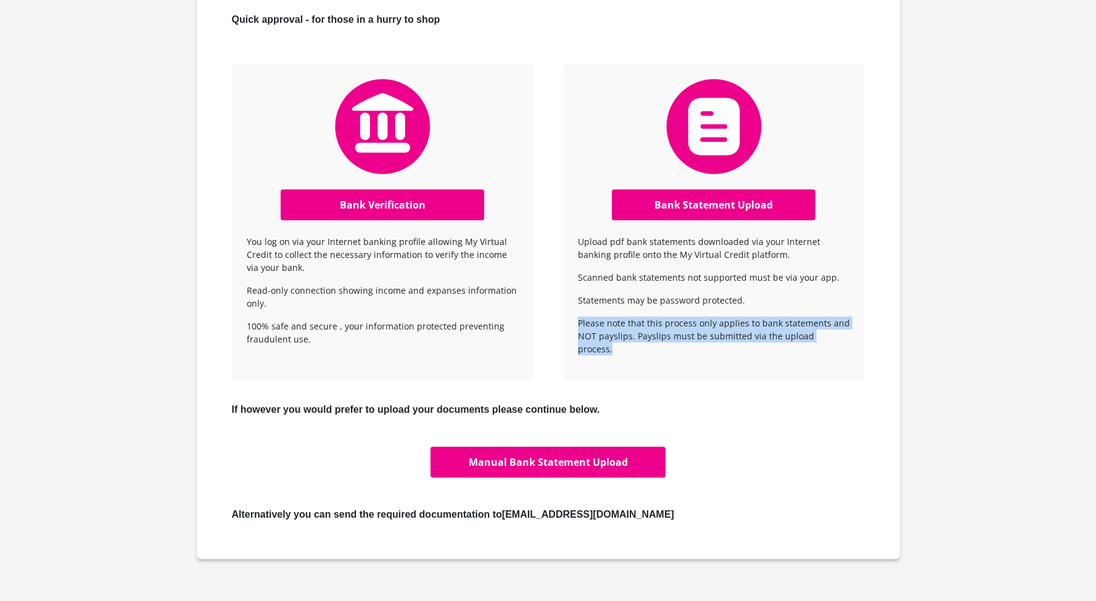
click at [641, 320] on p "Please note that this process only applies to bank statements and NOT payslips.…" at bounding box center [714, 335] width 272 height 39
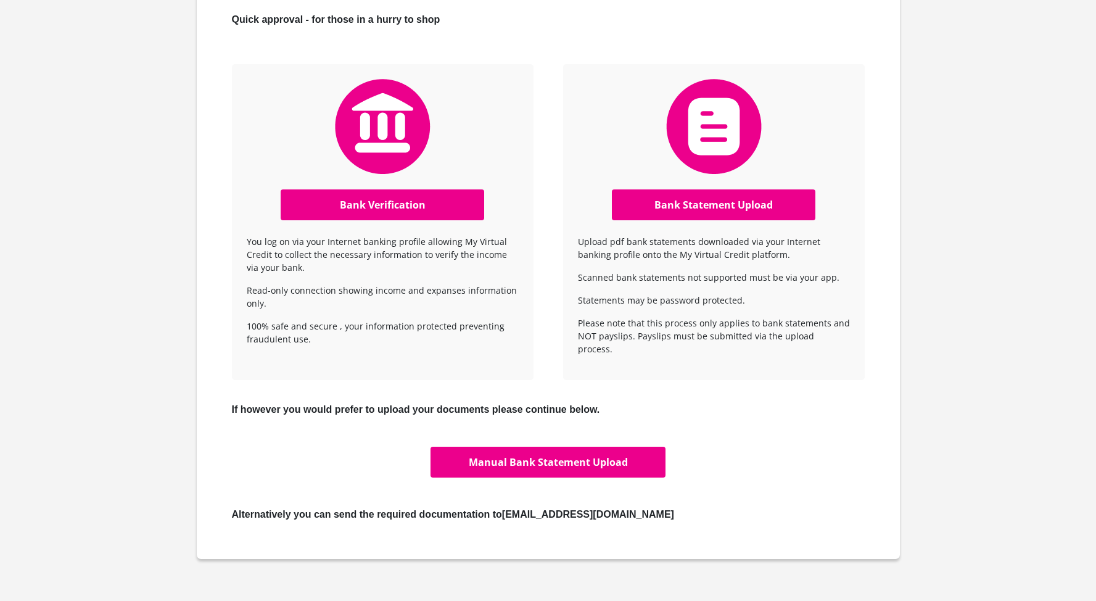
click at [678, 330] on p "Please note that this process only applies to bank statements and NOT payslips.…" at bounding box center [714, 335] width 272 height 39
click at [399, 212] on link "Bank Verification" at bounding box center [383, 204] width 204 height 31
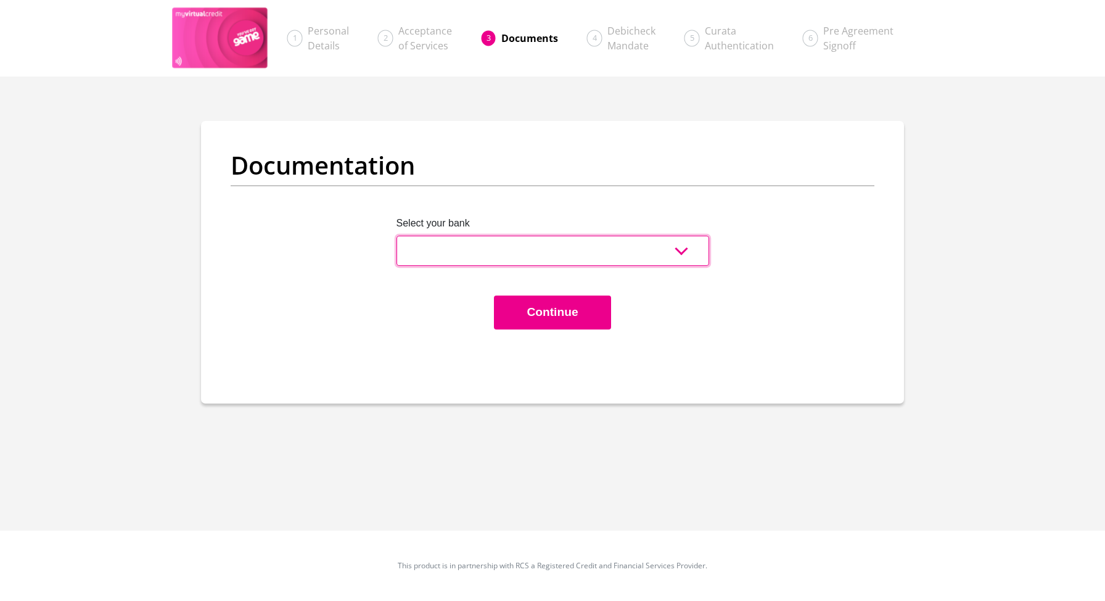
click at [605, 248] on select "Absa Capitec Bank Discovery Bank First National Bank Nedbank Standard Bank Tyme…" at bounding box center [553, 251] width 313 height 30
select select "{"id":"1","title":"First National Bank","institution":"Rand Merchant Bank","ali…"
click at [397, 236] on select "Absa Capitec Bank Discovery Bank First National Bank Nedbank Standard Bank Tyme…" at bounding box center [553, 251] width 313 height 30
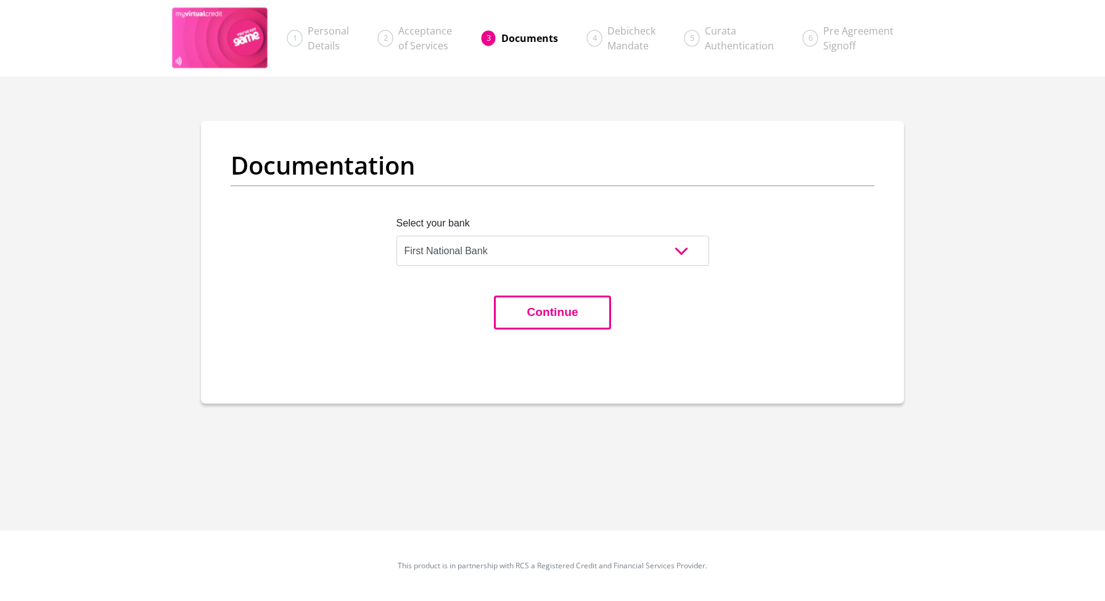
click at [548, 310] on button "Continue" at bounding box center [552, 312] width 117 height 34
select select "{"id":"1","title":"First National Bank","institution":"Rand Merchant Bank","ali…"
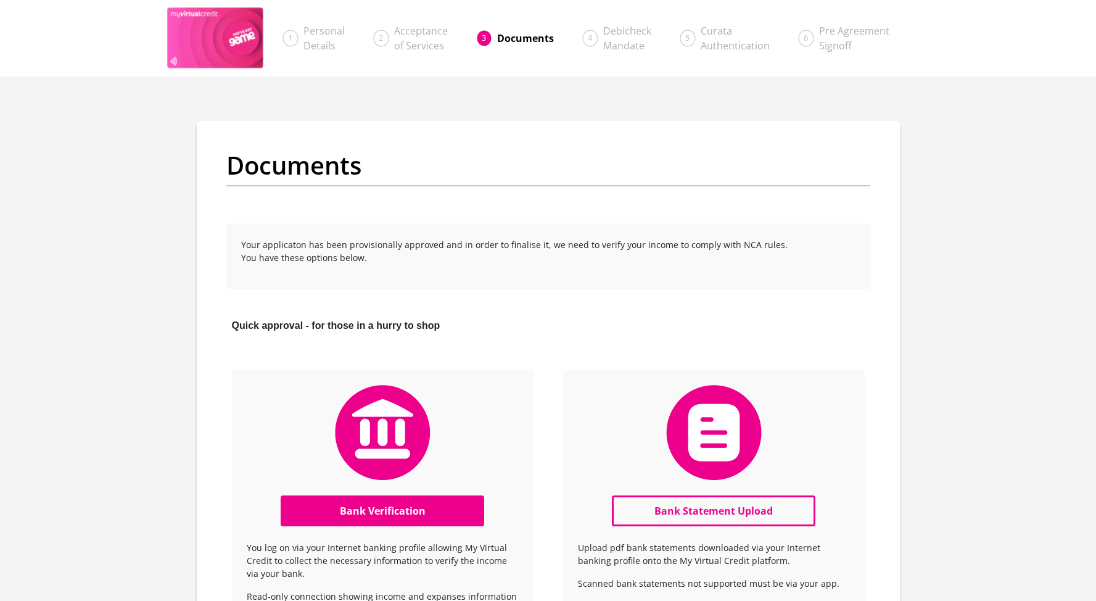
scroll to position [306, 0]
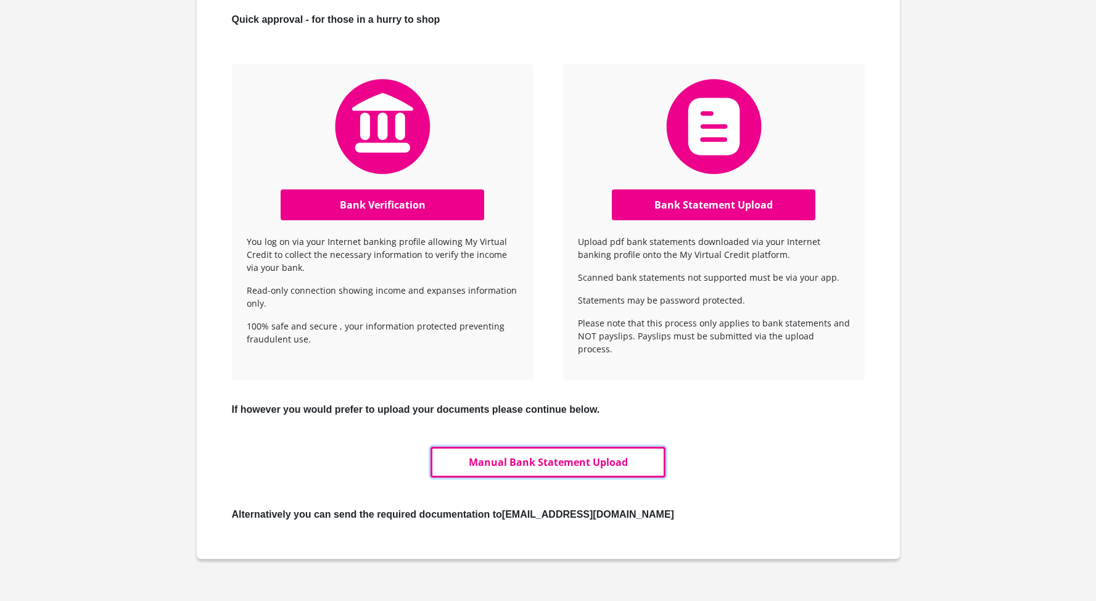
click at [549, 455] on link "Manual Bank Statement Upload" at bounding box center [547, 461] width 234 height 31
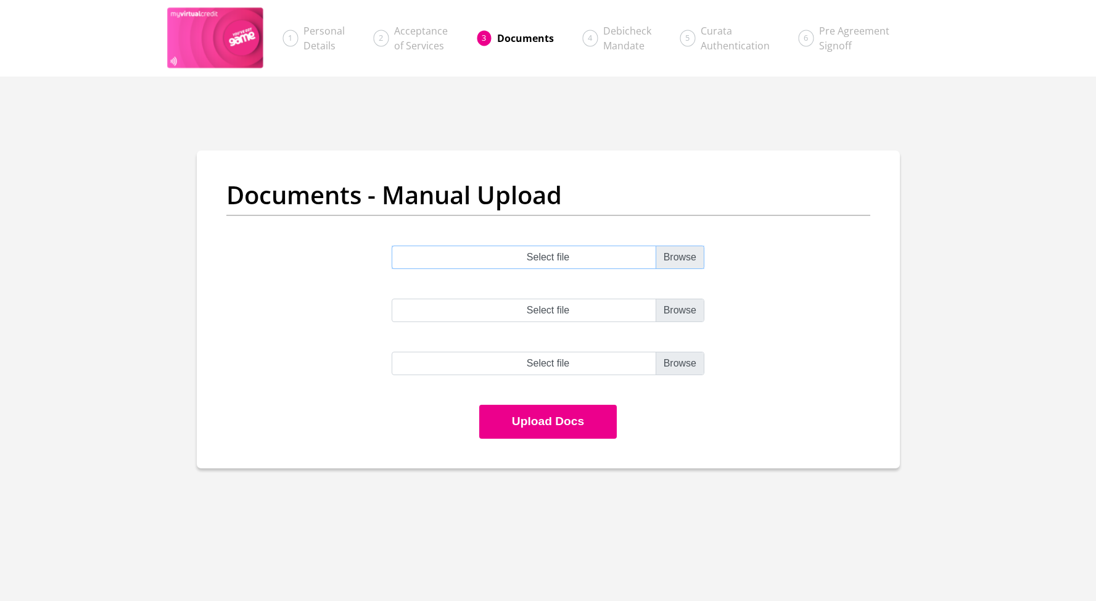
click at [686, 253] on input "Select file" at bounding box center [548, 256] width 313 height 23
type input "C:\fakepath\Bank Statement.pdf"
click at [583, 419] on button "Upload Docs" at bounding box center [548, 422] width 138 height 34
click at [628, 310] on input "Select file" at bounding box center [548, 309] width 313 height 23
type input "C:\fakepath\Bank Statement.pdf"
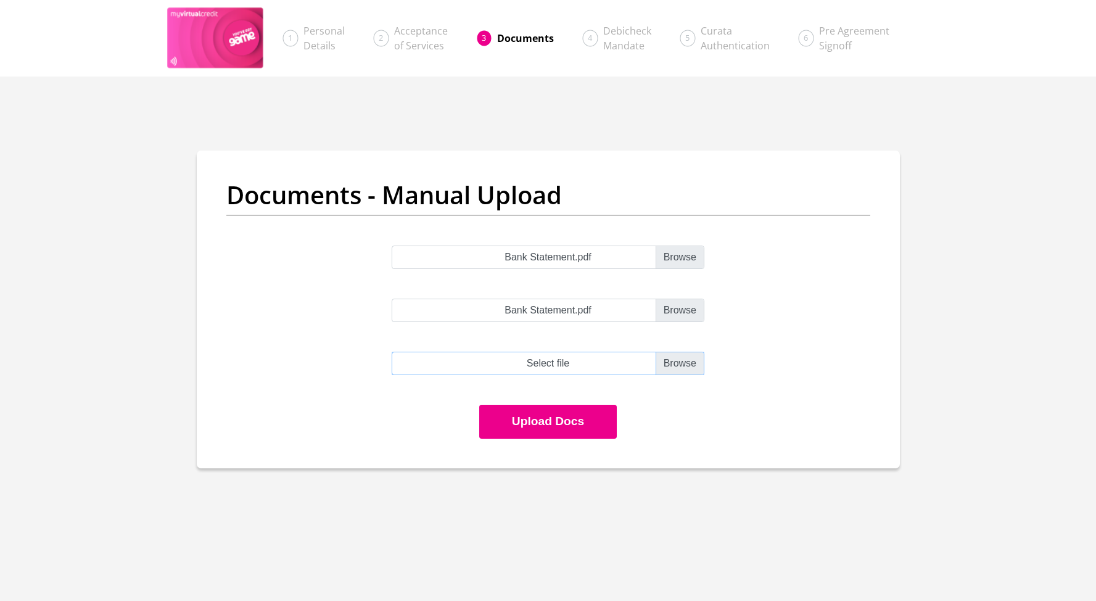
click at [684, 367] on input "file" at bounding box center [548, 362] width 313 height 23
type input "C:\fakepath\Bank Statement.pdf"
click at [572, 427] on button "Upload Docs" at bounding box center [548, 422] width 138 height 34
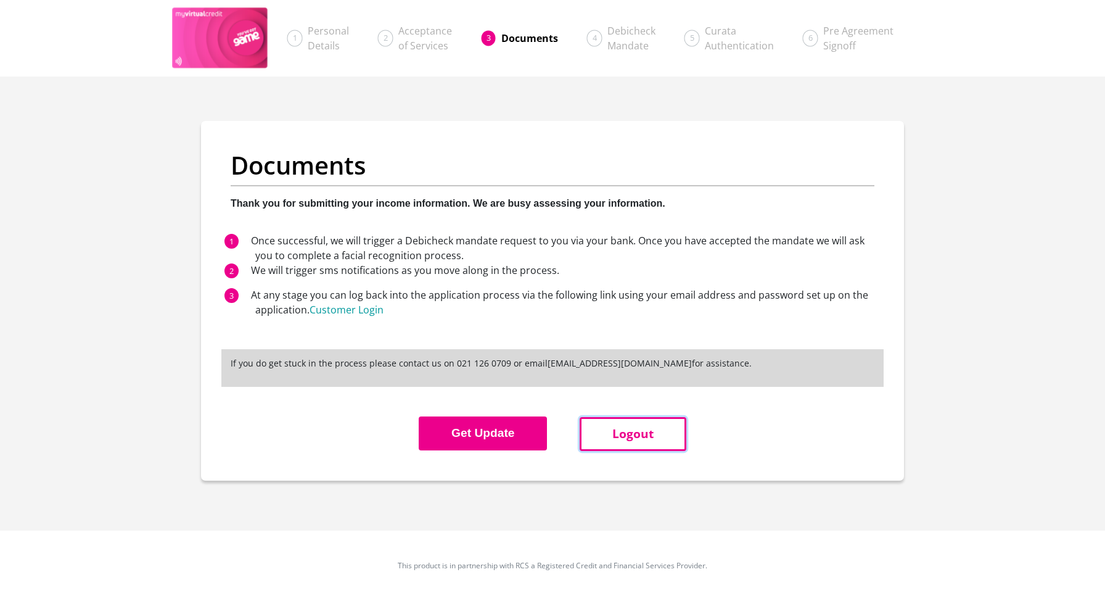
click at [618, 434] on link "Logout" at bounding box center [633, 434] width 107 height 34
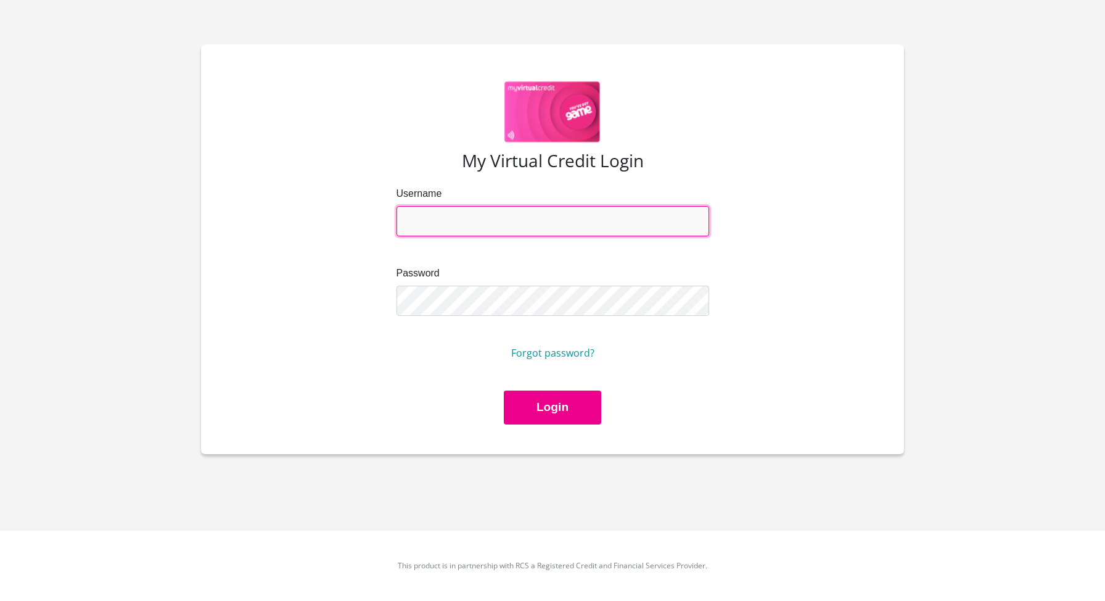
click at [586, 218] on input "Username" at bounding box center [553, 221] width 313 height 30
click at [786, 157] on h3 "My Virtual Credit Login" at bounding box center [553, 160] width 644 height 21
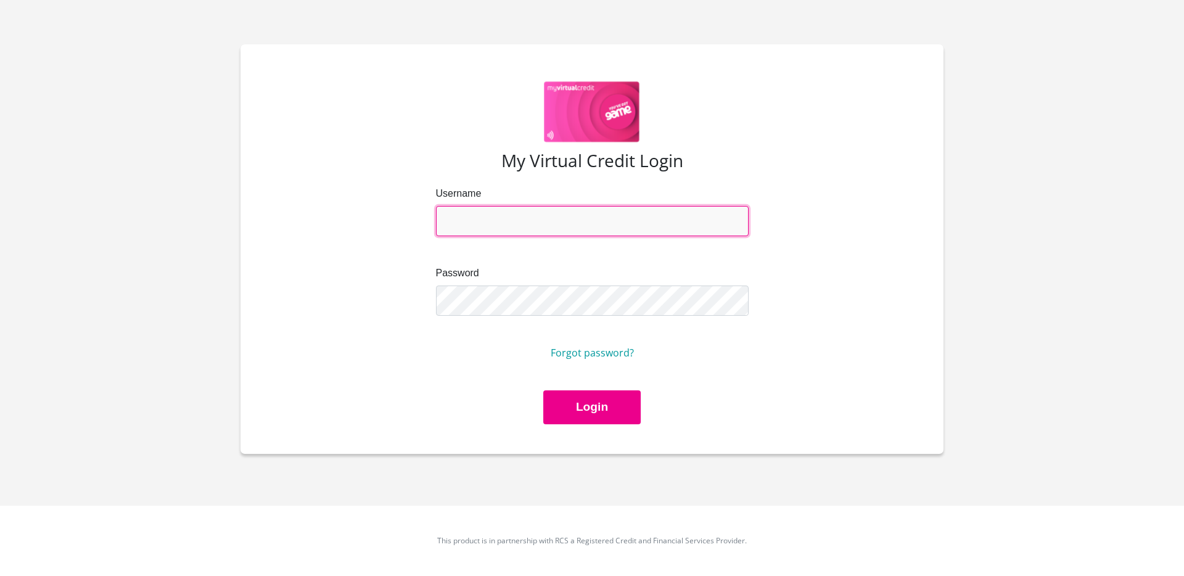
click at [504, 222] on input "Username" at bounding box center [592, 221] width 313 height 30
type input "shastripillay@icloud.com"
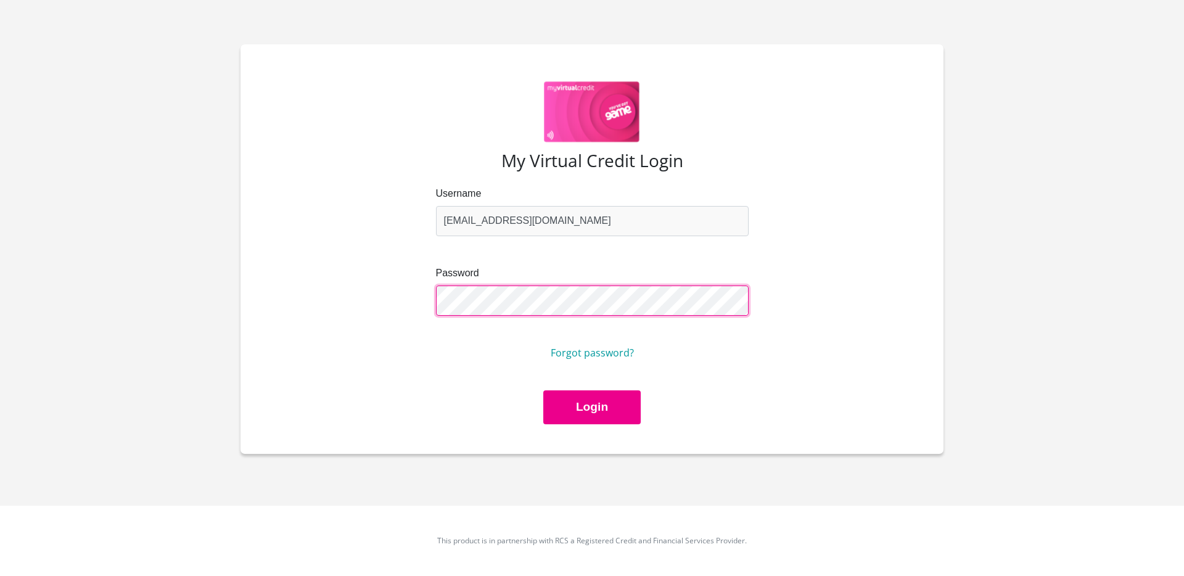
click at [543, 390] on button "Login" at bounding box center [591, 407] width 97 height 34
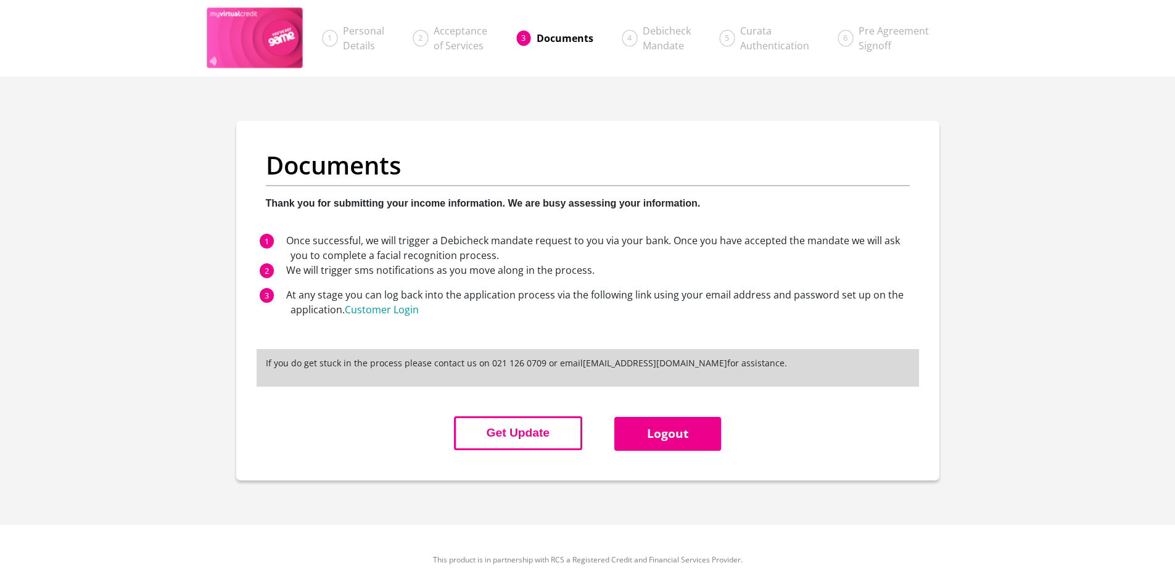
click at [536, 435] on button "Get Update" at bounding box center [518, 433] width 128 height 34
